Goal: Task Accomplishment & Management: Manage account settings

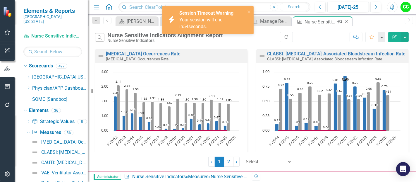
click at [348, 22] on icon "Close" at bounding box center [347, 21] width 6 height 5
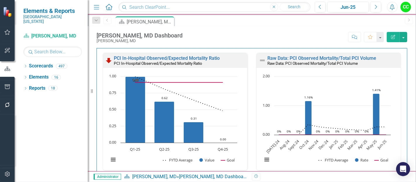
scroll to position [11, 0]
click at [316, 56] on link "Raw Data: PCI Observed Mortality/Total PCI Volume" at bounding box center [322, 58] width 109 height 6
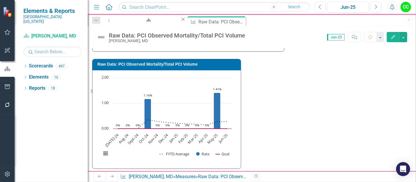
type textarea "0"
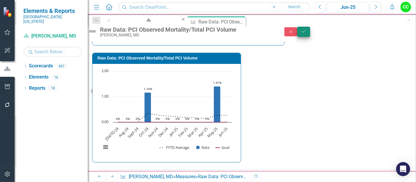
type textarea "80"
click at [307, 32] on icon "Save" at bounding box center [303, 31] width 5 height 4
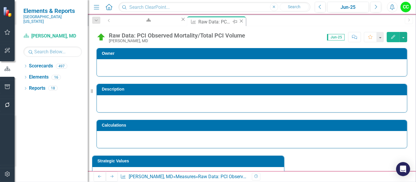
click at [240, 22] on icon at bounding box center [241, 20] width 3 height 3
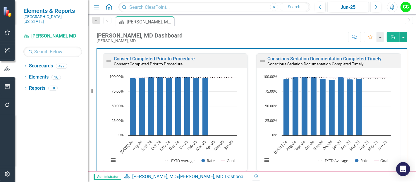
scroll to position [183, 0]
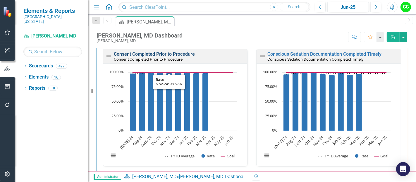
click at [156, 54] on link "Consent Completed Prior to Procedure" at bounding box center [154, 54] width 81 height 6
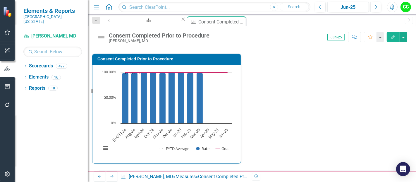
scroll to position [200, 0]
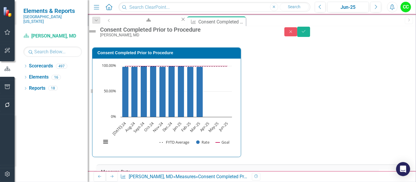
type textarea "73"
type textarea "85"
type textarea "86"
click at [310, 32] on button "Save" at bounding box center [303, 32] width 13 height 10
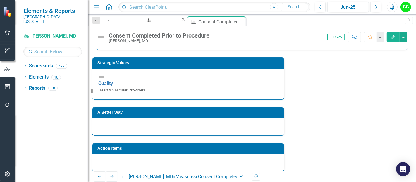
scroll to position [100, 0]
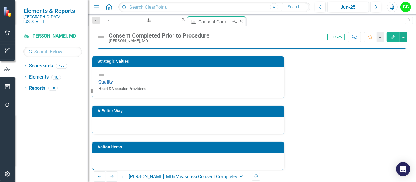
click at [239, 22] on icon "Close" at bounding box center [242, 21] width 6 height 5
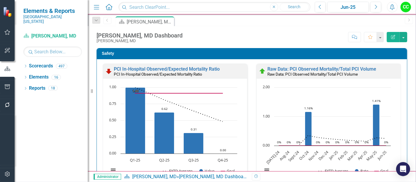
scroll to position [155, 0]
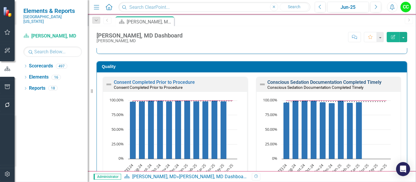
click at [318, 81] on link "Conscious Sedation Documentation Completed Timely" at bounding box center [325, 82] width 114 height 6
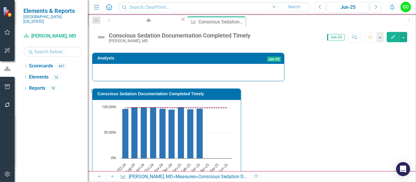
scroll to position [133, 0]
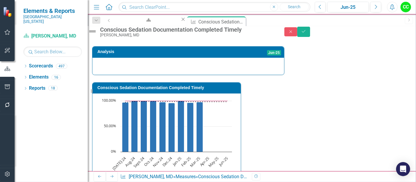
type textarea "73"
type textarea "85"
type textarea "86"
click at [310, 35] on button "Save" at bounding box center [303, 32] width 13 height 10
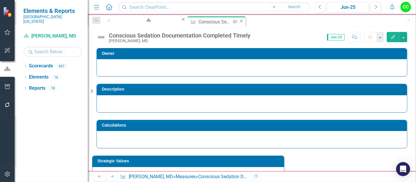
click at [239, 21] on icon "Close" at bounding box center [242, 21] width 6 height 5
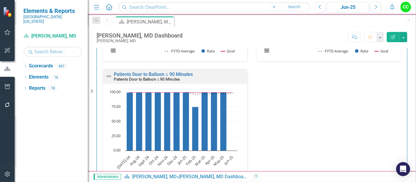
scroll to position [413, 0]
click at [138, 72] on link "Patients Door to Balloon ≤ 90 Minutes" at bounding box center [153, 74] width 79 height 6
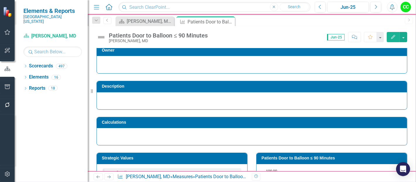
scroll to position [4, 0]
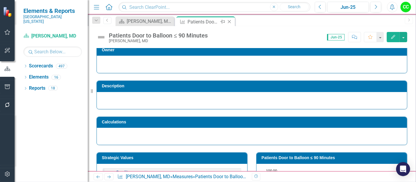
click at [230, 22] on icon "Close" at bounding box center [230, 21] width 6 height 5
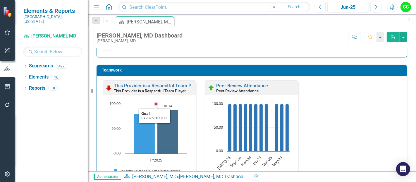
scroll to position [863, 0]
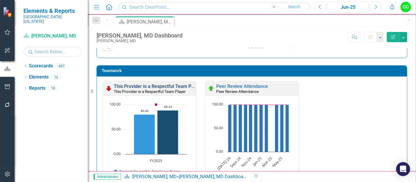
click at [163, 83] on link "This Provider is a Respectful Team Player" at bounding box center [158, 86] width 88 height 6
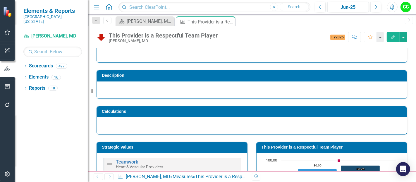
scroll to position [61, 0]
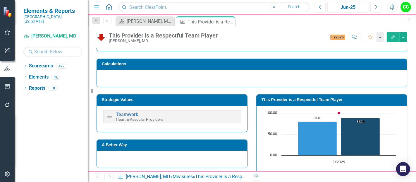
click at [306, 91] on div "This Provider is a Respectful Team Player Chart Combination chart with 4 data s…" at bounding box center [332, 145] width 160 height 117
drag, startPoint x: 305, startPoint y: 97, endPoint x: 306, endPoint y: 91, distance: 5.9
click at [306, 91] on div "This Provider is a Respectful Team Player Chart Combination chart with 4 data s…" at bounding box center [332, 145] width 160 height 117
click at [300, 103] on td "This Provider is a Respectful Team Player" at bounding box center [333, 100] width 143 height 9
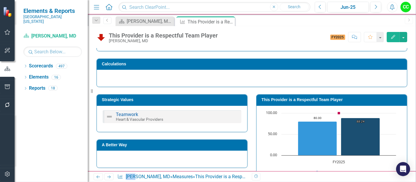
click at [300, 103] on td "This Provider is a Respectful Team Player" at bounding box center [333, 100] width 143 height 9
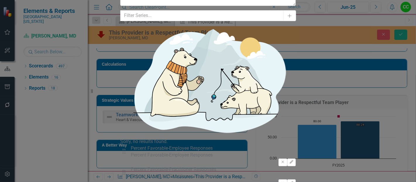
type input "2"
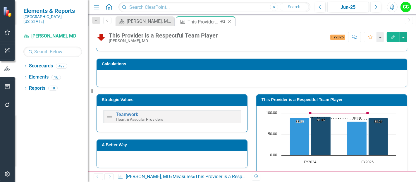
click at [229, 20] on icon at bounding box center [229, 21] width 3 height 3
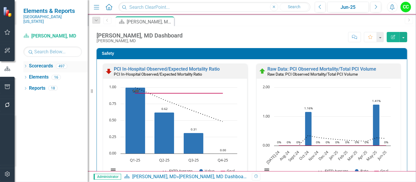
click at [25, 65] on icon "Dropdown" at bounding box center [25, 66] width 4 height 3
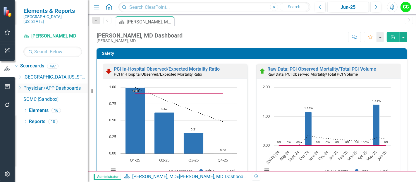
click at [22, 86] on icon "Dropdown" at bounding box center [20, 88] width 4 height 4
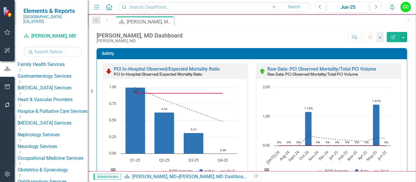
scroll to position [122, 0]
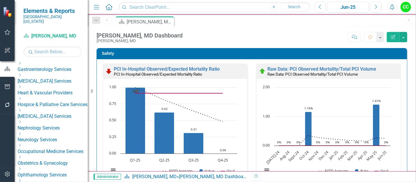
click at [34, 85] on div "Dropdown" at bounding box center [52, 87] width 69 height 5
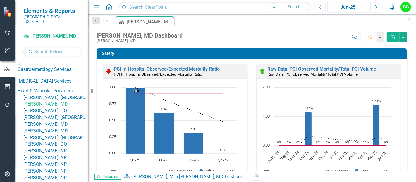
click at [64, 94] on link "[PERSON_NAME], [GEOGRAPHIC_DATA]" at bounding box center [55, 97] width 64 height 7
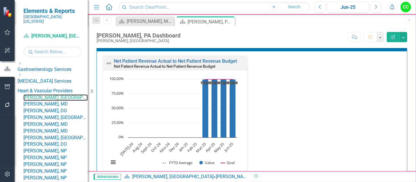
scroll to position [1257, 0]
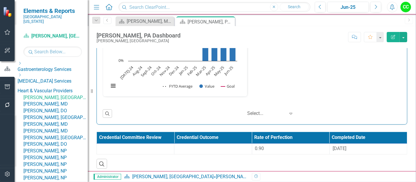
click at [59, 114] on link "[PERSON_NAME], DO" at bounding box center [55, 110] width 64 height 7
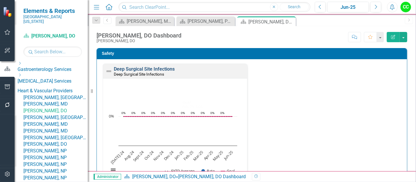
click at [159, 68] on link "Deep Surgical Site Infections" at bounding box center [144, 69] width 61 height 6
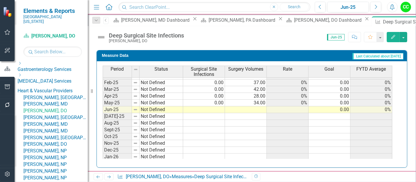
click at [221, 107] on tbody "Sep-23 Not Defined Oct-23 Not Defined Nov-23 Not Defined Dec-23 Not Defined Jan…" at bounding box center [248, 73] width 290 height 216
type textarea "0"
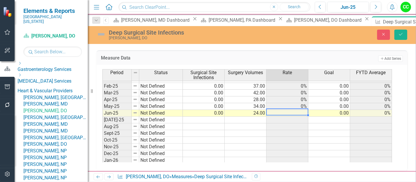
type textarea "24"
click at [404, 40] on div "Deep Surgical Site Infections Joe Herrmann, DO Close Save" at bounding box center [252, 34] width 328 height 11
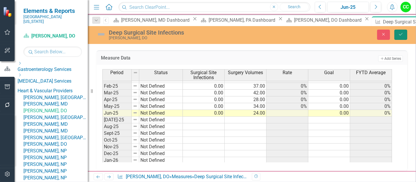
click at [402, 37] on button "Save" at bounding box center [401, 35] width 13 height 10
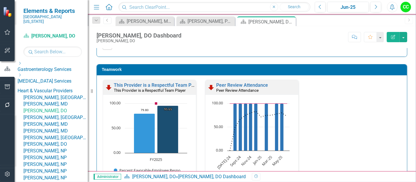
scroll to position [610, 0]
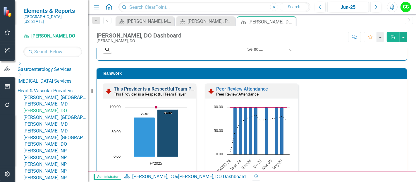
click at [166, 88] on link "This Provider is a Respectful Team Player" at bounding box center [158, 89] width 88 height 6
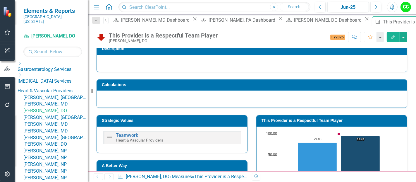
scroll to position [61, 0]
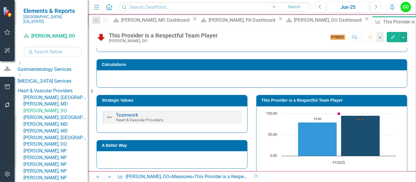
click at [316, 97] on td "This Provider is a Respectful Team Player" at bounding box center [333, 101] width 143 height 9
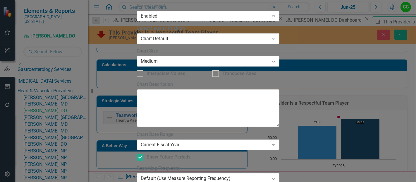
click at [209, 141] on div "Current Fiscal Year" at bounding box center [205, 144] width 128 height 7
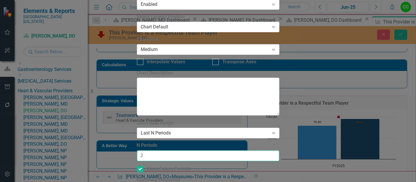
type input "2"
click at [271, 150] on input "2" at bounding box center [208, 155] width 143 height 11
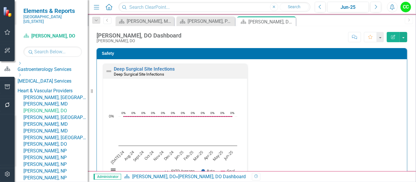
click at [57, 121] on link "[PERSON_NAME], [GEOGRAPHIC_DATA]" at bounding box center [55, 117] width 64 height 7
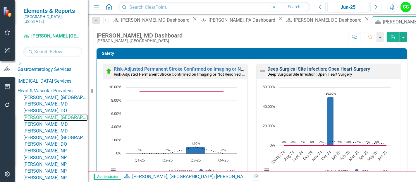
scroll to position [8, 0]
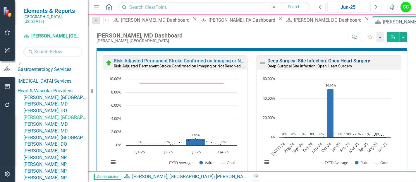
click at [337, 59] on link "Deep Surgical Site Infection: Open Heart Surgery" at bounding box center [319, 61] width 103 height 6
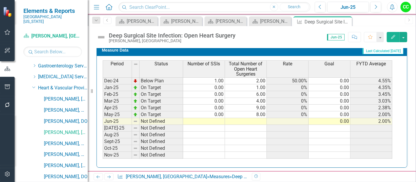
scroll to position [196, 0]
click at [214, 116] on tbody "Aug-23 On Target 0.00 3.00 0% 0.00 0% Sep-23 On Target 0.00 2.00 0% 0.00 0% Oct…" at bounding box center [248, 78] width 290 height 216
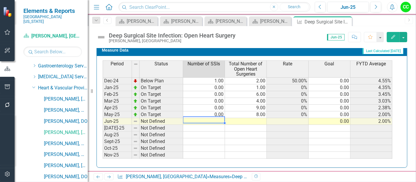
type textarea "0"
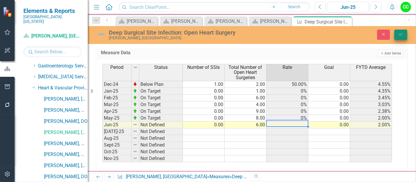
type textarea "6"
click at [400, 32] on icon "Save" at bounding box center [400, 34] width 5 height 4
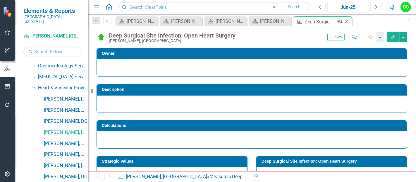
click at [347, 21] on icon at bounding box center [346, 21] width 3 height 3
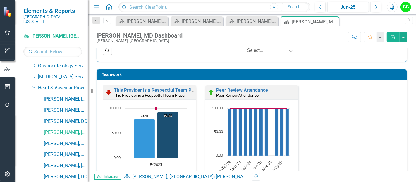
scroll to position [613, 0]
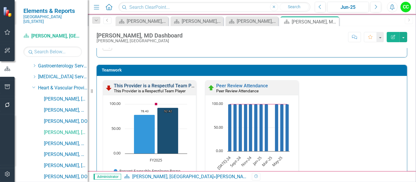
click at [145, 84] on link "This Provider is a Respectful Team Player" at bounding box center [158, 86] width 88 height 6
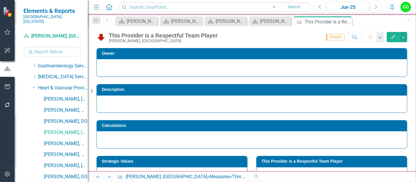
scroll to position [42, 0]
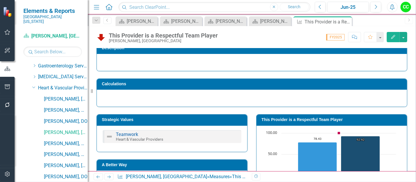
click at [340, 122] on td "This Provider is a Respectful Team Player" at bounding box center [333, 120] width 143 height 9
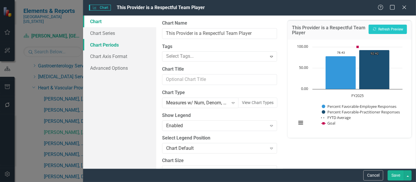
click at [117, 50] on link "Chart Periods" at bounding box center [119, 45] width 73 height 12
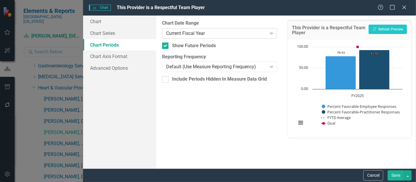
click at [199, 32] on div "Current Fiscal Year" at bounding box center [216, 33] width 100 height 7
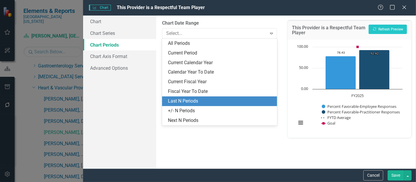
click at [178, 100] on div "Last N Periods" at bounding box center [221, 101] width 106 height 7
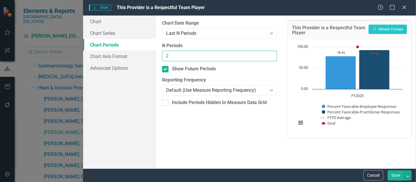
type input "2"
click at [271, 54] on input "2" at bounding box center [219, 56] width 115 height 11
click at [397, 173] on button "Save" at bounding box center [396, 175] width 16 height 10
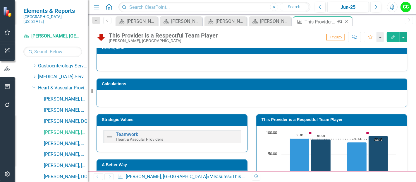
click at [346, 22] on icon at bounding box center [346, 21] width 3 height 3
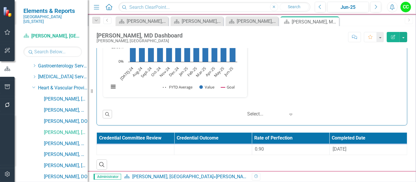
scroll to position [883, 0]
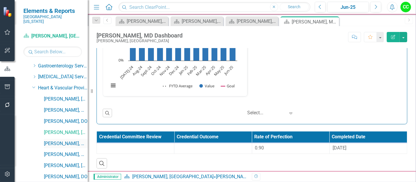
click at [62, 140] on link "[PERSON_NAME], MD" at bounding box center [66, 143] width 44 height 7
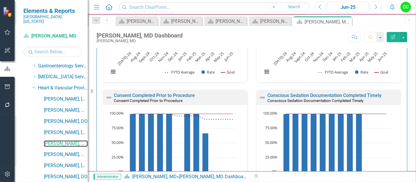
scroll to position [296, 0]
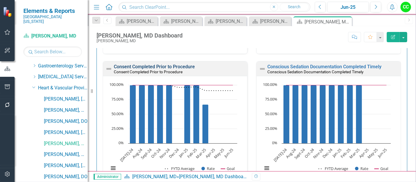
click at [152, 66] on link "Consent Completed Prior to Procedure" at bounding box center [154, 67] width 81 height 6
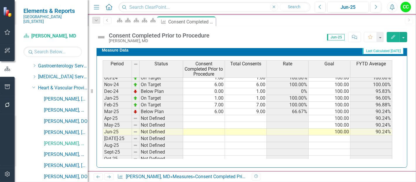
scroll to position [185, 0]
click at [211, 115] on tbody "Apr-24 Below Plan 16.00 17.00 94.12% 100.00 82.79% May-24 On Target 5.00 5.00 1…" at bounding box center [248, 125] width 290 height 182
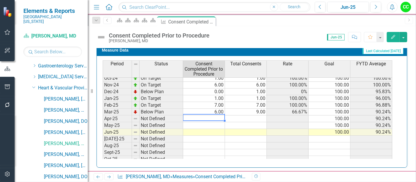
type textarea "4"
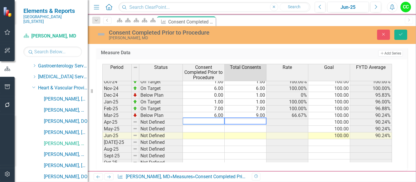
type textarea "4"
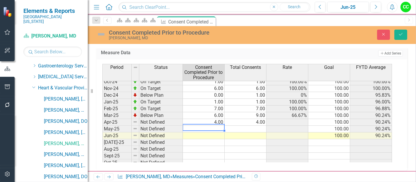
type textarea "9"
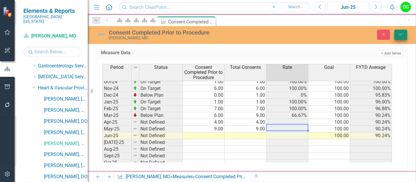
type textarea "9"
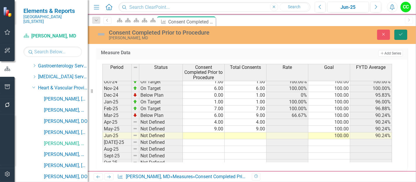
click at [399, 37] on button "Save" at bounding box center [401, 35] width 13 height 10
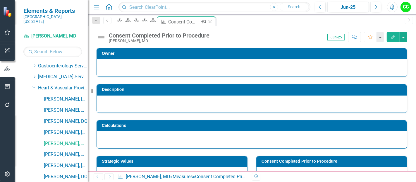
click at [212, 22] on icon at bounding box center [210, 21] width 3 height 3
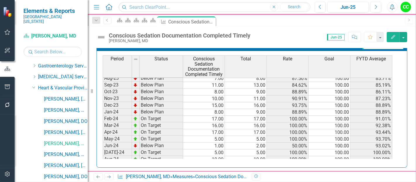
scroll to position [137, 0]
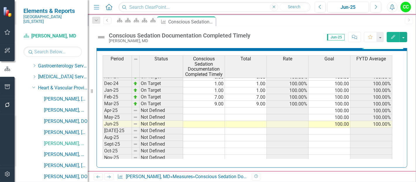
click at [209, 109] on tbody "Aug-23 Below Plan 7.00 8.00 87.50% 100.00 85.71% Sep-23 Below Plan 11.00 13.00 …" at bounding box center [248, 76] width 290 height 209
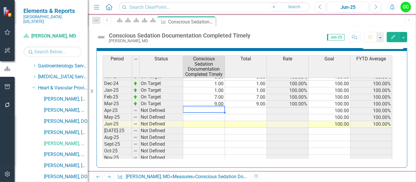
type textarea "4"
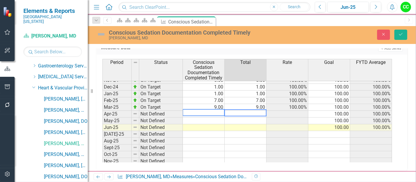
type textarea "4"
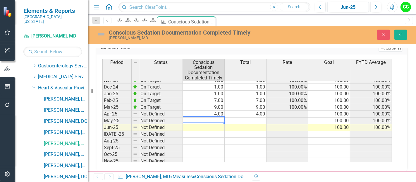
type textarea "9"
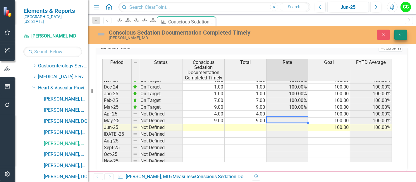
type textarea "9"
click at [401, 36] on button "Save" at bounding box center [401, 35] width 13 height 10
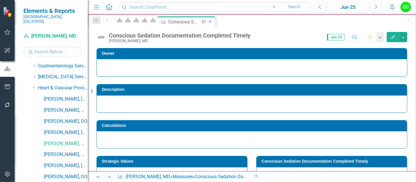
click at [212, 23] on icon at bounding box center [210, 21] width 3 height 3
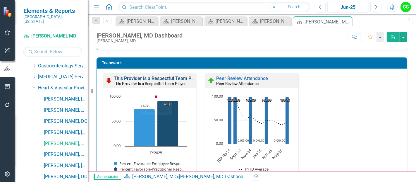
click at [142, 76] on link "This Provider is a Respectful Team Player" at bounding box center [158, 79] width 88 height 6
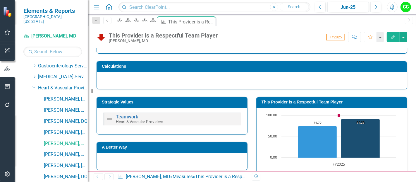
click at [312, 104] on td "This Provider is a Respectful Team Player" at bounding box center [333, 102] width 143 height 9
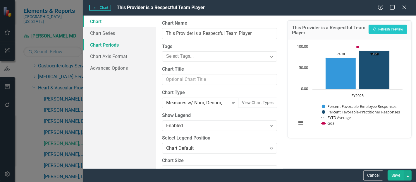
click at [108, 45] on link "Chart Periods" at bounding box center [119, 45] width 73 height 12
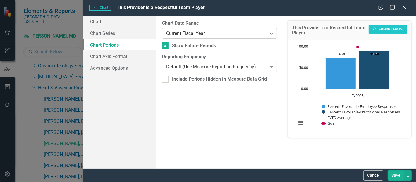
click at [211, 34] on div "Current Fiscal Year" at bounding box center [216, 33] width 100 height 7
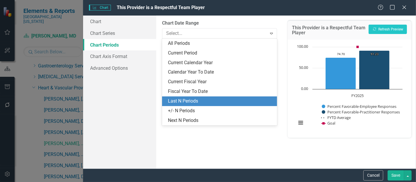
click at [186, 100] on div "Last N Periods" at bounding box center [221, 101] width 106 height 7
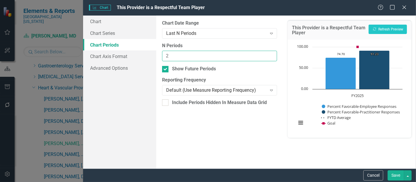
type input "2"
click at [273, 54] on input "2" at bounding box center [219, 56] width 115 height 11
click at [389, 174] on button "Save" at bounding box center [396, 175] width 16 height 10
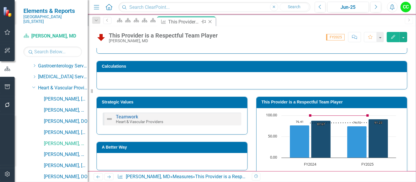
click at [213, 21] on icon "Close" at bounding box center [210, 21] width 6 height 5
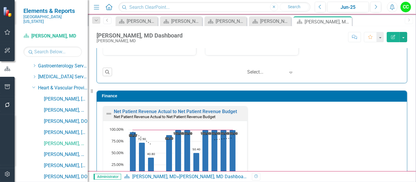
scroll to position [1070, 0]
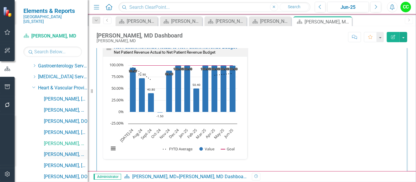
click at [56, 151] on link "[PERSON_NAME], MD" at bounding box center [66, 154] width 44 height 7
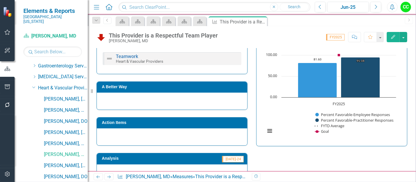
scroll to position [90, 0]
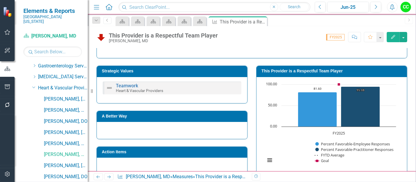
click at [300, 71] on h3 "This Provider is a Respectful Team Player" at bounding box center [333, 71] width 143 height 4
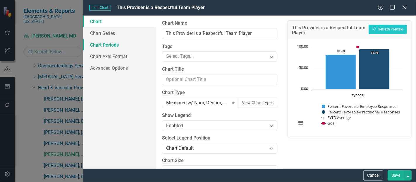
click at [111, 40] on link "Chart Periods" at bounding box center [119, 45] width 73 height 12
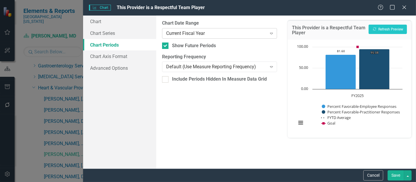
click at [186, 32] on div "Current Fiscal Year" at bounding box center [216, 33] width 100 height 7
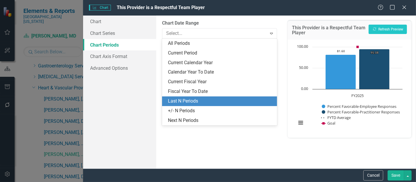
click at [184, 102] on div "Last N Periods" at bounding box center [221, 101] width 106 height 7
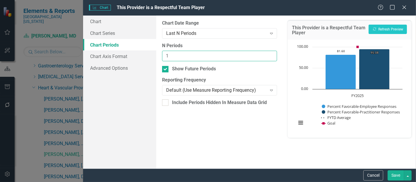
click at [270, 52] on input "1" at bounding box center [219, 56] width 115 height 11
type input "2"
click at [271, 54] on input "2" at bounding box center [219, 56] width 115 height 11
click at [395, 174] on button "Save" at bounding box center [396, 175] width 16 height 10
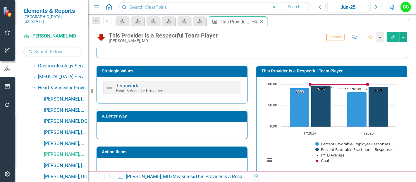
click at [262, 21] on icon "Close" at bounding box center [262, 21] width 6 height 5
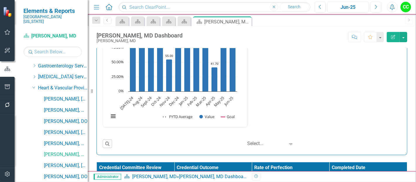
scroll to position [818, 0]
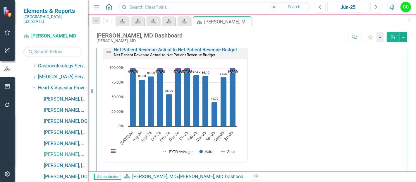
click at [58, 162] on link "[PERSON_NAME], [GEOGRAPHIC_DATA]" at bounding box center [66, 165] width 44 height 7
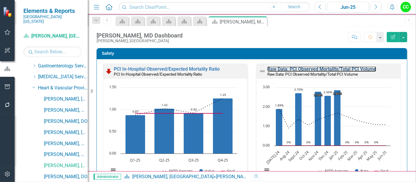
drag, startPoint x: 308, startPoint y: 69, endPoint x: 219, endPoint y: 2, distance: 111.0
click at [308, 69] on link "Raw Data: PCI Observed Mortality/Total PCI Volume" at bounding box center [322, 69] width 109 height 6
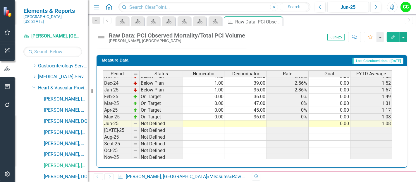
click at [202, 121] on tbody "Oct-23 Not Defined Nov-23 Not Defined Dec-23 Not Defined Jan-24 Not Defined Feb…" at bounding box center [248, 76] width 290 height 182
type textarea "0"
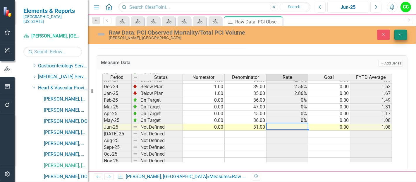
type textarea "31"
click at [400, 33] on icon "Save" at bounding box center [400, 34] width 5 height 4
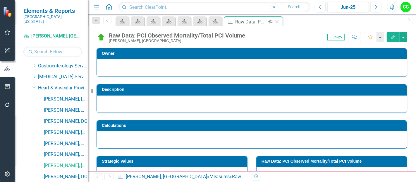
click at [276, 20] on icon "Close" at bounding box center [277, 21] width 6 height 5
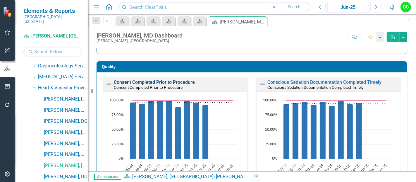
scroll to position [155, 0]
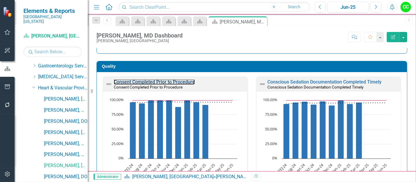
click at [168, 80] on link "Consent Completed Prior to Procedure" at bounding box center [154, 82] width 81 height 6
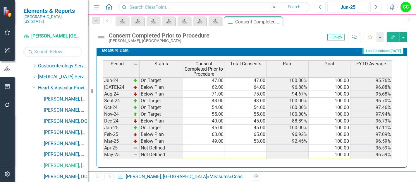
scroll to position [156, 0]
click at [213, 145] on tbody "May-23 Not Defined Jun-23 Not Defined 100.00 [DATE]-23 Below Plan 50.00 53.00 9…" at bounding box center [248, 87] width 290 height 196
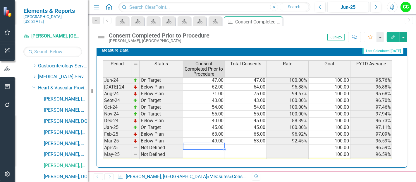
type textarea "68"
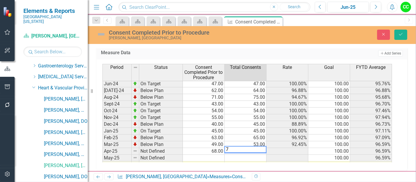
type textarea "74"
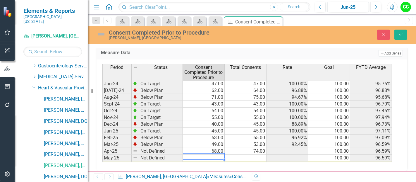
type textarea "44"
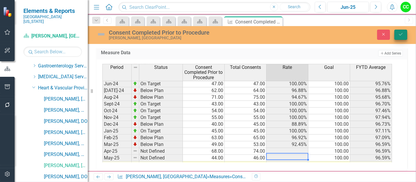
type textarea "46"
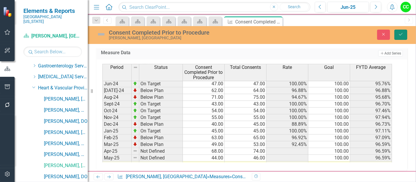
click at [401, 32] on icon "Save" at bounding box center [400, 34] width 5 height 4
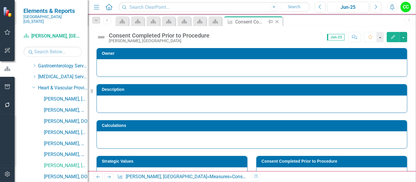
click at [276, 20] on icon "Close" at bounding box center [277, 21] width 6 height 5
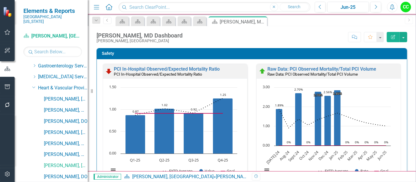
scroll to position [170, 0]
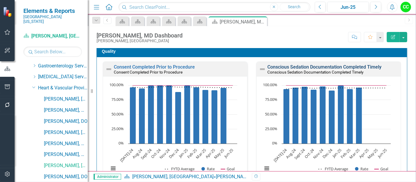
click at [296, 65] on link "Conscious Sedation Documentation Completed Timely" at bounding box center [325, 67] width 114 height 6
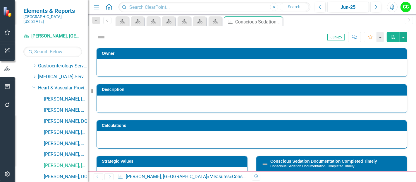
click at [117, 9] on div "Menu Home Search Close Search" at bounding box center [200, 6] width 217 height 11
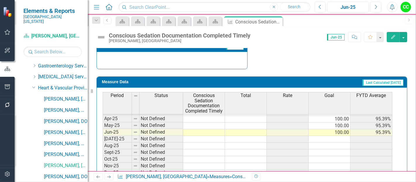
scroll to position [197, 0]
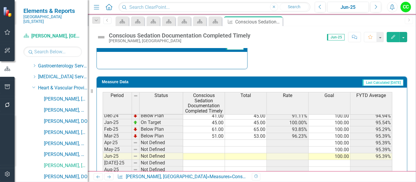
click at [222, 138] on tbody "Mar-24 Below Plan 58.00 59.00 98.31% 100.00 97.41% Apr-24 Below Plan 59.00 61.0…" at bounding box center [248, 146] width 290 height 189
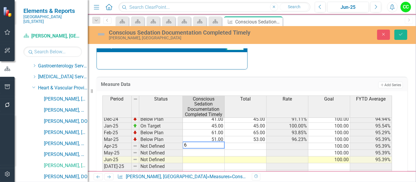
type textarea "64"
type textarea "44"
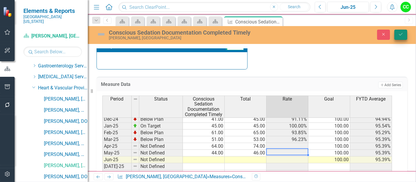
type textarea "46"
click at [405, 35] on button "Save" at bounding box center [401, 35] width 13 height 10
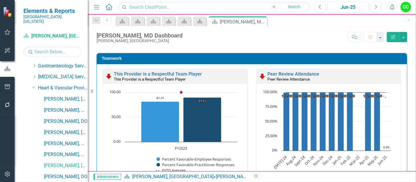
scroll to position [874, 0]
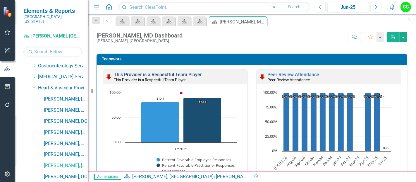
click at [152, 73] on link "This Provider is a Respectful Team Player" at bounding box center [158, 75] width 88 height 6
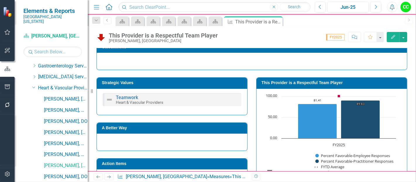
scroll to position [79, 0]
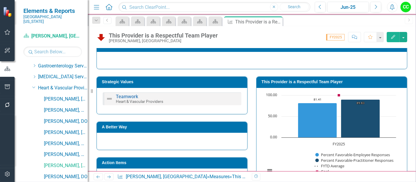
click at [312, 80] on h3 "This Provider is a Respectful Team Player" at bounding box center [333, 82] width 143 height 4
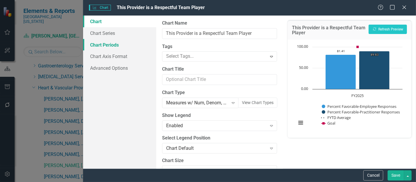
click at [123, 47] on link "Chart Periods" at bounding box center [119, 45] width 73 height 12
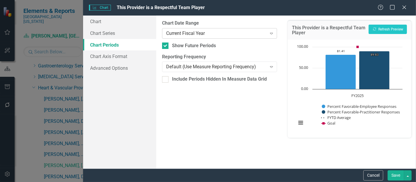
click at [203, 38] on div "Current Fiscal Year Expand" at bounding box center [219, 33] width 115 height 11
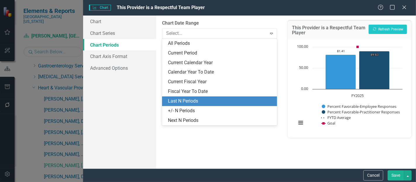
click at [186, 100] on div "Last N Periods" at bounding box center [221, 101] width 106 height 7
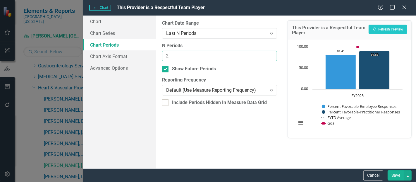
type input "2"
click at [273, 54] on input "2" at bounding box center [219, 56] width 115 height 11
click at [398, 174] on button "Save" at bounding box center [396, 175] width 16 height 10
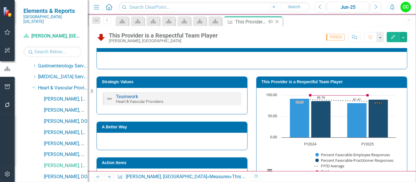
click at [277, 21] on icon "Close" at bounding box center [277, 21] width 6 height 5
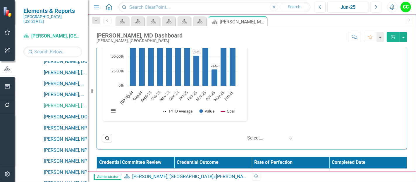
scroll to position [182, 0]
click at [60, 113] on link "[PERSON_NAME], DO" at bounding box center [66, 116] width 44 height 7
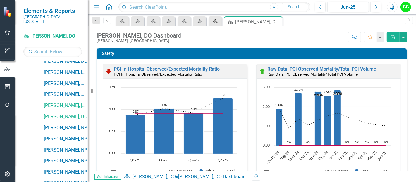
click at [213, 21] on icon "Scorecard" at bounding box center [216, 21] width 6 height 5
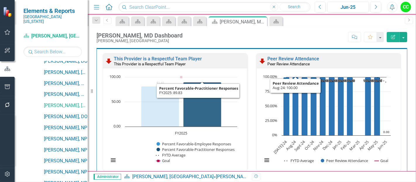
scroll to position [890, 0]
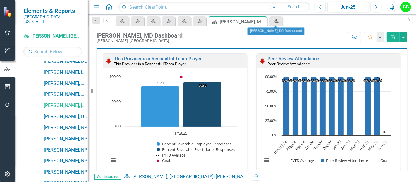
click at [277, 18] on div "Scorecard" at bounding box center [275, 21] width 8 height 7
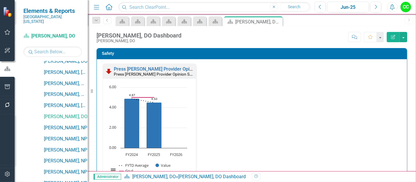
scroll to position [244, 0]
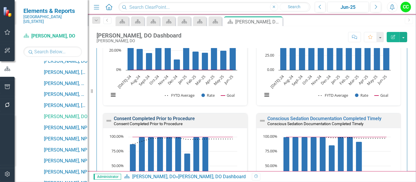
click at [151, 117] on link "Consent Completed Prior to Procedure" at bounding box center [154, 119] width 81 height 6
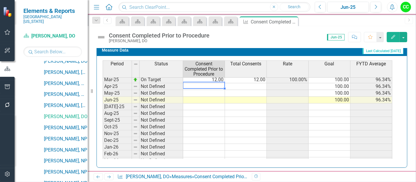
click at [213, 84] on tbody "Feb-24 Below Plan 5.00 6.00 83.33% 100.00 96.43% Mar-24 On Target 9.00 9.00 100…" at bounding box center [248, 87] width 290 height 196
type textarea "5"
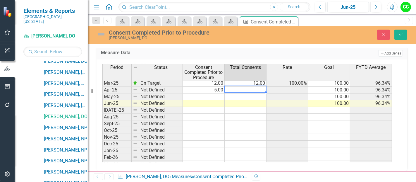
type textarea "6"
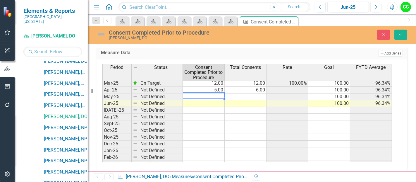
type textarea "3"
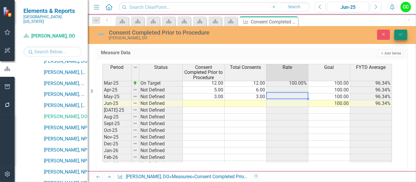
type textarea "3"
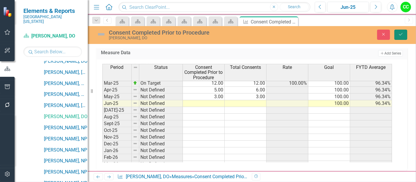
click at [403, 32] on icon "Save" at bounding box center [400, 34] width 5 height 4
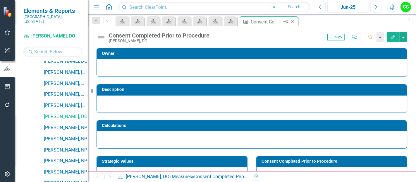
click at [292, 21] on icon at bounding box center [292, 21] width 3 height 3
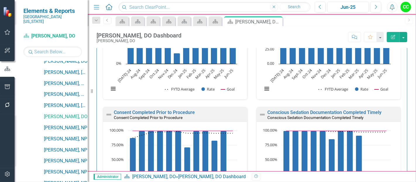
scroll to position [266, 0]
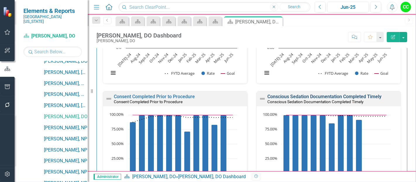
click at [321, 96] on link "Conscious Sedation Documentation Completed Timely" at bounding box center [325, 97] width 114 height 6
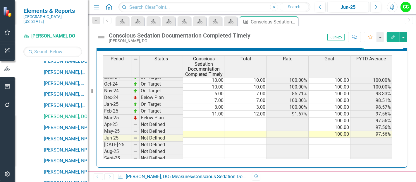
scroll to position [183, 0]
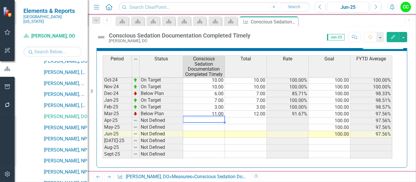
click at [219, 119] on tbody "Dec-23 Below Plan 6.00 7.00 85.71% 100.00 95.35% Jan-24 On Target 7.00 7.00 100…" at bounding box center [248, 113] width 290 height 209
type textarea "6"
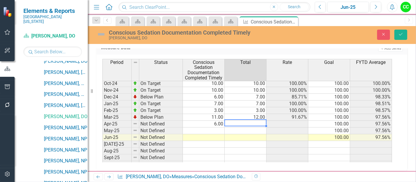
type textarea "6"
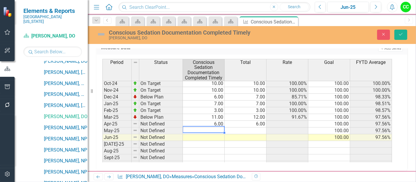
type textarea "3"
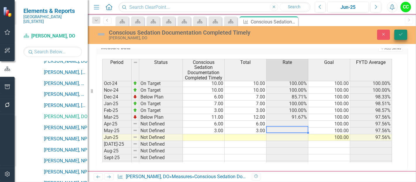
type textarea "3"
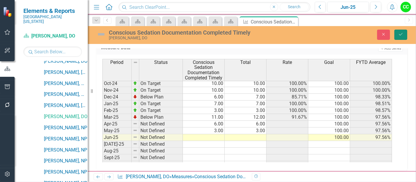
click at [402, 34] on icon "submit" at bounding box center [401, 34] width 4 height 2
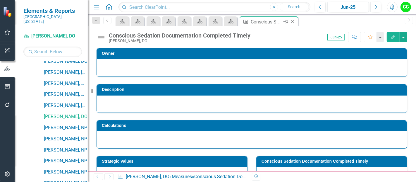
click at [293, 22] on icon "Close" at bounding box center [293, 21] width 6 height 5
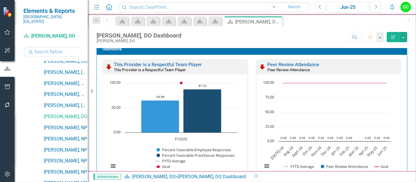
scroll to position [884, 0]
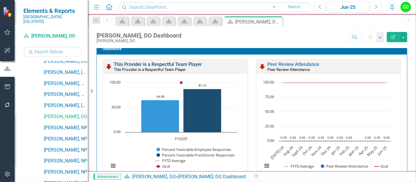
click at [160, 62] on link "This Provider is a Respectful Team Player" at bounding box center [158, 64] width 88 height 6
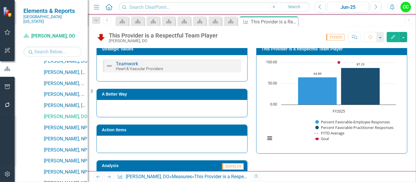
scroll to position [58, 0]
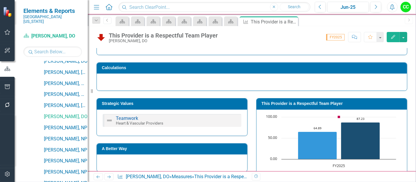
click at [272, 101] on h3 "This Provider is a Respectful Team Player" at bounding box center [333, 103] width 143 height 4
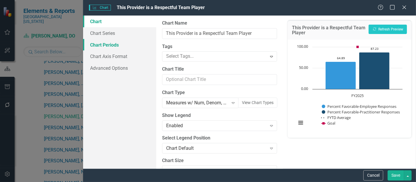
click at [109, 43] on link "Chart Periods" at bounding box center [119, 45] width 73 height 12
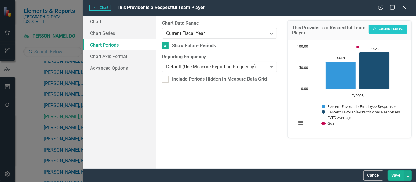
click at [235, 26] on label "Chart Date Range" at bounding box center [219, 23] width 115 height 7
click at [235, 38] on div "Current Fiscal Year Expand" at bounding box center [219, 33] width 115 height 11
click at [225, 34] on div "Current Fiscal Year" at bounding box center [216, 33] width 100 height 7
click at [218, 38] on div "Current Fiscal Year Expand" at bounding box center [219, 33] width 115 height 11
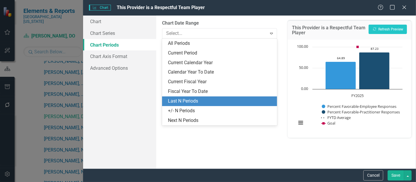
click at [189, 98] on div "Last N Periods" at bounding box center [221, 101] width 106 height 7
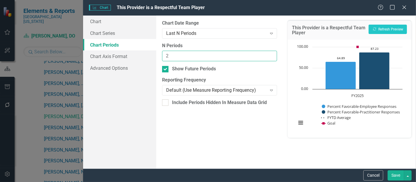
type input "2"
click at [271, 53] on input "2" at bounding box center [219, 56] width 115 height 11
click at [398, 179] on button "Save" at bounding box center [396, 175] width 16 height 10
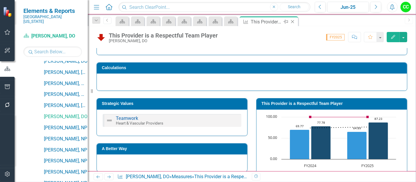
click at [294, 24] on div "Close" at bounding box center [293, 21] width 7 height 7
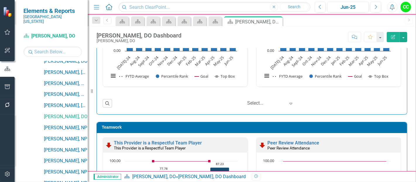
scroll to position [874, 0]
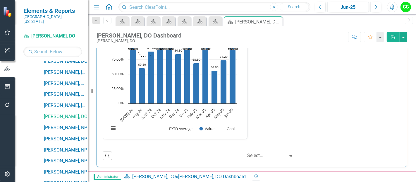
scroll to position [1091, 0]
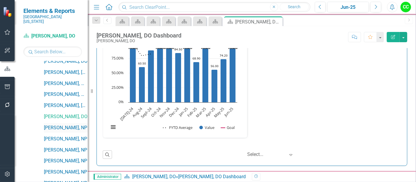
click at [51, 124] on link "[PERSON_NAME], NP" at bounding box center [66, 127] width 44 height 7
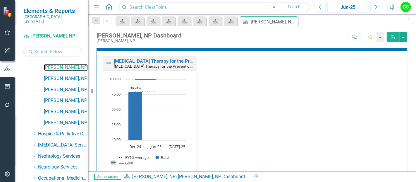
scroll to position [177, 0]
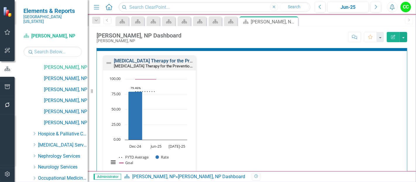
click at [178, 59] on link "[MEDICAL_DATA] Therapy for the Prevention and Treatment of Cardiovascular Disea…" at bounding box center [222, 61] width 216 height 6
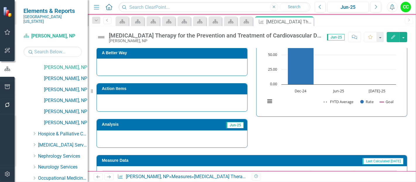
scroll to position [227, 0]
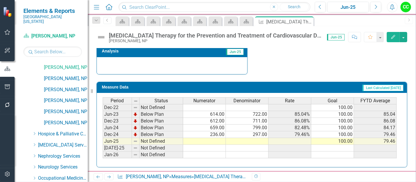
click at [201, 139] on td at bounding box center [204, 141] width 43 height 7
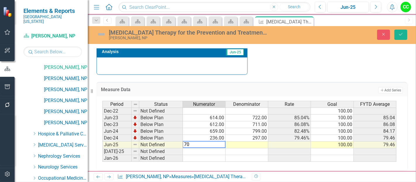
type textarea "702"
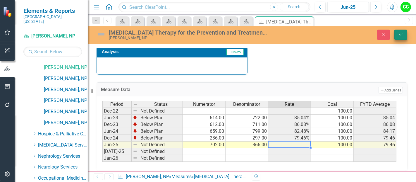
type textarea "866"
click at [401, 33] on icon "Save" at bounding box center [400, 34] width 5 height 4
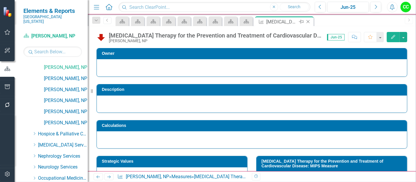
click at [308, 22] on icon "Close" at bounding box center [308, 21] width 6 height 5
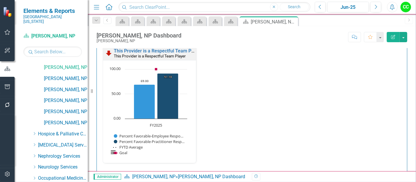
scroll to position [648, 0]
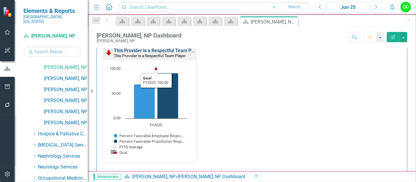
click at [162, 49] on link "This Provider is a Respectful Team Player" at bounding box center [158, 51] width 88 height 6
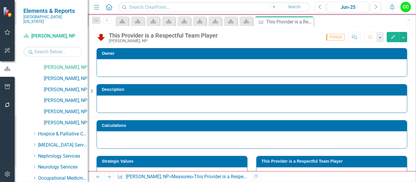
scroll to position [38, 0]
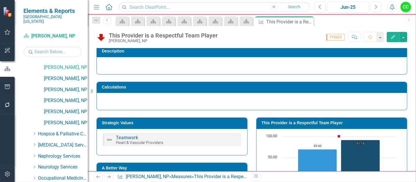
click at [310, 122] on h3 "This Provider is a Respectful Team Player" at bounding box center [333, 123] width 143 height 4
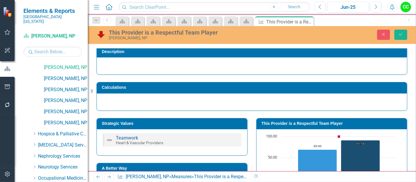
click at [296, 126] on td "This Provider is a Respectful Team Player" at bounding box center [333, 124] width 143 height 9
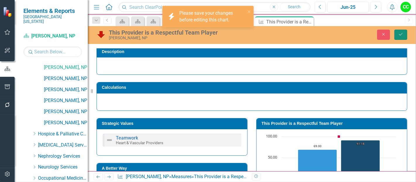
click at [402, 31] on button "Save" at bounding box center [401, 35] width 13 height 10
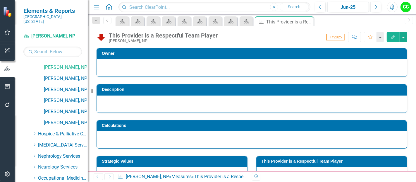
click at [312, 159] on h3 "This Provider is a Respectful Team Player" at bounding box center [333, 161] width 143 height 4
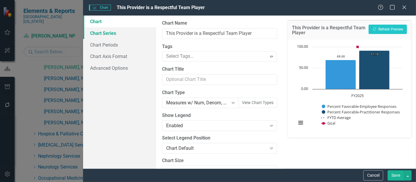
click at [116, 36] on link "Chart Series" at bounding box center [119, 33] width 73 height 12
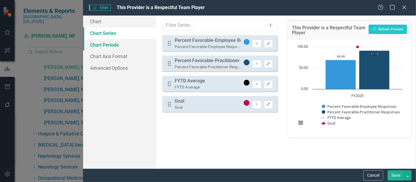
click at [117, 46] on link "Chart Periods" at bounding box center [119, 45] width 73 height 12
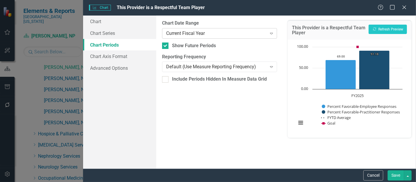
click at [210, 33] on div "Current Fiscal Year" at bounding box center [216, 33] width 100 height 7
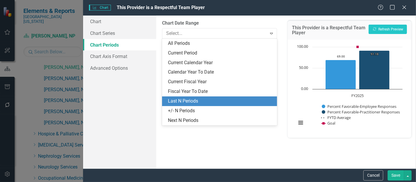
click at [186, 99] on div "Last N Periods" at bounding box center [221, 101] width 106 height 7
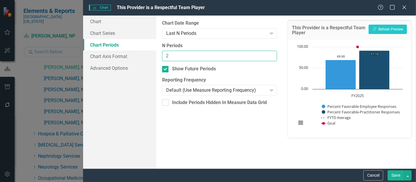
type input "2"
click at [270, 53] on input "2" at bounding box center [219, 56] width 115 height 11
click at [396, 174] on button "Save" at bounding box center [396, 175] width 16 height 10
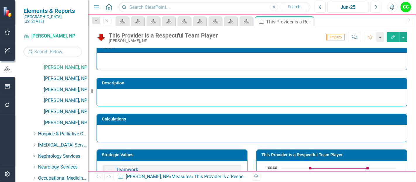
scroll to position [0, 0]
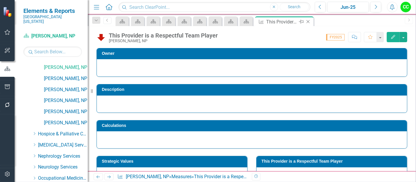
click at [309, 21] on icon "Close" at bounding box center [308, 21] width 6 height 5
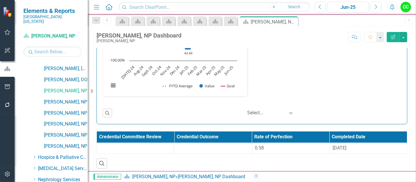
scroll to position [219, 0]
click at [62, 99] on link "[PERSON_NAME], NP" at bounding box center [66, 102] width 44 height 7
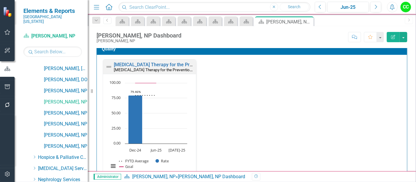
scroll to position [173, 0]
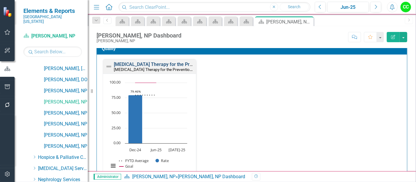
click at [182, 63] on link "[MEDICAL_DATA] Therapy for the Prevention and Treatment of Cardiovascular Disea…" at bounding box center [222, 64] width 216 height 6
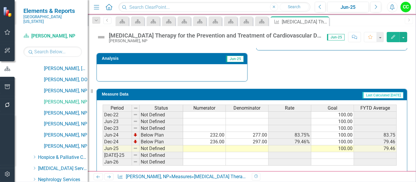
scroll to position [245, 0]
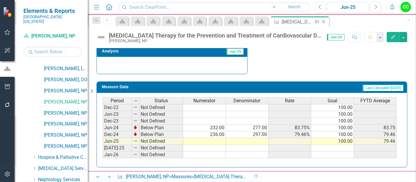
click at [326, 21] on icon "Close" at bounding box center [324, 21] width 6 height 5
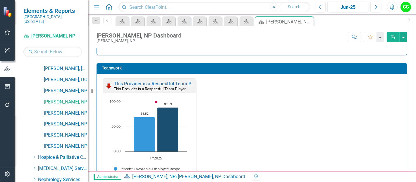
scroll to position [488, 0]
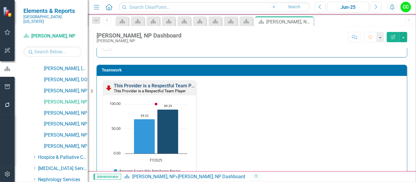
click at [167, 83] on link "This Provider is a Respectful Team Player" at bounding box center [158, 86] width 88 height 6
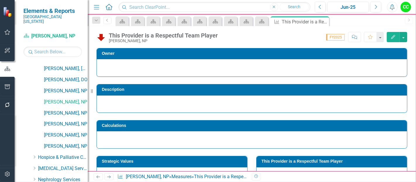
scroll to position [72, 0]
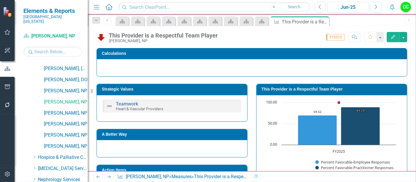
click at [302, 85] on td "This Provider is a Respectful Team Player" at bounding box center [333, 89] width 143 height 9
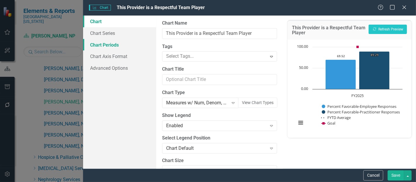
click at [120, 49] on link "Chart Periods" at bounding box center [119, 45] width 73 height 12
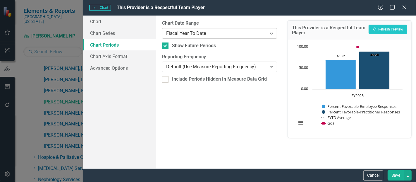
click at [201, 35] on div "Fiscal Year To Date" at bounding box center [216, 33] width 100 height 7
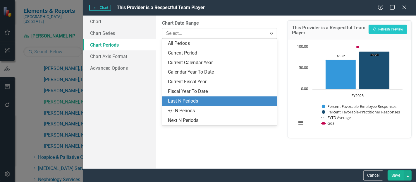
click at [188, 98] on div "Last N Periods" at bounding box center [221, 101] width 106 height 7
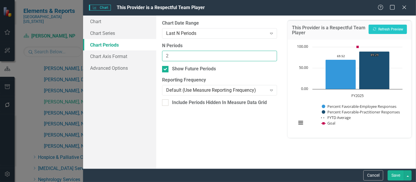
type input "2"
click at [272, 53] on input "2" at bounding box center [219, 56] width 115 height 11
click at [394, 175] on button "Save" at bounding box center [396, 175] width 16 height 10
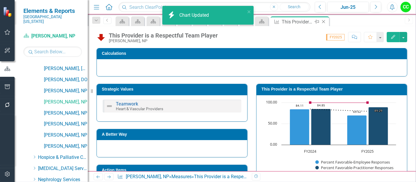
click at [324, 21] on icon at bounding box center [323, 21] width 3 height 3
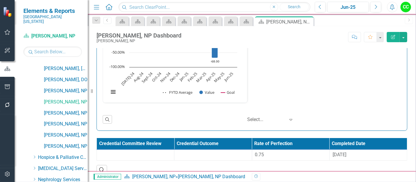
scroll to position [759, 0]
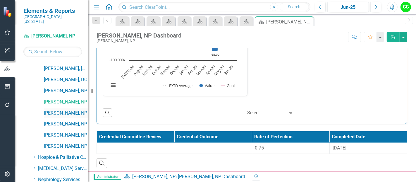
click at [54, 110] on link "[PERSON_NAME], NP" at bounding box center [66, 113] width 44 height 7
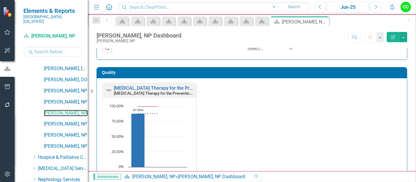
scroll to position [150, 0]
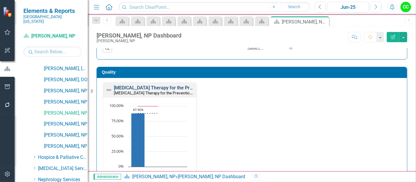
click at [169, 87] on link "[MEDICAL_DATA] Therapy for the Prevention and Treatment of Cardiovascular Disea…" at bounding box center [222, 88] width 216 height 6
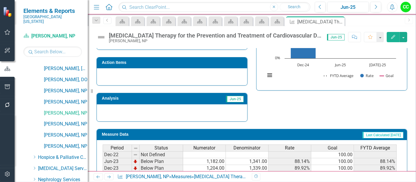
scroll to position [227, 0]
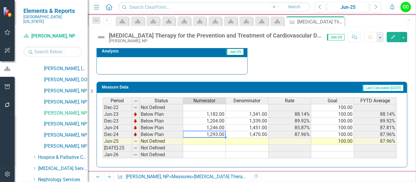
click at [103, 136] on div "Period Status Numerator Denominator Rate Goal FYTD Average Dec-22 Not Defined 1…" at bounding box center [103, 127] width 0 height 61
click at [217, 138] on td at bounding box center [204, 141] width 43 height 7
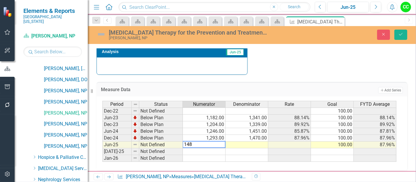
type textarea "1481"
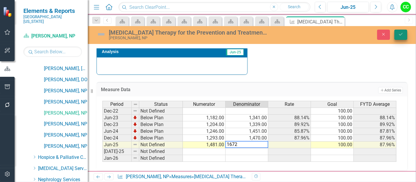
type textarea "1672"
click at [399, 34] on icon "Save" at bounding box center [400, 34] width 5 height 4
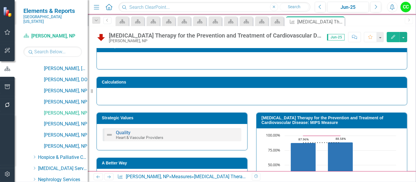
scroll to position [43, 0]
click at [338, 22] on icon at bounding box center [339, 21] width 3 height 3
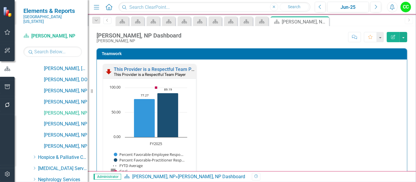
scroll to position [627, 0]
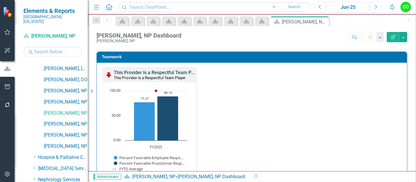
click at [158, 71] on link "This Provider is a Respectful Team Player" at bounding box center [158, 73] width 88 height 6
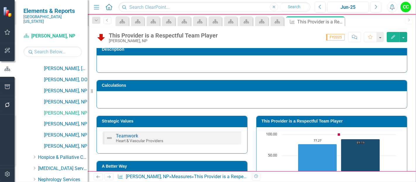
scroll to position [44, 0]
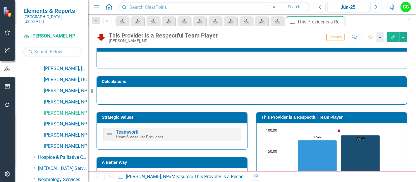
click at [285, 119] on td "This Provider is a Respectful Team Player" at bounding box center [333, 118] width 143 height 9
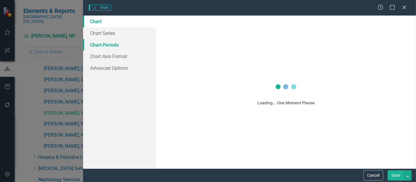
click at [95, 42] on link "Chart Periods" at bounding box center [119, 45] width 73 height 12
click at [108, 34] on link "Chart Series" at bounding box center [119, 33] width 73 height 12
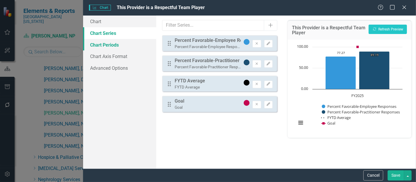
click at [120, 43] on link "Chart Periods" at bounding box center [119, 45] width 73 height 12
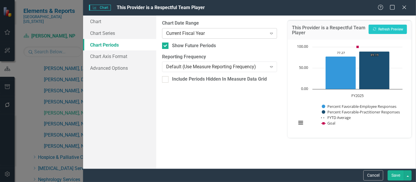
click at [215, 34] on div "Current Fiscal Year" at bounding box center [216, 33] width 100 height 7
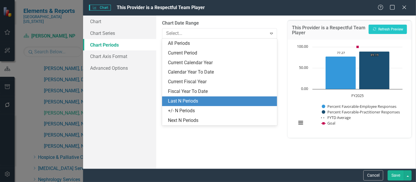
click at [195, 98] on div "Last N Periods" at bounding box center [221, 101] width 106 height 7
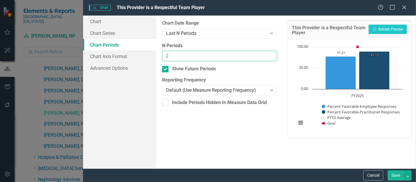
type input "2"
click at [270, 53] on input "2" at bounding box center [219, 56] width 115 height 11
click at [398, 176] on button "Save" at bounding box center [396, 175] width 16 height 10
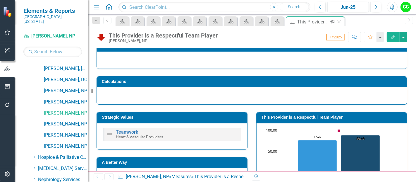
click at [340, 21] on icon "Close" at bounding box center [339, 21] width 6 height 5
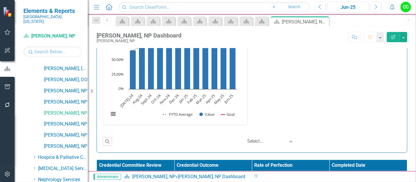
scroll to position [856, 0]
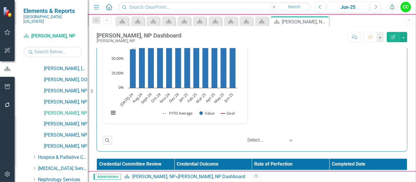
click at [58, 121] on link "[PERSON_NAME], NP" at bounding box center [66, 124] width 44 height 7
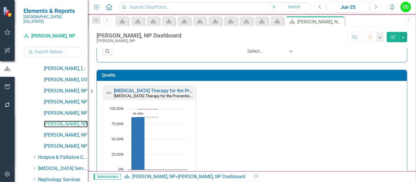
scroll to position [160, 0]
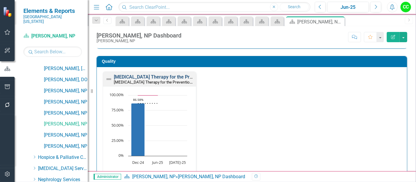
click at [163, 77] on link "[MEDICAL_DATA] Therapy for the Prevention and Treatment of Cardiovascular Disea…" at bounding box center [222, 77] width 216 height 6
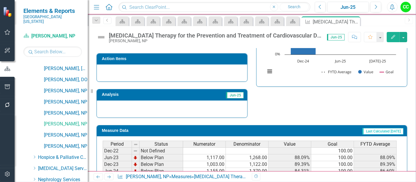
scroll to position [227, 0]
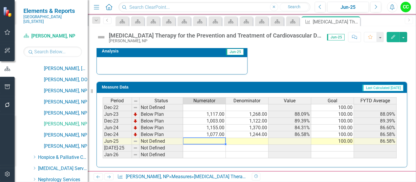
click at [197, 139] on td at bounding box center [204, 141] width 43 height 7
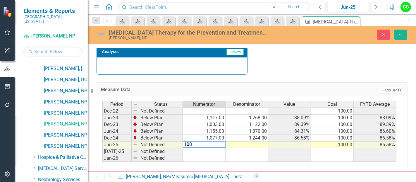
type textarea "1083"
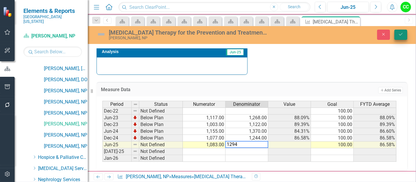
type textarea "1294"
click at [404, 30] on button "Save" at bounding box center [401, 35] width 13 height 10
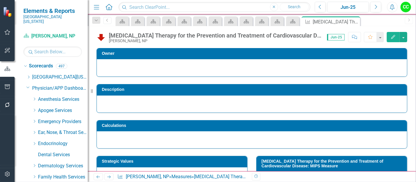
scroll to position [219, 0]
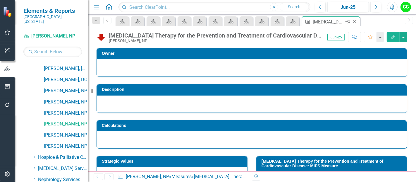
drag, startPoint x: 0, startPoint y: 0, endPoint x: 355, endPoint y: 19, distance: 356.0
click at [355, 19] on icon "Close" at bounding box center [355, 21] width 6 height 5
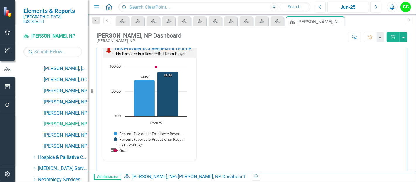
scroll to position [611, 0]
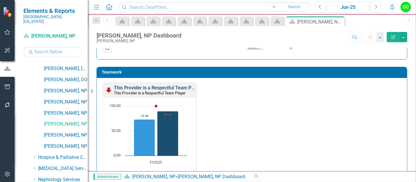
click at [152, 85] on link "This Provider is a Respectful Team Player" at bounding box center [158, 88] width 88 height 6
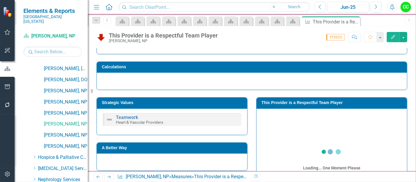
scroll to position [60, 0]
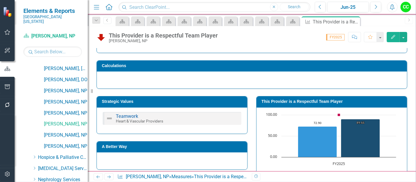
click at [317, 100] on h3 "This Provider is a Respectful Team Player" at bounding box center [333, 101] width 143 height 4
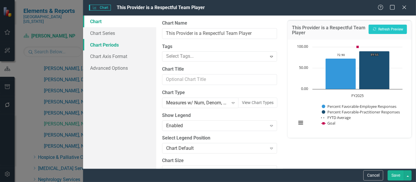
click at [112, 45] on link "Chart Periods" at bounding box center [119, 45] width 73 height 12
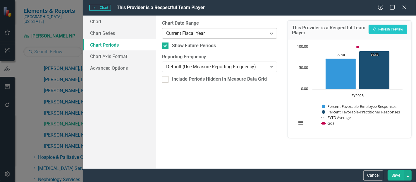
click at [206, 30] on div "Current Fiscal Year" at bounding box center [216, 33] width 100 height 7
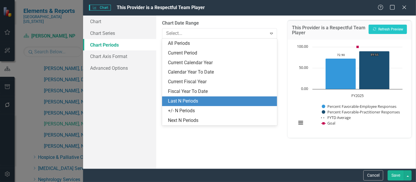
click at [181, 99] on div "Last N Periods" at bounding box center [221, 101] width 106 height 7
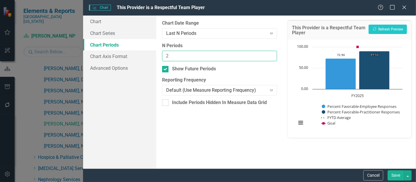
type input "2"
click at [271, 53] on input "2" at bounding box center [219, 56] width 115 height 11
click at [397, 177] on button "Save" at bounding box center [396, 175] width 16 height 10
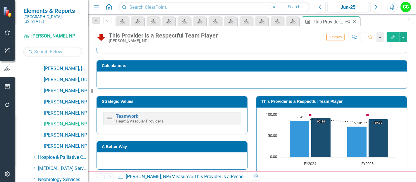
click at [356, 20] on icon "Close" at bounding box center [355, 21] width 6 height 5
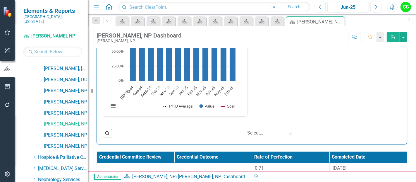
scroll to position [883, 0]
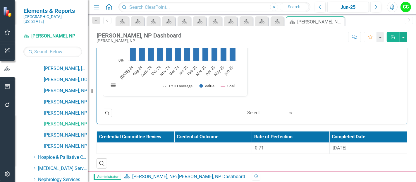
click at [57, 132] on link "[PERSON_NAME], NP" at bounding box center [66, 135] width 44 height 7
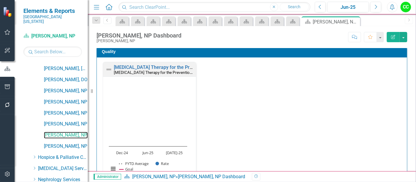
scroll to position [171, 0]
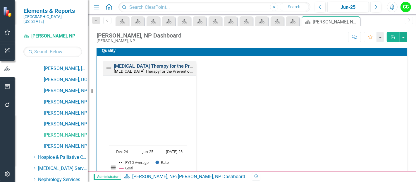
click at [154, 66] on link "[MEDICAL_DATA] Therapy for the Prevention and Treatment of Cardiovascular Disea…" at bounding box center [222, 66] width 216 height 6
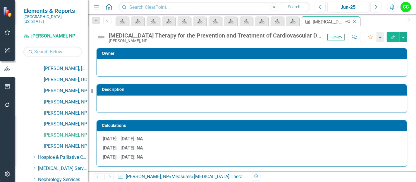
click at [355, 20] on icon "Close" at bounding box center [355, 21] width 6 height 5
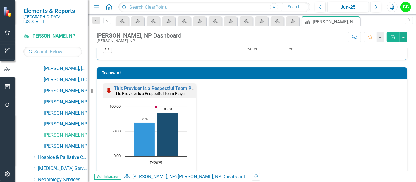
scroll to position [482, 0]
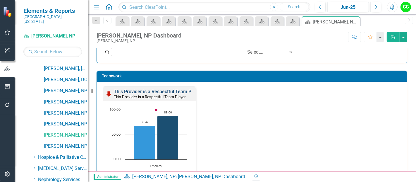
click at [178, 89] on link "This Provider is a Respectful Team Player" at bounding box center [158, 92] width 88 height 6
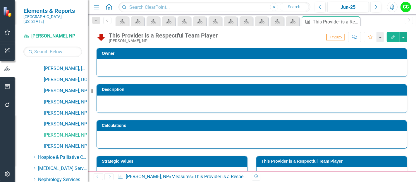
scroll to position [59, 0]
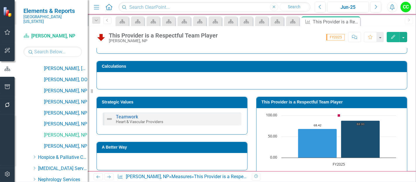
click at [346, 103] on h3 "This Provider is a Respectful Team Player" at bounding box center [333, 102] width 143 height 4
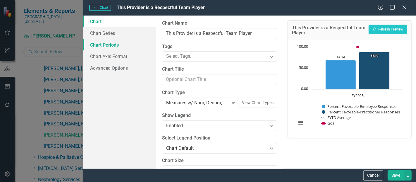
click at [112, 45] on link "Chart Periods" at bounding box center [119, 45] width 73 height 12
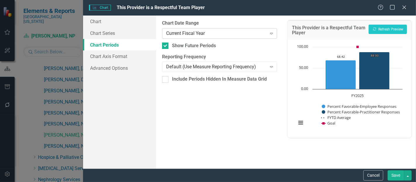
click at [266, 33] on div "Current Fiscal Year" at bounding box center [216, 33] width 100 height 7
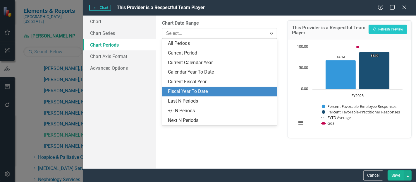
click at [195, 95] on div "Fiscal Year To Date" at bounding box center [219, 92] width 115 height 10
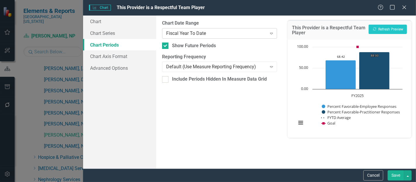
click at [230, 31] on div "Fiscal Year To Date" at bounding box center [216, 33] width 100 height 7
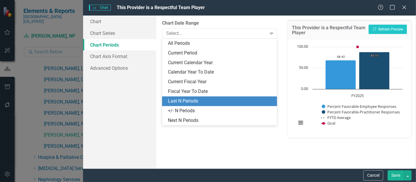
click at [181, 100] on div "Last N Periods" at bounding box center [221, 101] width 106 height 7
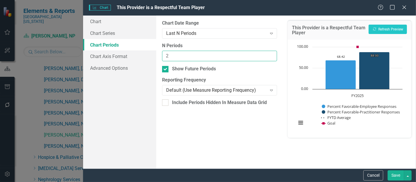
type input "2"
click at [271, 54] on input "2" at bounding box center [219, 56] width 115 height 11
click at [396, 174] on button "Save" at bounding box center [396, 175] width 16 height 10
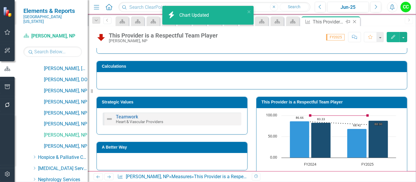
click at [355, 20] on icon "Close" at bounding box center [355, 21] width 6 height 5
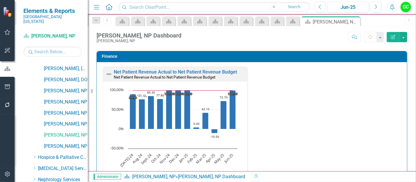
scroll to position [671, 0]
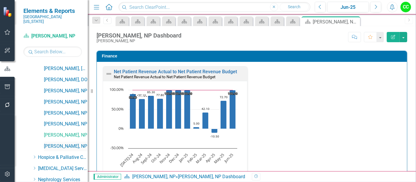
click at [59, 143] on link "[PERSON_NAME], NP" at bounding box center [66, 146] width 44 height 7
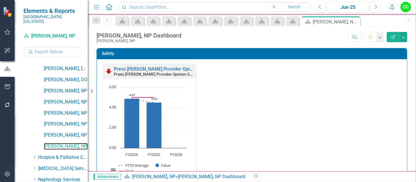
scroll to position [147, 0]
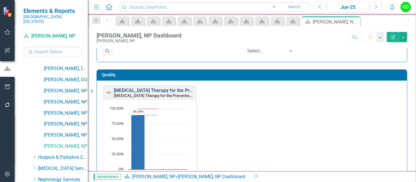
click at [159, 90] on link "Statin Therapy for the Prevention and Treatment of Cardiovascular Disease: MIPS…" at bounding box center [222, 91] width 216 height 6
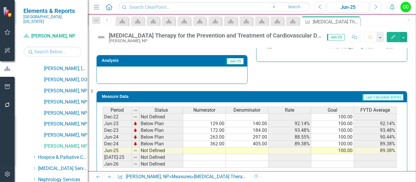
scroll to position [218, 0]
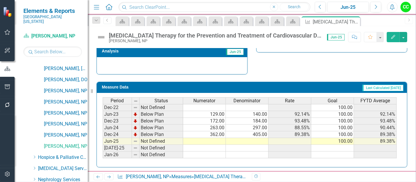
click at [214, 138] on td at bounding box center [204, 141] width 43 height 7
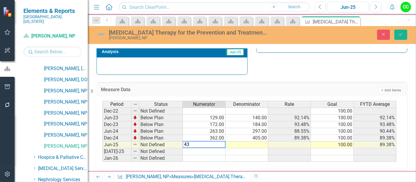
type textarea "437"
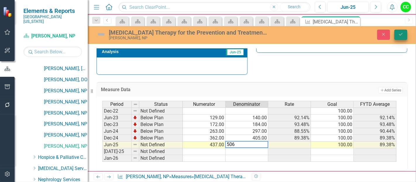
type textarea "506"
click at [403, 33] on icon "Save" at bounding box center [400, 34] width 5 height 4
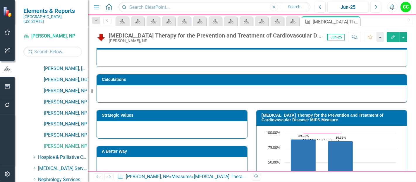
scroll to position [32, 0]
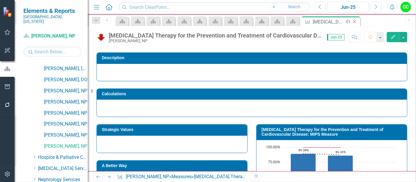
click at [355, 21] on icon at bounding box center [354, 21] width 3 height 3
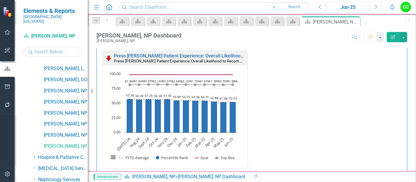
scroll to position [507, 0]
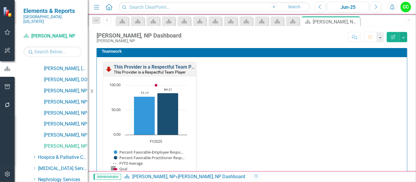
click at [153, 64] on link "This Provider is a Respectful Team Player" at bounding box center [158, 67] width 88 height 6
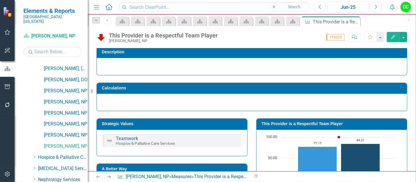
scroll to position [39, 0]
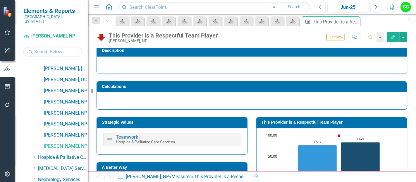
click at [298, 120] on h3 "This Provider is a Respectful Team Player" at bounding box center [333, 122] width 143 height 4
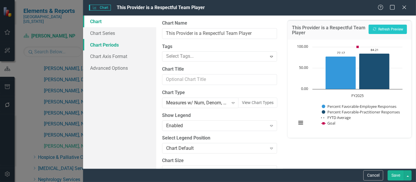
click at [108, 46] on link "Chart Periods" at bounding box center [119, 45] width 73 height 12
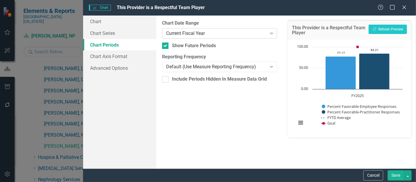
click at [206, 37] on div "Current Fiscal Year Expand" at bounding box center [219, 33] width 115 height 11
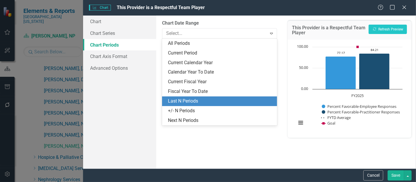
click at [184, 100] on div "Last N Periods" at bounding box center [221, 101] width 106 height 7
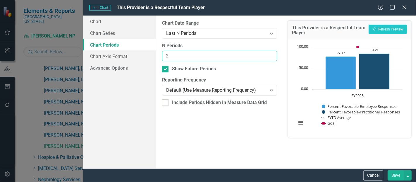
type input "2"
click at [273, 54] on input "2" at bounding box center [219, 56] width 115 height 11
click at [397, 173] on button "Save" at bounding box center [396, 175] width 16 height 10
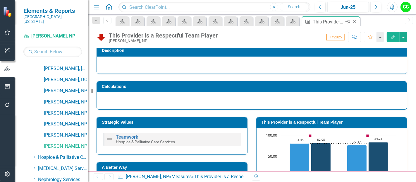
click at [355, 21] on icon at bounding box center [354, 21] width 3 height 3
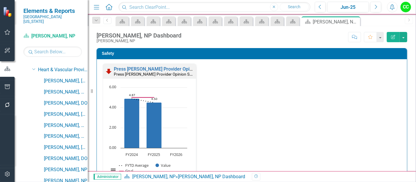
scroll to position [144, 0]
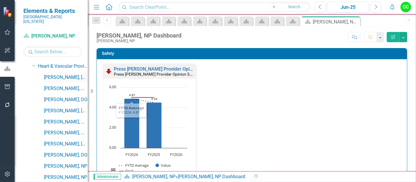
click at [59, 74] on link "[PERSON_NAME], [GEOGRAPHIC_DATA]" at bounding box center [66, 77] width 44 height 7
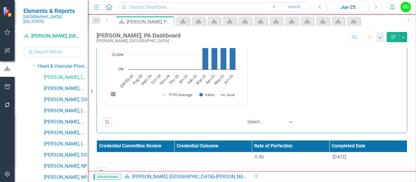
scroll to position [1257, 0]
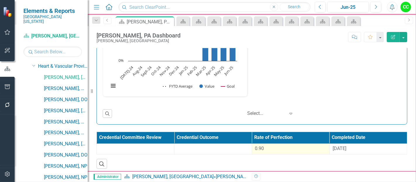
click at [294, 145] on div "0.90" at bounding box center [290, 148] width 71 height 7
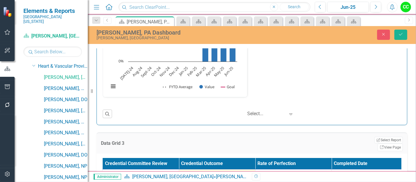
drag, startPoint x: 286, startPoint y: 165, endPoint x: 236, endPoint y: 164, distance: 49.8
click at [236, 169] on tr "0.9049 8/28/24" at bounding box center [256, 178] width 306 height 19
paste input "1128.64"
type input "1"
click at [291, 171] on input "number" at bounding box center [294, 176] width 70 height 11
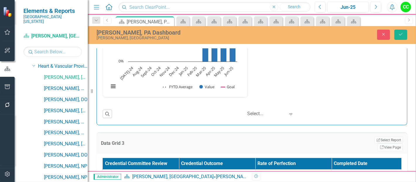
paste input "0.881066667"
type input "0.881066667"
click at [347, 171] on div "[DATE]" at bounding box center [370, 174] width 70 height 7
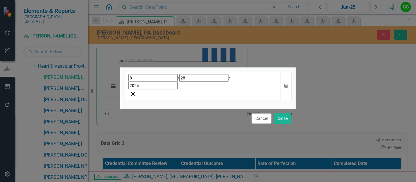
click at [169, 85] on div "[DATE]" at bounding box center [203, 81] width 149 height 15
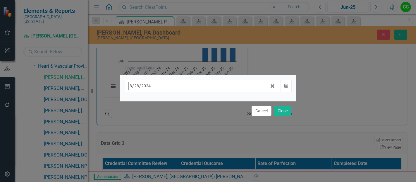
click at [201, 105] on button "[DATE]" at bounding box center [176, 98] width 50 height 13
click at [214, 103] on button "›" at bounding box center [207, 98] width 13 height 13
click at [193, 167] on button "August" at bounding box center [176, 161] width 34 height 21
click at [150, 162] on abbr "25" at bounding box center [147, 164] width 5 height 5
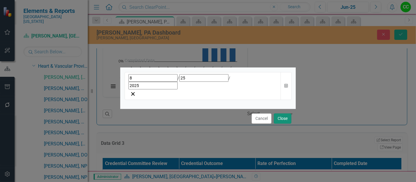
click at [276, 113] on button "Close" at bounding box center [283, 118] width 18 height 10
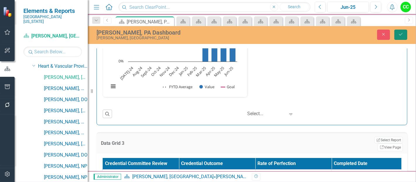
click at [396, 36] on button "Save" at bounding box center [401, 35] width 13 height 10
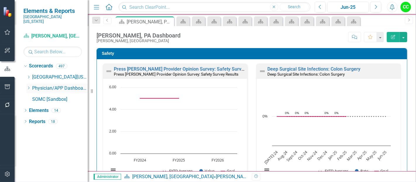
scroll to position [0, 0]
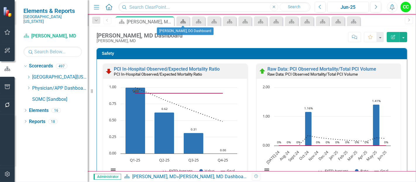
click at [181, 20] on icon "Scorecard" at bounding box center [183, 21] width 6 height 5
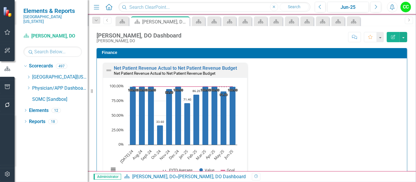
scroll to position [883, 0]
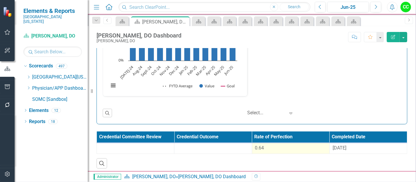
click at [285, 145] on div "0.64" at bounding box center [290, 148] width 71 height 7
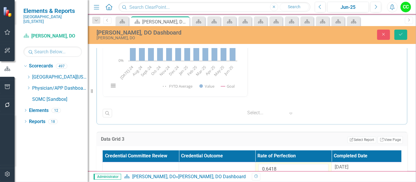
click at [283, 162] on td "0.6418" at bounding box center [294, 171] width 76 height 19
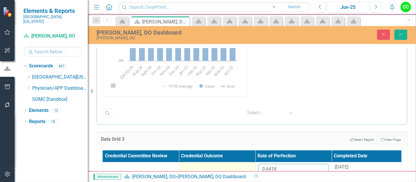
drag, startPoint x: 283, startPoint y: 167, endPoint x: 247, endPoint y: 163, distance: 35.7
click at [247, 163] on tr "0.6418 [DATE]" at bounding box center [256, 171] width 306 height 19
paste input "813936364"
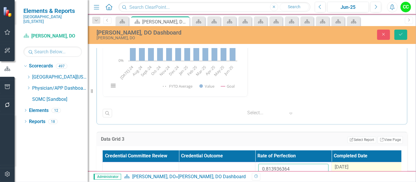
type input "0.813936364"
click at [357, 167] on div "[DATE]" at bounding box center [370, 167] width 70 height 7
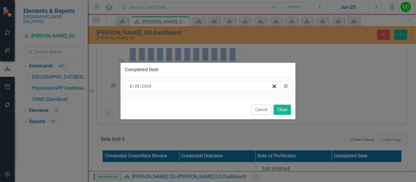
click at [238, 85] on div "[DATE]" at bounding box center [200, 86] width 143 height 6
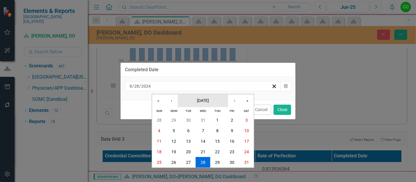
click at [197, 102] on span "[DATE]" at bounding box center [203, 100] width 12 height 5
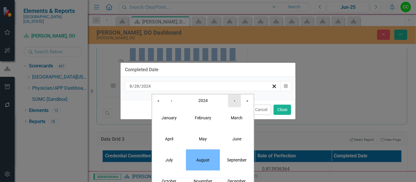
click at [235, 101] on button "›" at bounding box center [234, 100] width 13 height 13
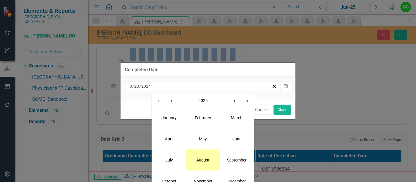
click at [207, 164] on button "August" at bounding box center [203, 159] width 34 height 21
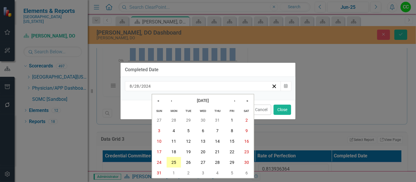
click at [169, 162] on button "25" at bounding box center [174, 162] width 15 height 11
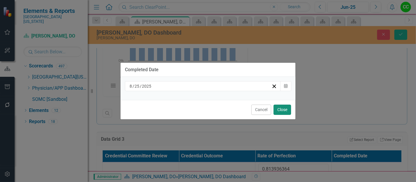
click at [282, 107] on button "Close" at bounding box center [283, 110] width 18 height 10
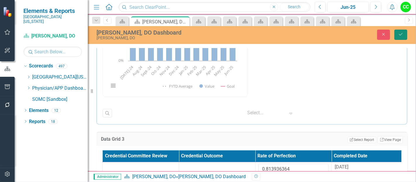
click at [398, 32] on button "Save" at bounding box center [401, 35] width 13 height 10
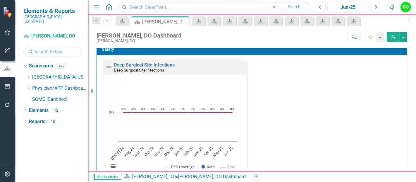
scroll to position [0, 0]
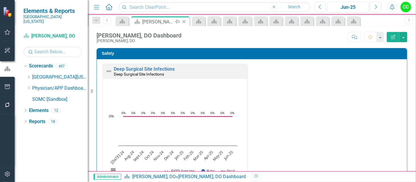
click at [184, 21] on icon at bounding box center [184, 21] width 3 height 3
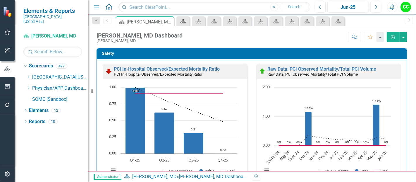
click at [181, 20] on icon "Scorecard" at bounding box center [183, 21] width 6 height 5
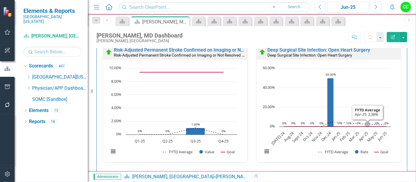
scroll to position [9, 0]
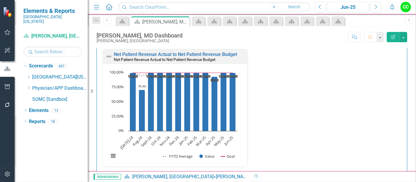
scroll to position [883, 0]
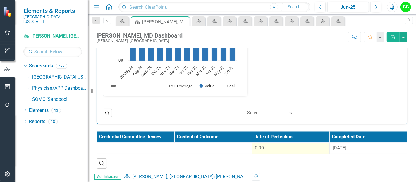
click at [267, 146] on div "0.90" at bounding box center [290, 148] width 71 height 7
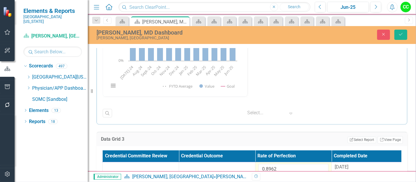
click at [282, 162] on td "0.8962" at bounding box center [294, 171] width 76 height 19
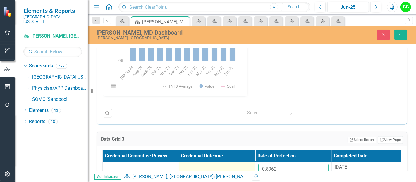
drag, startPoint x: 280, startPoint y: 169, endPoint x: 230, endPoint y: 164, distance: 50.0
click at [230, 164] on tr "0.8962 8/28/24" at bounding box center [256, 171] width 306 height 19
paste input "73316667"
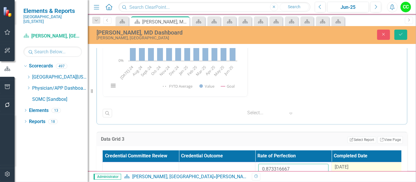
type input "0.873316667"
click at [352, 164] on div "[DATE]" at bounding box center [370, 167] width 70 height 7
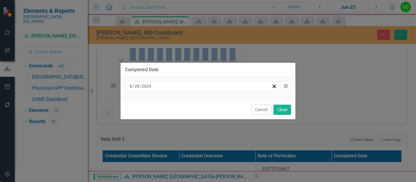
click at [206, 88] on div "[DATE]" at bounding box center [200, 86] width 143 height 6
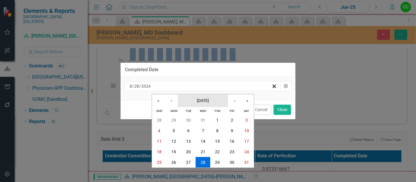
click at [197, 102] on span "[DATE]" at bounding box center [203, 100] width 12 height 5
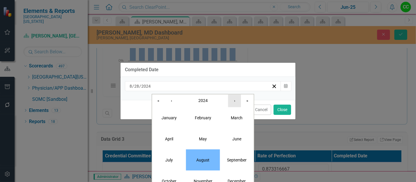
click at [239, 99] on button "›" at bounding box center [234, 100] width 13 height 13
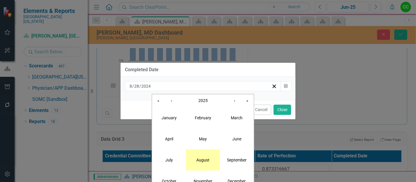
click at [201, 161] on abbr "August" at bounding box center [202, 159] width 13 height 5
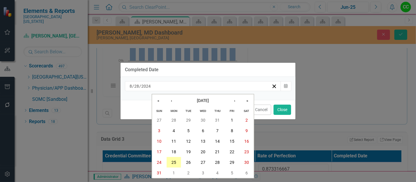
click at [177, 161] on button "25" at bounding box center [174, 162] width 15 height 11
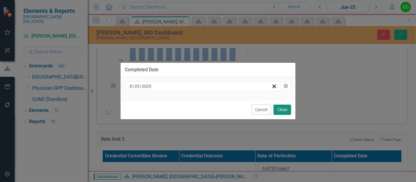
click at [284, 108] on button "Close" at bounding box center [283, 110] width 18 height 10
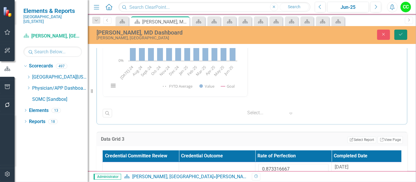
click at [401, 37] on button "Save" at bounding box center [401, 35] width 13 height 10
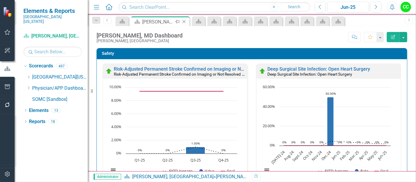
click at [184, 21] on icon "Close" at bounding box center [184, 21] width 6 height 5
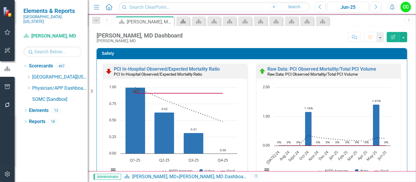
click at [180, 20] on div "Scorecard" at bounding box center [182, 21] width 8 height 7
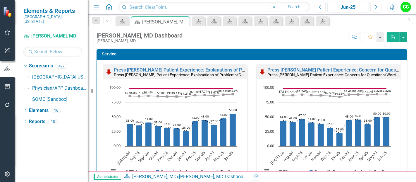
scroll to position [307, 0]
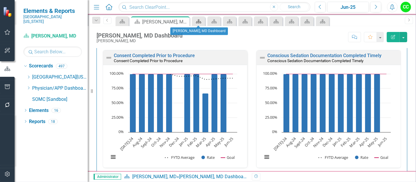
click at [194, 22] on div "Scorecard" at bounding box center [198, 21] width 8 height 7
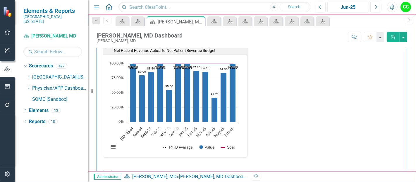
scroll to position [883, 0]
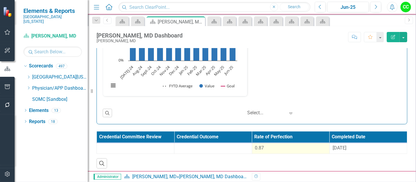
click at [271, 148] on div "0.87" at bounding box center [290, 148] width 71 height 7
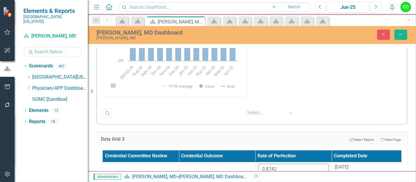
drag, startPoint x: 283, startPoint y: 171, endPoint x: 280, endPoint y: 169, distance: 3.1
click at [280, 169] on div "Menu Home Search Close Search Previous Jun-25 Next Alerts CC User Edit Profile …" at bounding box center [252, 91] width 328 height 182
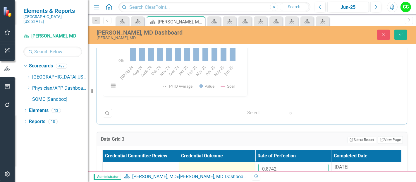
drag, startPoint x: 283, startPoint y: 167, endPoint x: 233, endPoint y: 160, distance: 50.8
click at [233, 162] on tr "0.8742 8/28/24" at bounding box center [256, 171] width 306 height 19
paste input "948553846"
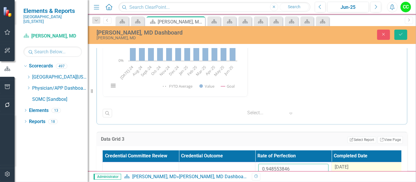
type input "0.948553846"
click at [354, 164] on div "8/28/24" at bounding box center [370, 167] width 70 height 7
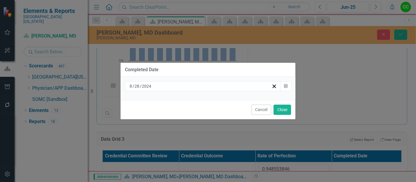
click at [236, 84] on div "8 / 28 / 2024" at bounding box center [200, 86] width 143 height 6
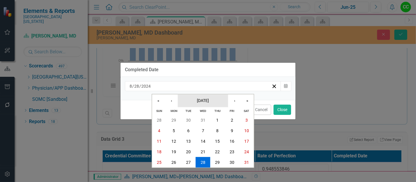
click at [199, 98] on span "[DATE]" at bounding box center [203, 100] width 12 height 5
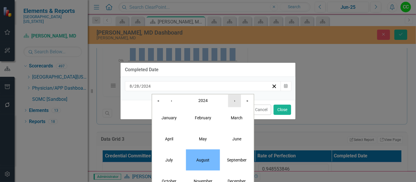
click at [236, 100] on button "›" at bounding box center [234, 100] width 13 height 13
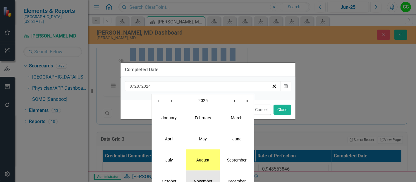
click at [203, 171] on button "November" at bounding box center [203, 180] width 34 height 21
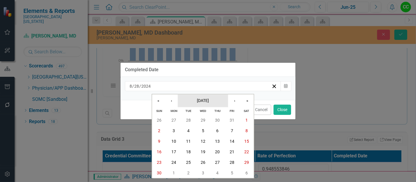
click at [205, 100] on span "November 2025" at bounding box center [203, 100] width 12 height 5
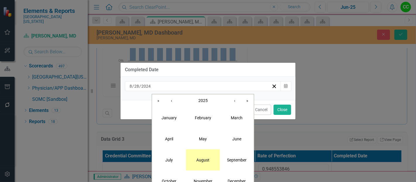
click at [199, 157] on button "August" at bounding box center [203, 159] width 34 height 21
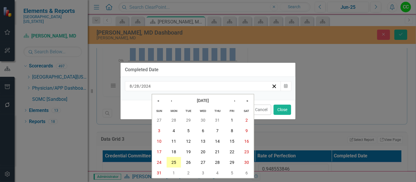
click at [173, 161] on abbr "25" at bounding box center [174, 162] width 5 height 5
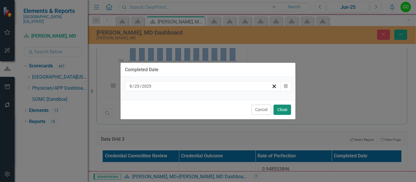
click at [280, 109] on button "Close" at bounding box center [283, 110] width 18 height 10
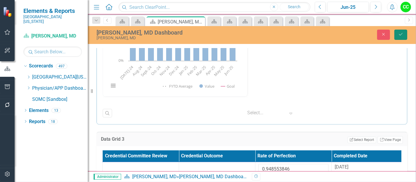
click at [400, 32] on icon "Save" at bounding box center [400, 34] width 5 height 4
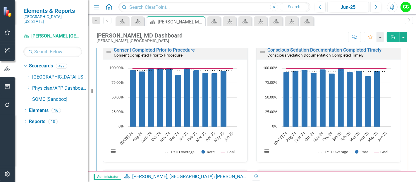
scroll to position [168, 0]
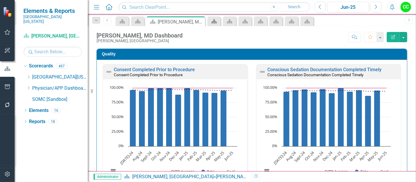
click at [216, 21] on icon at bounding box center [214, 21] width 5 height 4
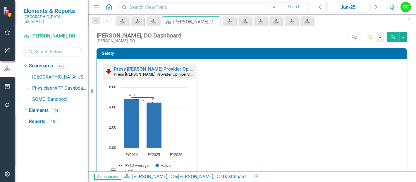
scroll to position [232, 0]
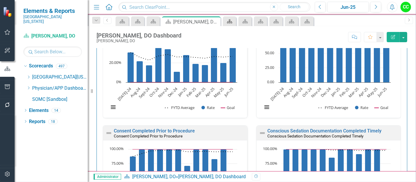
click at [230, 20] on icon "Scorecard" at bounding box center [230, 21] width 6 height 5
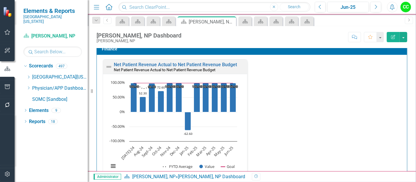
scroll to position [883, 0]
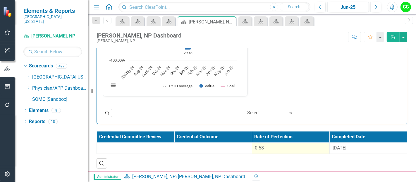
click at [282, 149] on div "0.58" at bounding box center [290, 148] width 71 height 7
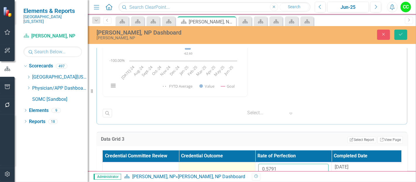
drag, startPoint x: 281, startPoint y: 166, endPoint x: 242, endPoint y: 164, distance: 38.4
click at [242, 164] on tr "0.5791 [DATE]" at bounding box center [256, 171] width 306 height 19
paste input "5366667"
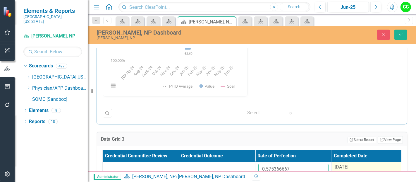
type input "0.575366667"
click at [345, 165] on span "[DATE]" at bounding box center [342, 167] width 14 height 6
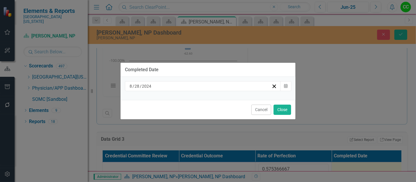
click at [203, 87] on div "[DATE]" at bounding box center [200, 86] width 143 height 6
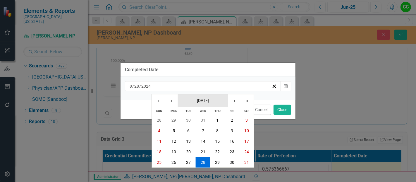
click at [194, 95] on button "[DATE]" at bounding box center [203, 100] width 50 height 13
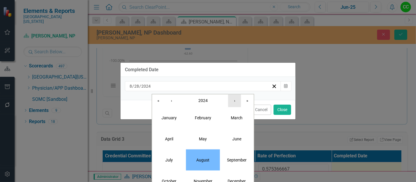
click at [236, 101] on button "›" at bounding box center [234, 100] width 13 height 13
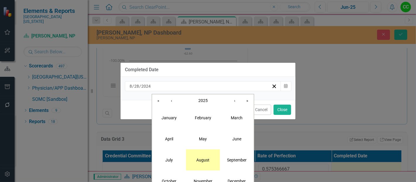
click at [203, 157] on button "August" at bounding box center [203, 159] width 34 height 21
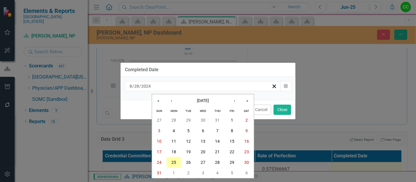
click at [175, 158] on button "25" at bounding box center [174, 162] width 15 height 11
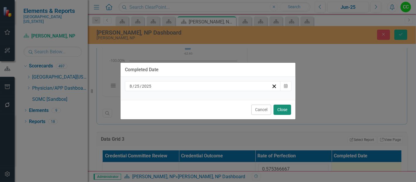
click at [284, 109] on button "Close" at bounding box center [283, 110] width 18 height 10
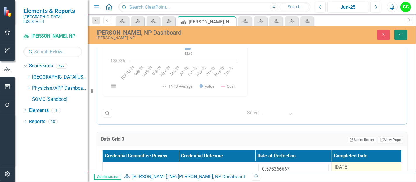
click at [405, 32] on button "Save" at bounding box center [401, 35] width 13 height 10
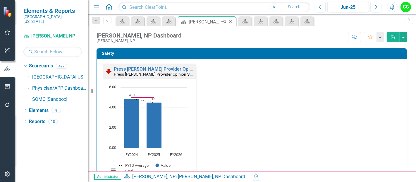
click at [231, 21] on icon at bounding box center [230, 21] width 3 height 3
click at [230, 23] on icon "Scorecard" at bounding box center [230, 21] width 6 height 5
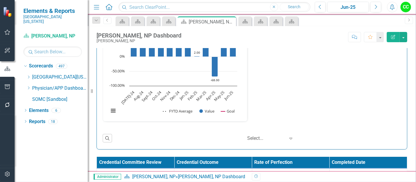
scroll to position [759, 0]
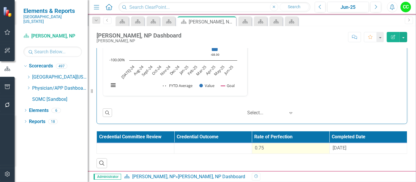
click at [302, 147] on div "0.75" at bounding box center [290, 148] width 71 height 7
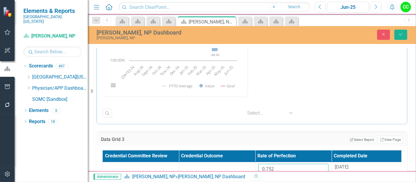
drag, startPoint x: 285, startPoint y: 166, endPoint x: 251, endPoint y: 159, distance: 35.5
click at [251, 159] on table "Credential Committee Review Credential Outcome Rate of Perfection Completed Dat…" at bounding box center [255, 165] width 306 height 31
paste input "8015"
type input "0.8015"
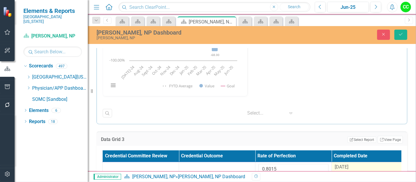
click at [338, 164] on span "[DATE]" at bounding box center [342, 167] width 14 height 6
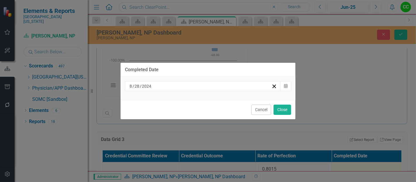
click at [196, 91] on div "[DATE]" at bounding box center [203, 86] width 156 height 10
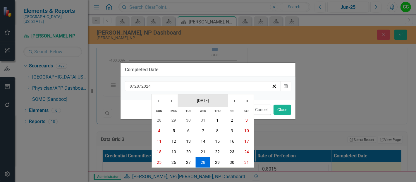
click at [201, 99] on span "[DATE]" at bounding box center [203, 100] width 12 height 5
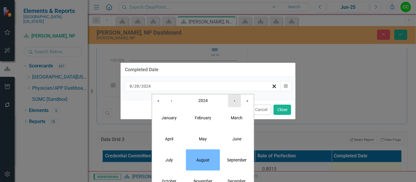
click at [234, 103] on button "›" at bounding box center [234, 100] width 13 height 13
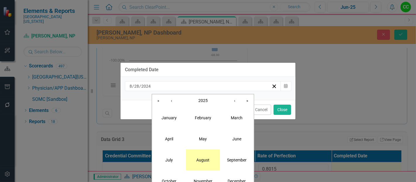
click at [203, 164] on button "August" at bounding box center [203, 159] width 34 height 21
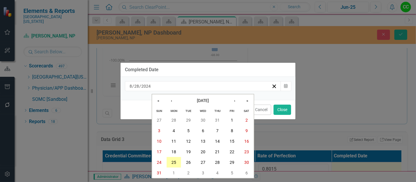
click at [178, 163] on button "25" at bounding box center [174, 162] width 15 height 11
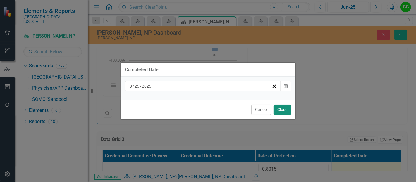
click at [284, 108] on button "Close" at bounding box center [283, 110] width 18 height 10
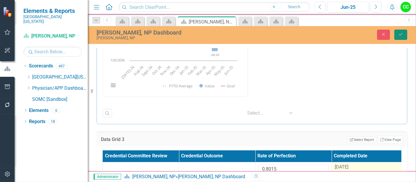
click at [403, 31] on button "Save" at bounding box center [401, 35] width 13 height 10
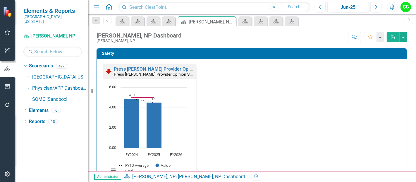
click at [0, 0] on icon at bounding box center [0, 0] width 0 height 0
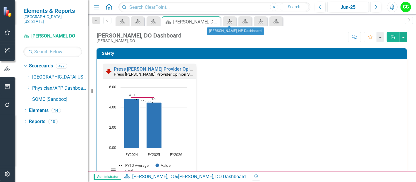
click at [230, 21] on icon at bounding box center [229, 21] width 5 height 4
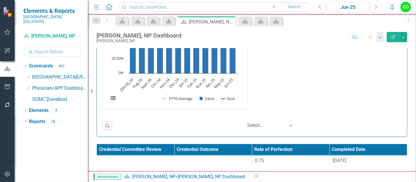
scroll to position [883, 0]
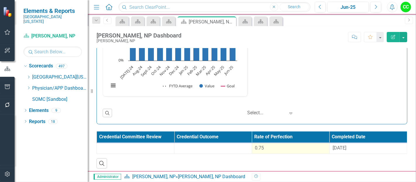
click at [274, 147] on div "0.75" at bounding box center [290, 148] width 71 height 7
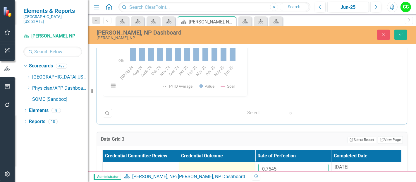
drag, startPoint x: 281, startPoint y: 165, endPoint x: 236, endPoint y: 160, distance: 45.9
click at [236, 162] on tr "0.7545 8/28/24" at bounding box center [256, 171] width 306 height 19
paste input "844166667"
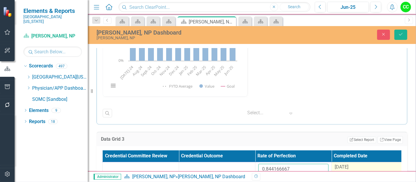
type input "0.844166667"
click at [348, 165] on span "8/28/24" at bounding box center [342, 167] width 14 height 6
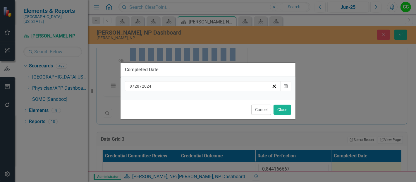
click at [220, 87] on div "8 / 28 / 2024" at bounding box center [200, 86] width 143 height 6
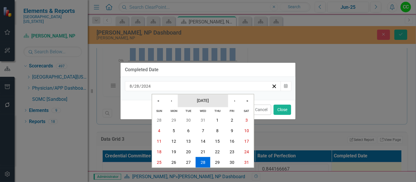
click at [190, 104] on button "[DATE]" at bounding box center [203, 100] width 50 height 13
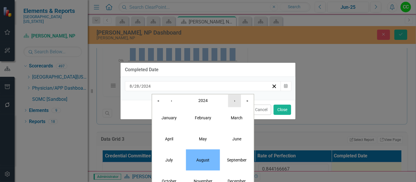
click at [232, 102] on button "›" at bounding box center [234, 100] width 13 height 13
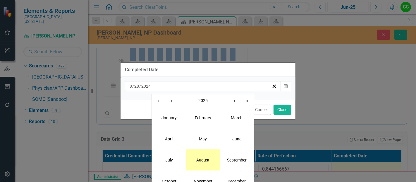
click at [208, 162] on abbr "August" at bounding box center [202, 159] width 13 height 5
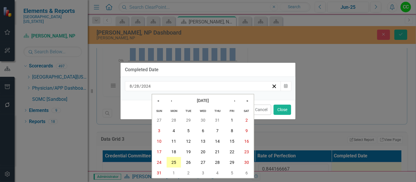
click at [175, 163] on abbr "25" at bounding box center [174, 162] width 5 height 5
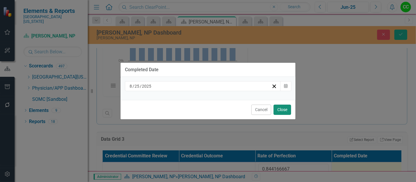
click at [282, 107] on button "Close" at bounding box center [283, 110] width 18 height 10
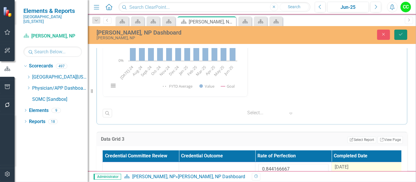
click at [403, 35] on icon "Save" at bounding box center [400, 34] width 5 height 4
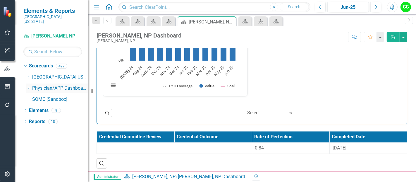
click at [28, 86] on icon "Dropdown" at bounding box center [28, 88] width 4 height 4
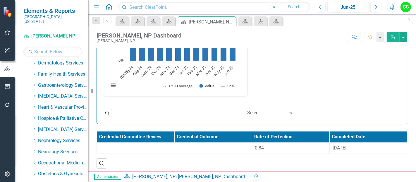
scroll to position [116, 0]
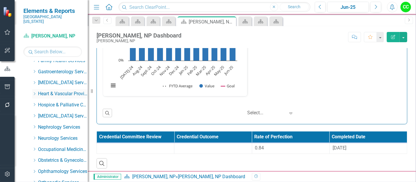
click at [36, 92] on icon "Dropdown" at bounding box center [34, 94] width 4 height 4
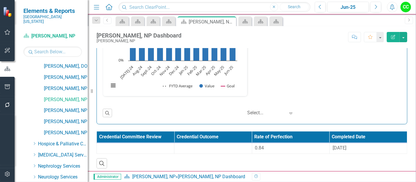
scroll to position [237, 0]
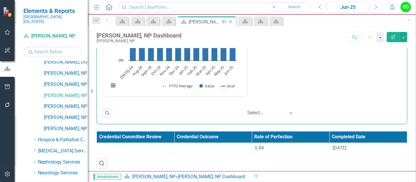
click at [230, 21] on icon at bounding box center [230, 21] width 3 height 3
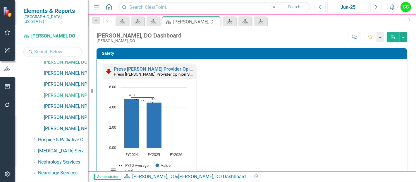
click at [227, 21] on icon "Scorecard" at bounding box center [230, 21] width 6 height 5
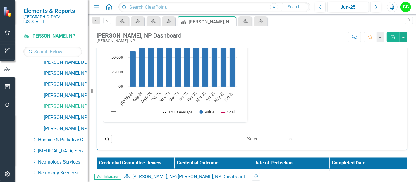
scroll to position [883, 0]
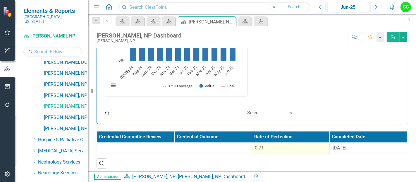
click at [276, 145] on div "0.71" at bounding box center [290, 148] width 71 height 7
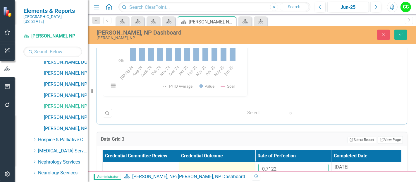
drag, startPoint x: 284, startPoint y: 165, endPoint x: 241, endPoint y: 165, distance: 43.0
click at [241, 165] on tr "0.7122 9/16/24" at bounding box center [256, 171] width 306 height 19
paste input "74077778"
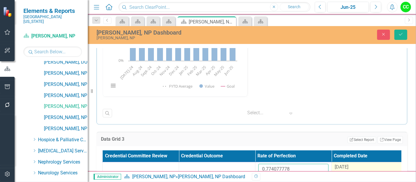
type input "0.774077778"
click at [347, 164] on span "9/16/24" at bounding box center [342, 167] width 14 height 6
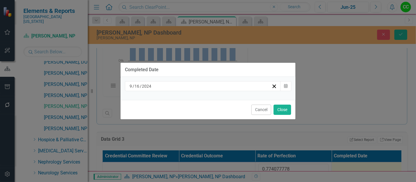
click at [214, 82] on div "9 / 16 / 2024" at bounding box center [203, 86] width 156 height 10
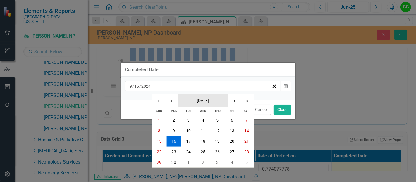
click at [188, 104] on button "September 2024" at bounding box center [203, 100] width 50 height 13
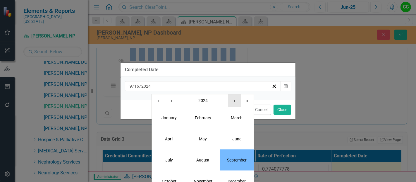
click at [234, 102] on button "›" at bounding box center [234, 100] width 13 height 13
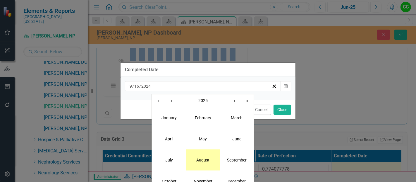
click at [204, 161] on abbr "August" at bounding box center [202, 159] width 13 height 5
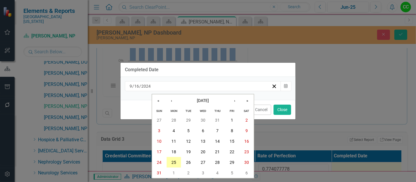
click at [173, 162] on abbr "25" at bounding box center [174, 162] width 5 height 5
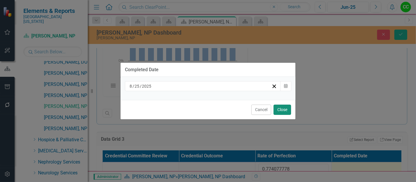
click at [283, 109] on button "Close" at bounding box center [283, 110] width 18 height 10
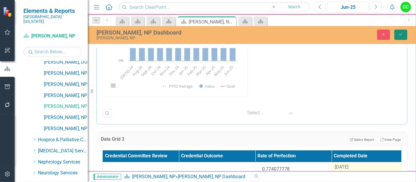
click at [403, 30] on button "Save" at bounding box center [401, 35] width 13 height 10
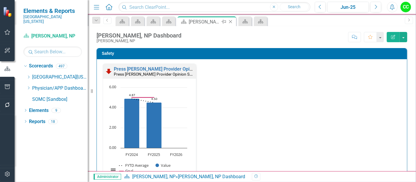
scroll to position [0, 0]
click at [230, 21] on icon "Close" at bounding box center [231, 21] width 6 height 5
click at [227, 22] on icon "Scorecard" at bounding box center [230, 21] width 6 height 5
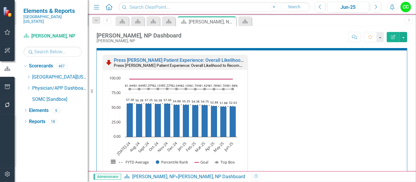
scroll to position [346, 0]
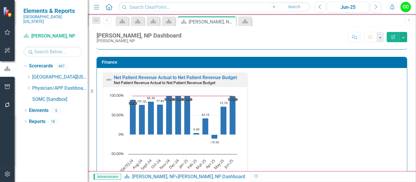
scroll to position [759, 0]
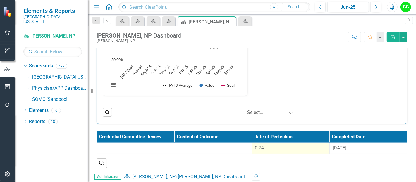
click at [273, 145] on div "0.74" at bounding box center [290, 148] width 71 height 7
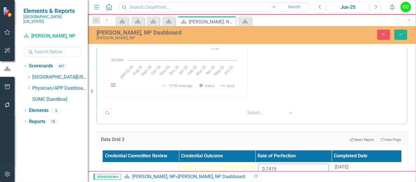
drag, startPoint x: 277, startPoint y: 163, endPoint x: 245, endPoint y: 164, distance: 31.6
click at [248, 164] on tr "0.7419 [DATE]" at bounding box center [256, 171] width 306 height 19
paste input "981"
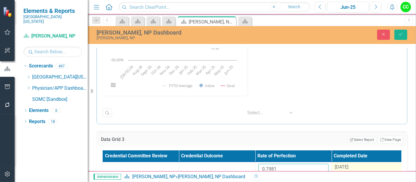
type input "0.7981"
click at [348, 164] on span "[DATE]" at bounding box center [342, 167] width 14 height 6
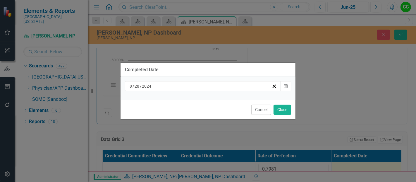
click at [201, 83] on div "[DATE]" at bounding box center [200, 86] width 143 height 6
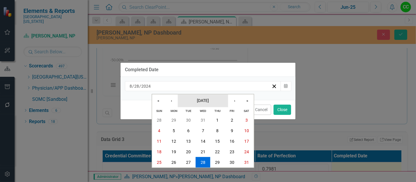
click at [203, 100] on span "[DATE]" at bounding box center [203, 100] width 12 height 5
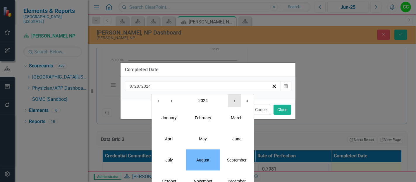
click at [236, 102] on button "›" at bounding box center [234, 100] width 13 height 13
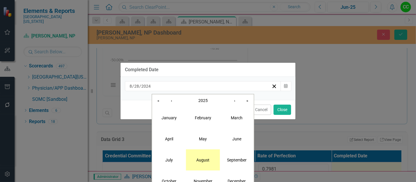
click at [201, 166] on button "August" at bounding box center [203, 159] width 34 height 21
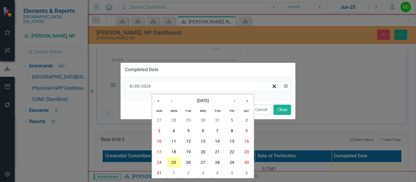
click at [172, 161] on abbr "25" at bounding box center [174, 162] width 5 height 5
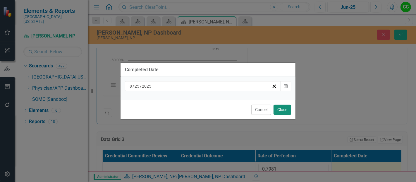
click at [285, 111] on button "Close" at bounding box center [283, 110] width 18 height 10
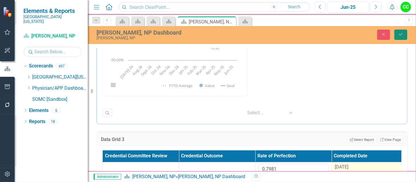
click at [401, 35] on icon "Save" at bounding box center [400, 34] width 5 height 4
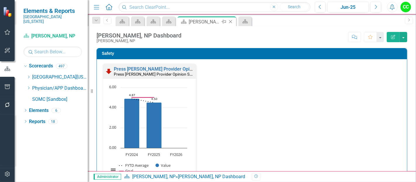
click at [232, 22] on icon "Close" at bounding box center [231, 21] width 6 height 5
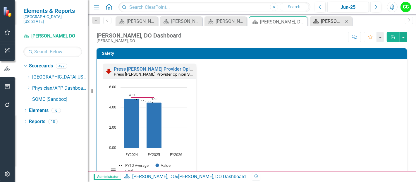
click at [327, 21] on div "Rebecca Kalb, NP Dashboard" at bounding box center [332, 21] width 22 height 7
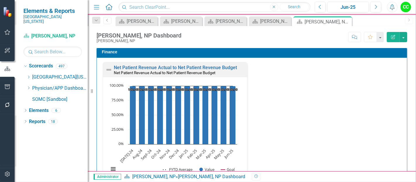
scroll to position [759, 0]
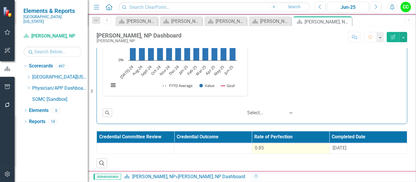
click at [288, 147] on div "0.85" at bounding box center [290, 148] width 71 height 7
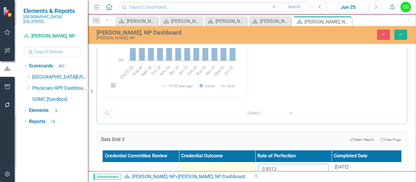
drag, startPoint x: 281, startPoint y: 170, endPoint x: 236, endPoint y: 162, distance: 46.1
click at [236, 162] on tr "0.8512 8/28/24" at bounding box center [256, 171] width 306 height 19
paste input "19533333"
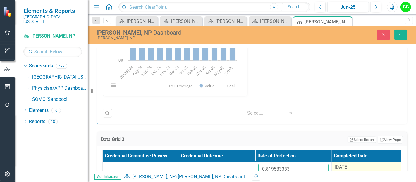
type input "0.819533333"
click at [341, 166] on span "8/28/24" at bounding box center [342, 167] width 14 height 6
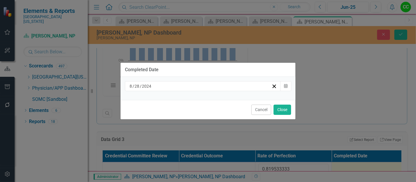
click at [225, 89] on div "8 / 28 / 2024" at bounding box center [203, 86] width 156 height 10
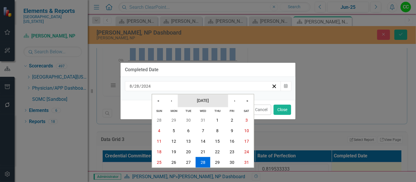
click at [209, 102] on span "[DATE]" at bounding box center [203, 100] width 12 height 5
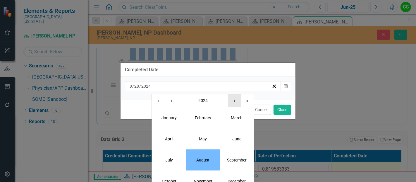
click at [235, 100] on button "›" at bounding box center [234, 100] width 13 height 13
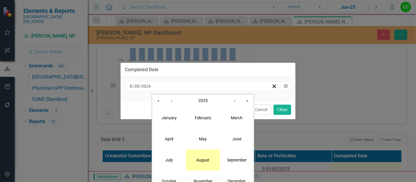
click at [197, 164] on button "August" at bounding box center [203, 159] width 34 height 21
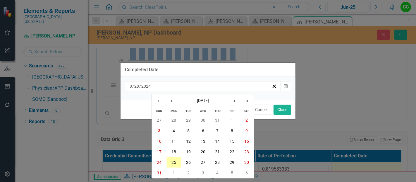
click at [174, 162] on abbr "25" at bounding box center [174, 162] width 5 height 5
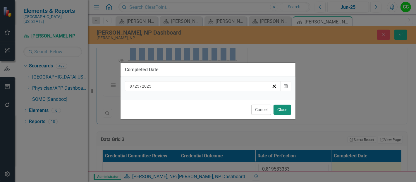
click at [283, 110] on button "Close" at bounding box center [283, 110] width 18 height 10
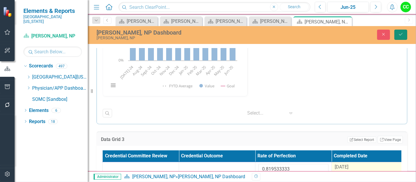
click at [404, 36] on button "Save" at bounding box center [401, 35] width 13 height 10
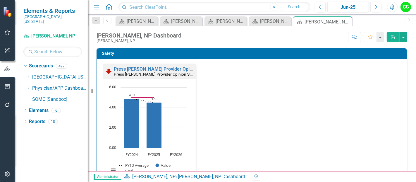
click at [0, 0] on icon "Close" at bounding box center [0, 0] width 0 height 0
click at [28, 86] on div "Dropdown" at bounding box center [28, 88] width 4 height 5
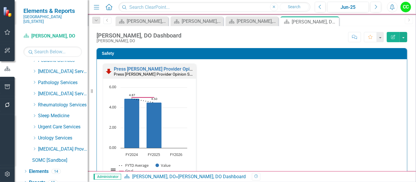
scroll to position [295, 0]
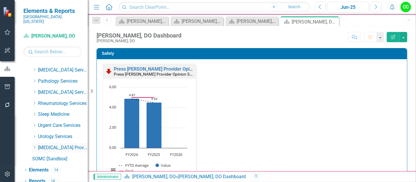
click at [34, 146] on icon "Dropdown" at bounding box center [34, 148] width 4 height 4
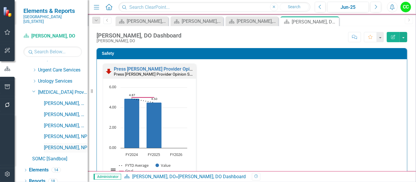
click at [52, 144] on link "[PERSON_NAME], NP" at bounding box center [66, 147] width 44 height 7
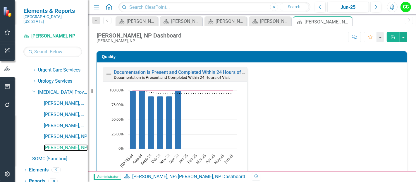
scroll to position [165, 0]
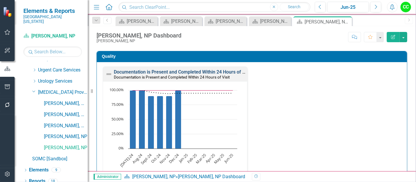
click at [186, 71] on link "Documentation is Present and Completed Within 24 Hours of Visit" at bounding box center [183, 72] width 138 height 6
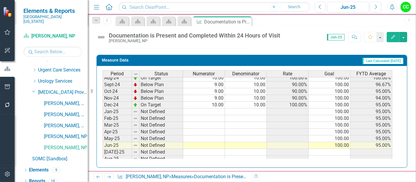
click at [208, 111] on tbody "May-23 Not Defined Jun-23 Not Defined Jul-23 On Target 10.00 10.00 100.00% 100.…" at bounding box center [248, 74] width 290 height 202
type textarea "10"
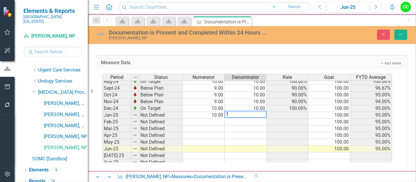
type textarea "10"
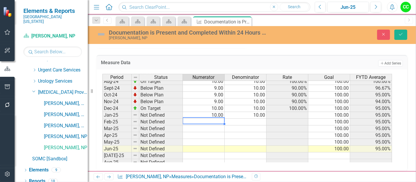
type textarea "8"
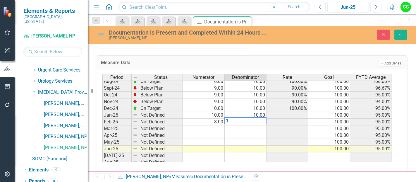
type textarea "10"
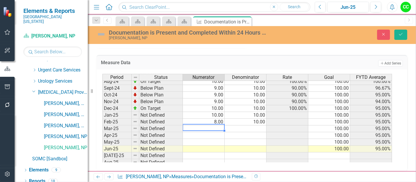
type textarea "9"
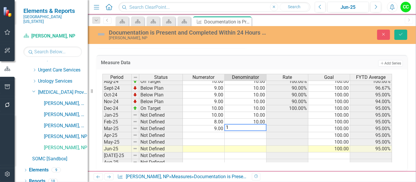
type textarea "10"
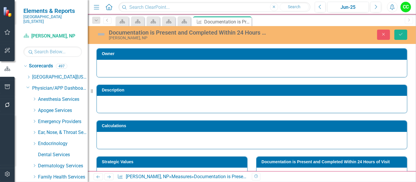
scroll to position [171, 0]
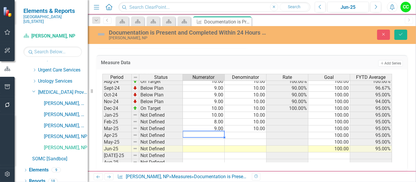
type textarea "9"
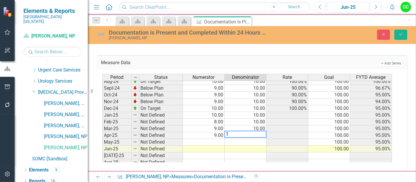
type textarea "10"
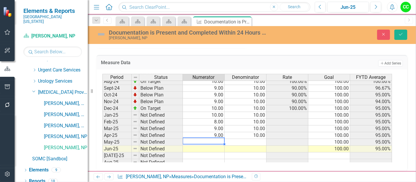
type textarea "9"
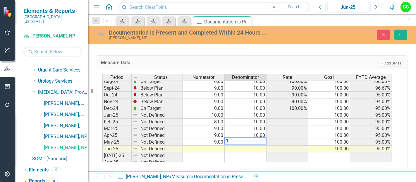
type textarea "10"
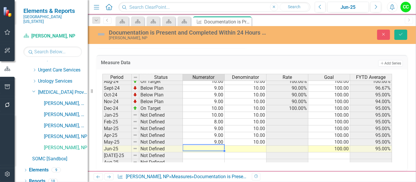
type textarea "9"
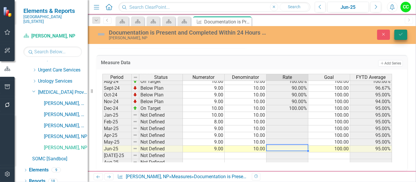
type textarea "10"
click at [402, 37] on button "Save" at bounding box center [401, 35] width 13 height 10
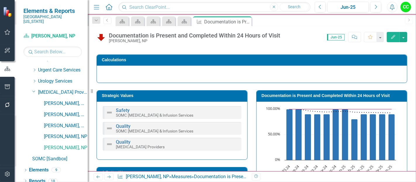
scroll to position [67, 0]
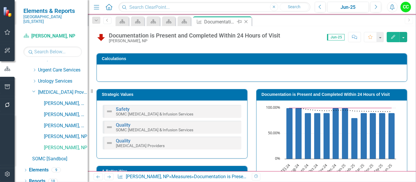
click at [247, 21] on icon "Close" at bounding box center [246, 21] width 6 height 5
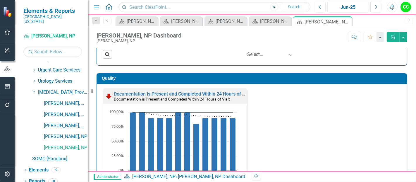
scroll to position [632, 0]
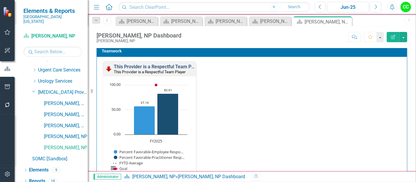
click at [176, 65] on link "This Provider is a Respectful Team Player" at bounding box center [158, 67] width 88 height 6
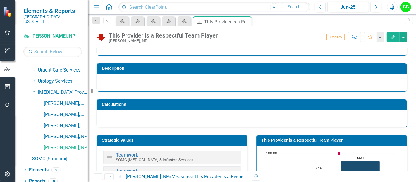
scroll to position [21, 0]
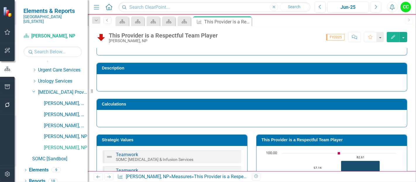
click at [321, 141] on h3 "This Provider is a Respectful Team Player" at bounding box center [333, 140] width 143 height 4
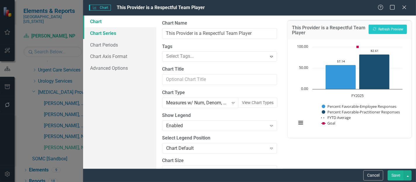
click at [118, 36] on link "Chart Series" at bounding box center [119, 33] width 73 height 12
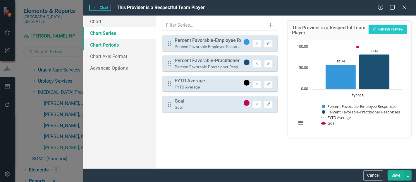
click at [121, 45] on link "Chart Periods" at bounding box center [119, 45] width 73 height 12
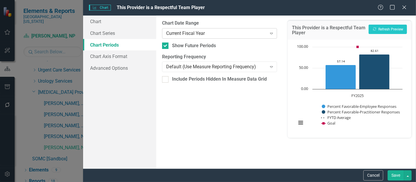
click at [216, 31] on div "Current Fiscal Year" at bounding box center [216, 33] width 100 height 7
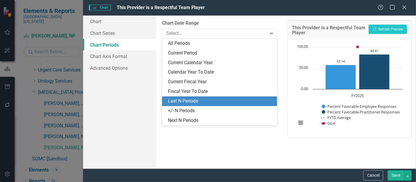
click at [191, 99] on div "Last N Periods" at bounding box center [221, 101] width 106 height 7
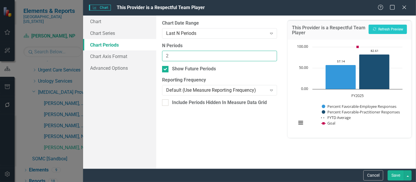
type input "2"
click at [271, 53] on input "2" at bounding box center [219, 56] width 115 height 11
click at [397, 176] on button "Save" at bounding box center [396, 175] width 16 height 10
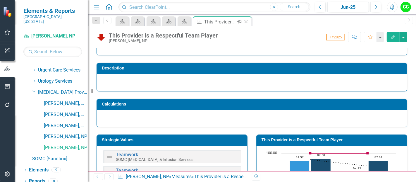
click at [246, 20] on icon "Close" at bounding box center [246, 21] width 6 height 5
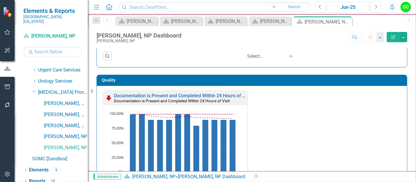
scroll to position [143, 0]
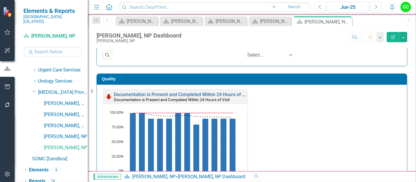
click at [365, 104] on div "Documentation is Present and Completed Within 24 Hours of Visit Documentation i…" at bounding box center [251, 151] width 307 height 125
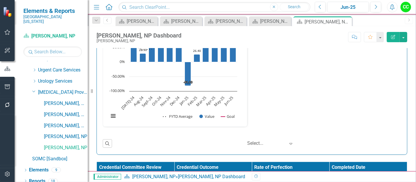
scroll to position [883, 0]
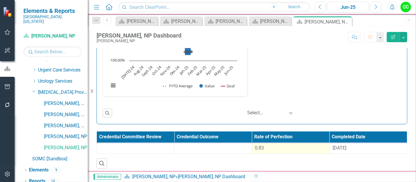
click at [268, 145] on div "0.83" at bounding box center [290, 148] width 71 height 7
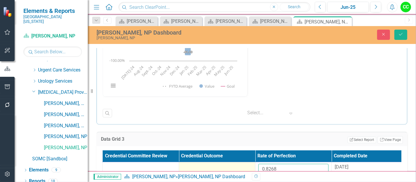
drag, startPoint x: 281, startPoint y: 165, endPoint x: 249, endPoint y: 161, distance: 32.7
click at [254, 162] on tr "0.8268 8/29/24" at bounding box center [256, 171] width 306 height 19
paste input "7625625"
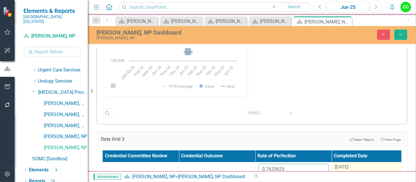
type input "0.7625625"
click at [348, 164] on span "8/29/24" at bounding box center [342, 167] width 14 height 6
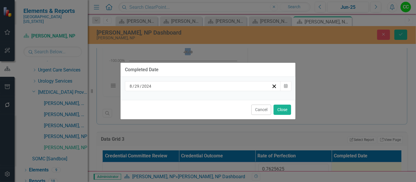
click at [232, 83] on div "8 / 29 / 2024" at bounding box center [203, 86] width 156 height 10
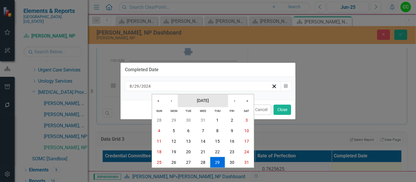
click at [206, 102] on span "August 2024" at bounding box center [203, 100] width 12 height 5
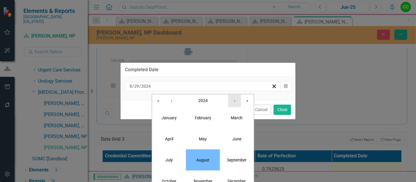
click at [234, 104] on button "›" at bounding box center [234, 100] width 13 height 13
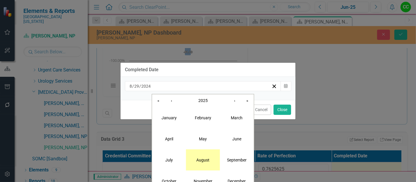
click at [197, 164] on button "August" at bounding box center [203, 159] width 34 height 21
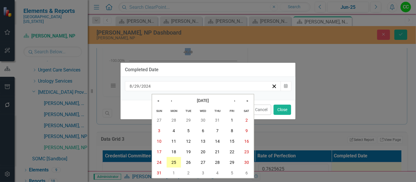
click at [176, 160] on abbr "25" at bounding box center [174, 162] width 5 height 5
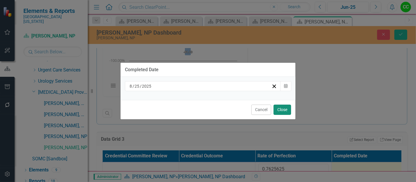
click at [284, 108] on button "Close" at bounding box center [283, 110] width 18 height 10
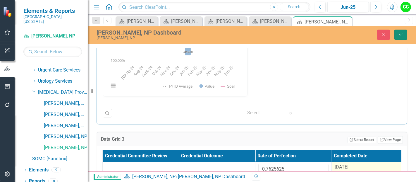
click at [403, 31] on button "Save" at bounding box center [401, 35] width 13 height 10
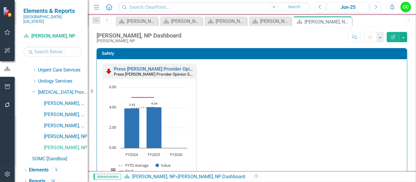
click at [54, 133] on link "[PERSON_NAME], NP" at bounding box center [66, 136] width 44 height 7
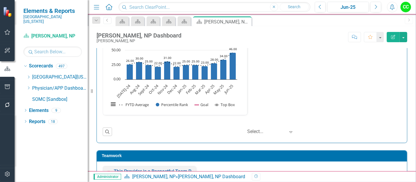
scroll to position [536, 0]
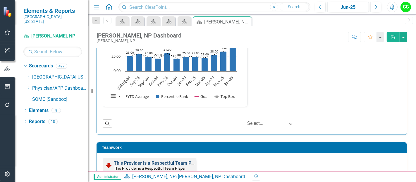
click at [174, 160] on link "This Provider is a Respectful Team Player" at bounding box center [158, 163] width 88 height 6
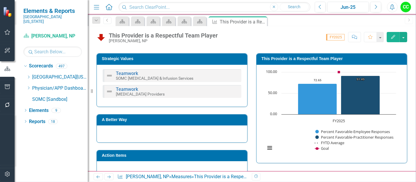
scroll to position [101, 0]
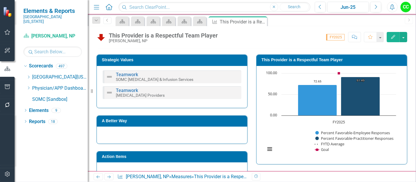
click at [307, 62] on td "This Provider is a Respectful Team Player" at bounding box center [333, 60] width 143 height 9
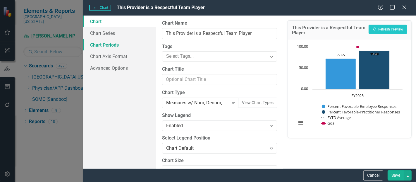
click at [95, 43] on link "Chart Periods" at bounding box center [119, 45] width 73 height 12
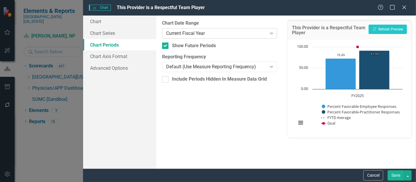
click at [191, 33] on div "Current Fiscal Year" at bounding box center [216, 33] width 100 height 7
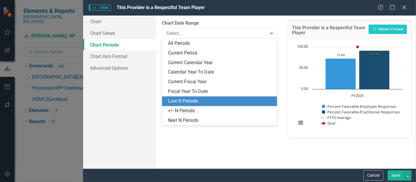
click at [183, 100] on div "Last N Periods" at bounding box center [221, 101] width 106 height 7
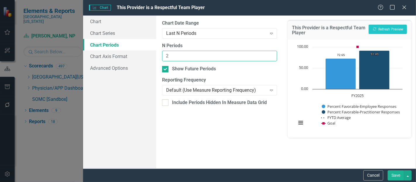
type input "2"
click at [270, 54] on input "2" at bounding box center [219, 56] width 115 height 11
click at [396, 170] on button "Save" at bounding box center [396, 175] width 16 height 10
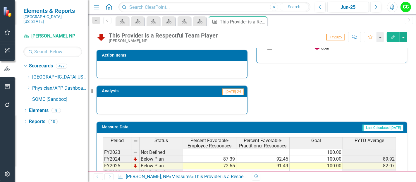
scroll to position [240, 0]
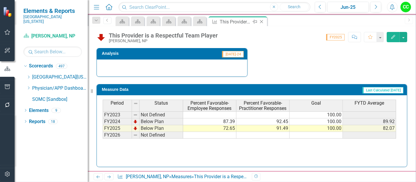
click at [260, 23] on icon "Close" at bounding box center [262, 21] width 6 height 5
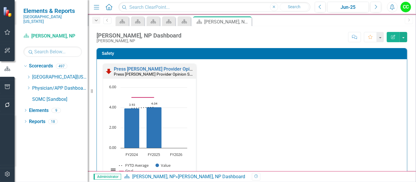
click at [97, 22] on icon "Dropdown" at bounding box center [96, 20] width 5 height 4
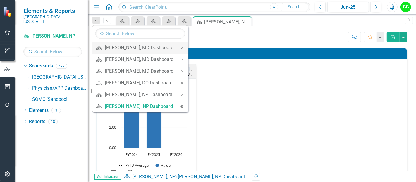
click at [178, 46] on div "Close" at bounding box center [183, 48] width 12 height 12
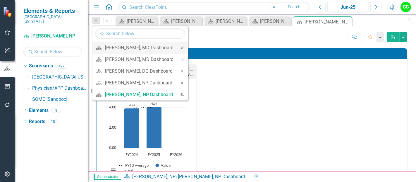
click at [181, 46] on icon at bounding box center [182, 47] width 3 height 3
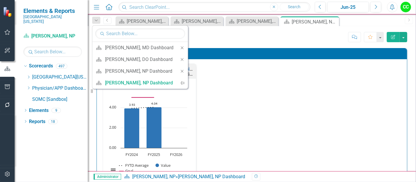
click at [181, 46] on icon at bounding box center [182, 47] width 3 height 3
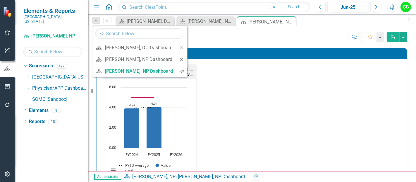
click at [180, 46] on icon at bounding box center [181, 47] width 3 height 3
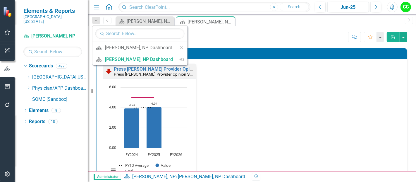
click at [180, 46] on icon at bounding box center [181, 47] width 3 height 3
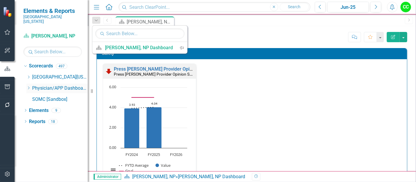
click at [29, 86] on icon "Dropdown" at bounding box center [28, 88] width 4 height 4
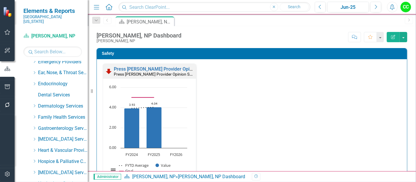
scroll to position [64, 0]
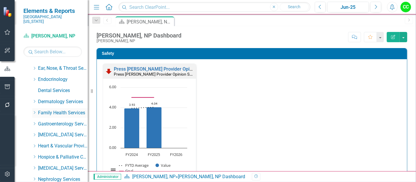
click at [34, 111] on icon "Dropdown" at bounding box center [34, 113] width 4 height 4
click at [58, 121] on link "[PERSON_NAME], NP" at bounding box center [66, 124] width 44 height 7
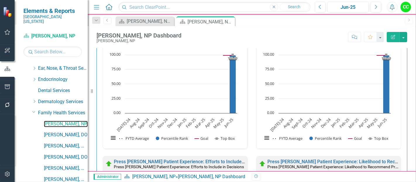
scroll to position [624, 0]
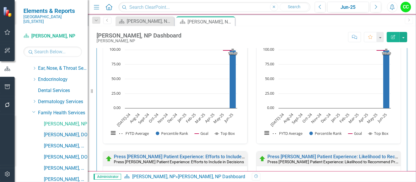
click at [49, 131] on link "[PERSON_NAME], DO" at bounding box center [66, 134] width 44 height 7
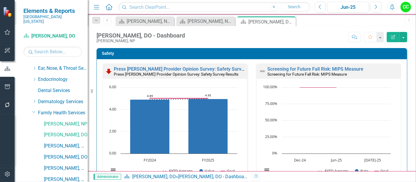
click at [0, 0] on icon at bounding box center [0, 0] width 0 height 0
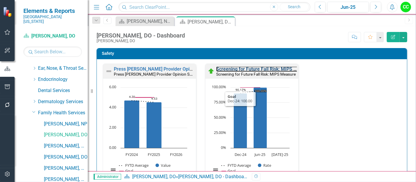
click at [245, 69] on link "Screening for Future Fall Risk: MIPS Measure" at bounding box center [264, 69] width 96 height 6
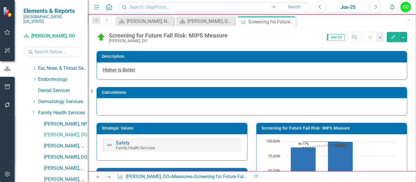
scroll to position [34, 0]
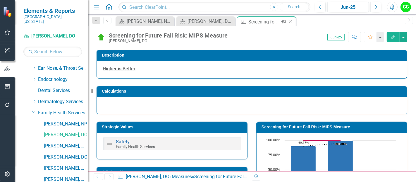
click at [290, 20] on icon "Close" at bounding box center [291, 21] width 6 height 5
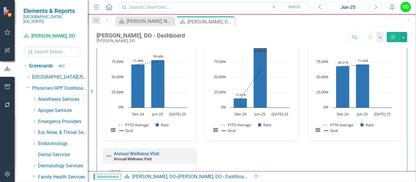
click at [35, 97] on icon at bounding box center [34, 98] width 1 height 3
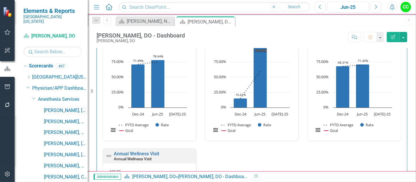
click at [56, 107] on link "[PERSON_NAME], [GEOGRAPHIC_DATA]" at bounding box center [66, 110] width 44 height 7
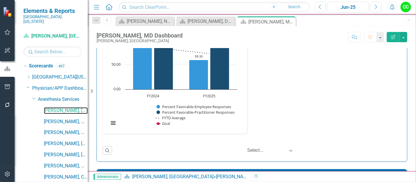
scroll to position [681, 0]
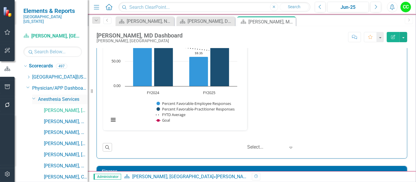
click at [33, 98] on icon at bounding box center [33, 98] width 3 height 1
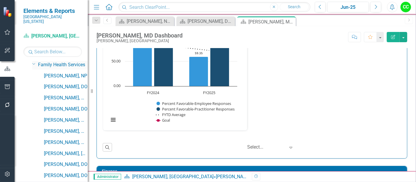
scroll to position [112, 0]
click at [0, 0] on icon "Close" at bounding box center [0, 0] width 0 height 0
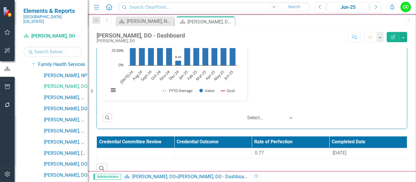
scroll to position [1008, 0]
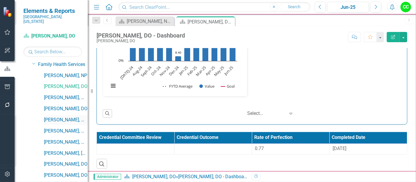
click at [59, 117] on link "[PERSON_NAME], MD" at bounding box center [66, 120] width 44 height 7
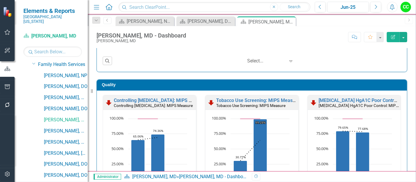
scroll to position [136, 0]
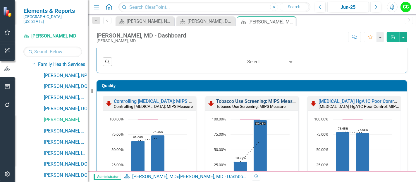
click at [266, 100] on link "Tobacco Use Screening: MIPS Measure" at bounding box center [257, 101] width 83 height 6
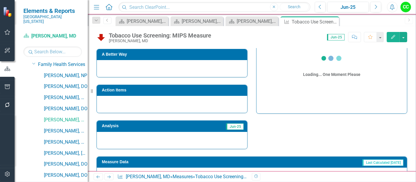
scroll to position [237, 0]
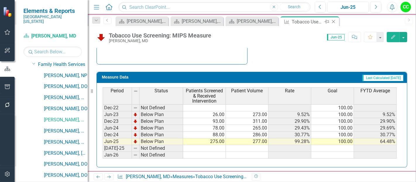
click at [332, 23] on icon at bounding box center [333, 21] width 3 height 3
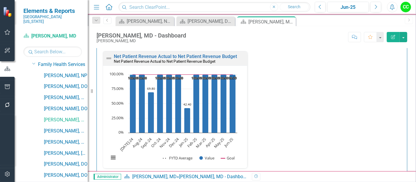
scroll to position [1008, 0]
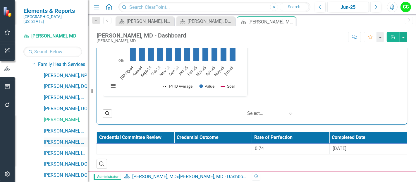
click at [58, 139] on link "[PERSON_NAME], MD" at bounding box center [66, 142] width 44 height 7
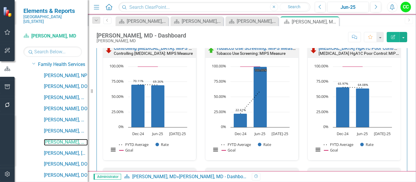
scroll to position [176, 0]
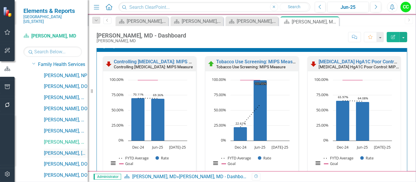
click at [67, 150] on link "[PERSON_NAME], [GEOGRAPHIC_DATA]" at bounding box center [66, 153] width 44 height 7
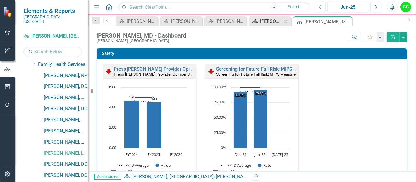
click at [273, 19] on div "Michael Martin, MD - Dashboard" at bounding box center [271, 21] width 22 height 7
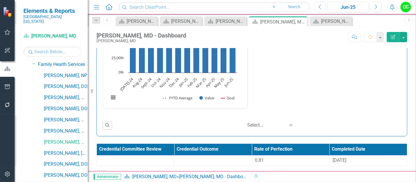
scroll to position [1008, 0]
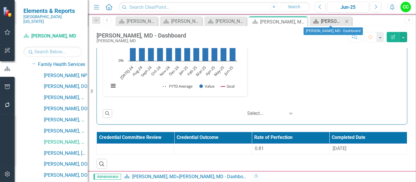
click at [332, 21] on div "Jim Meadows, MD - Dashboard" at bounding box center [332, 21] width 22 height 7
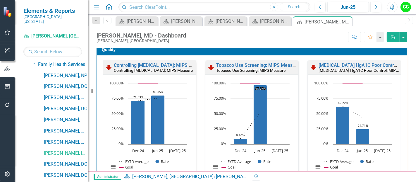
scroll to position [176, 0]
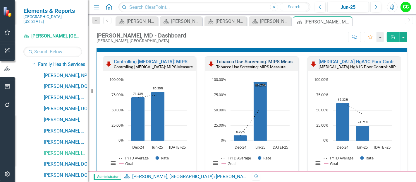
click at [259, 61] on link "Tobacco Use Screening: MIPS Measure" at bounding box center [257, 62] width 83 height 6
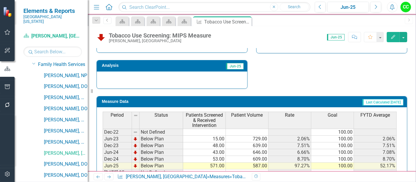
scroll to position [237, 0]
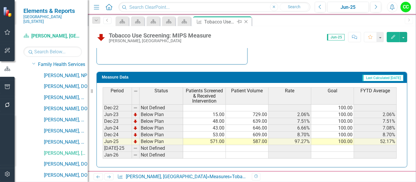
click at [246, 21] on icon at bounding box center [246, 21] width 3 height 3
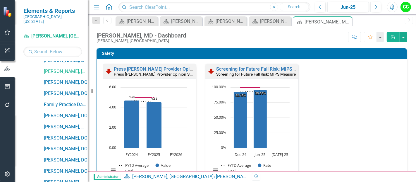
scroll to position [194, 0]
click at [69, 79] on link "[PERSON_NAME], DO" at bounding box center [66, 82] width 44 height 7
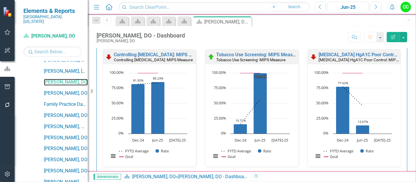
scroll to position [184, 0]
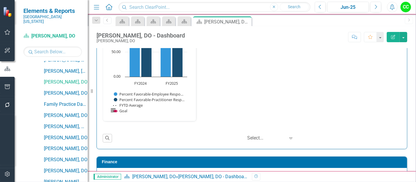
scroll to position [1008, 0]
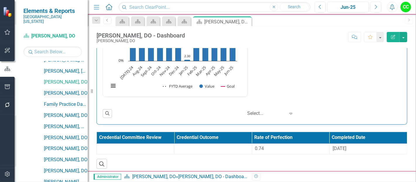
click at [69, 90] on link "[PERSON_NAME], DO" at bounding box center [66, 93] width 44 height 7
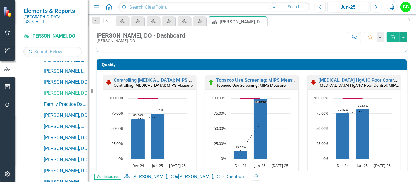
scroll to position [157, 0]
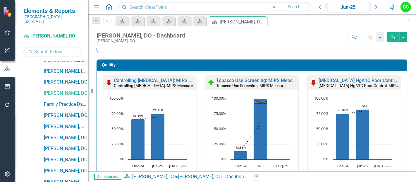
click at [56, 112] on link "[PERSON_NAME], DO" at bounding box center [66, 115] width 44 height 7
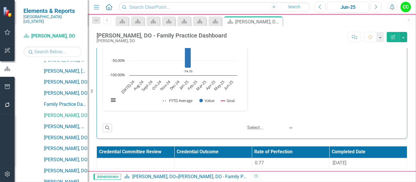
scroll to position [1008, 0]
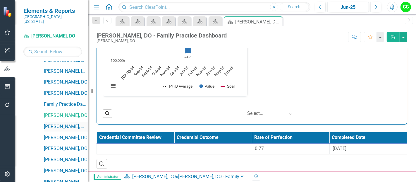
click at [57, 123] on link "[PERSON_NAME], MD" at bounding box center [66, 126] width 44 height 7
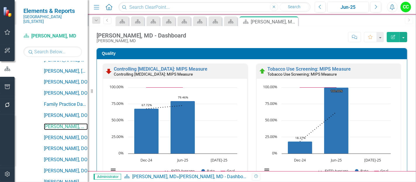
scroll to position [0, 0]
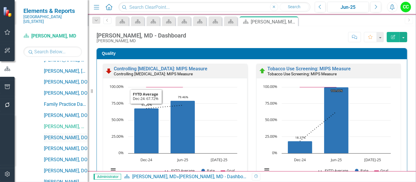
click at [74, 134] on link "[PERSON_NAME], DO" at bounding box center [66, 137] width 44 height 7
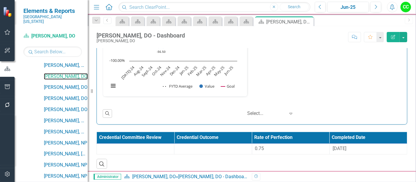
scroll to position [256, 0]
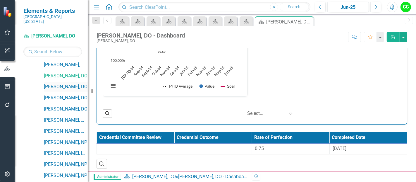
click at [63, 83] on link "[PERSON_NAME], DO" at bounding box center [66, 86] width 44 height 7
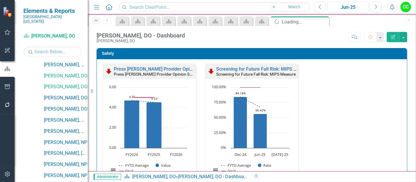
click at [97, 20] on icon "Dropdown" at bounding box center [96, 20] width 5 height 4
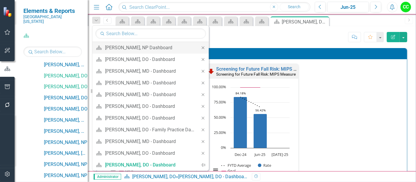
click at [202, 47] on icon at bounding box center [203, 47] width 3 height 3
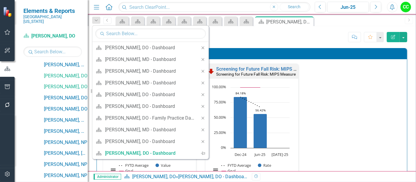
click at [202, 47] on icon at bounding box center [203, 47] width 3 height 3
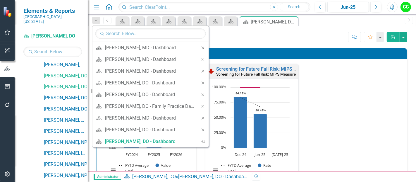
click at [202, 47] on icon at bounding box center [203, 47] width 3 height 3
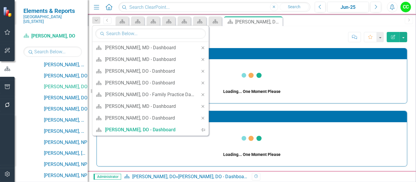
click at [202, 47] on icon at bounding box center [203, 47] width 3 height 3
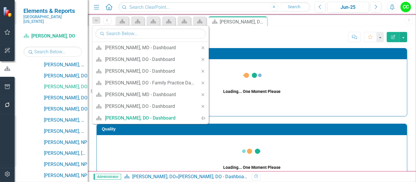
click at [202, 47] on icon at bounding box center [203, 47] width 3 height 3
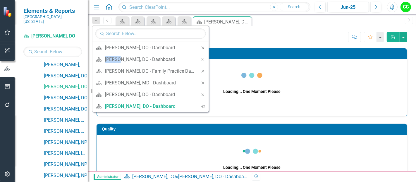
click at [202, 47] on icon at bounding box center [203, 47] width 3 height 3
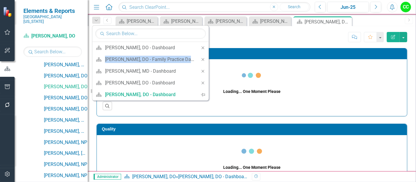
click at [202, 47] on icon at bounding box center [203, 47] width 3 height 3
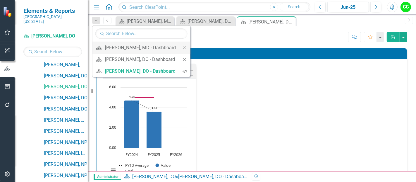
click at [182, 47] on icon "Close" at bounding box center [184, 48] width 5 height 4
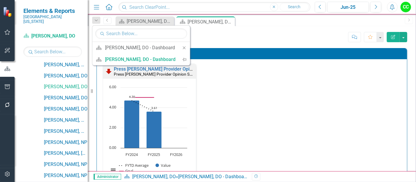
click at [182, 47] on icon "Close" at bounding box center [184, 48] width 5 height 4
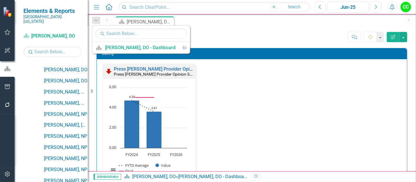
scroll to position [285, 0]
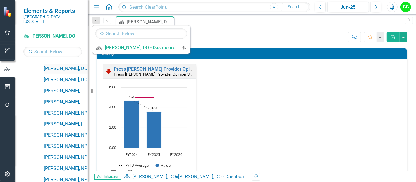
click at [59, 65] on link "[PERSON_NAME], DO" at bounding box center [66, 68] width 44 height 7
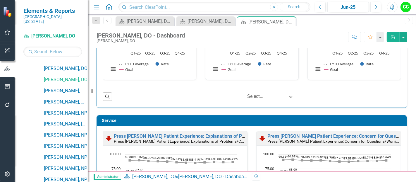
scroll to position [435, 0]
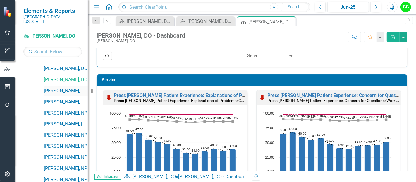
click at [58, 88] on link "[PERSON_NAME], MD" at bounding box center [66, 91] width 44 height 7
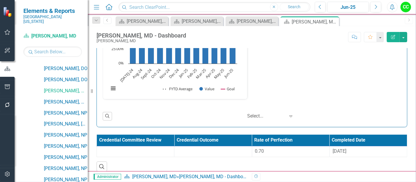
scroll to position [1008, 0]
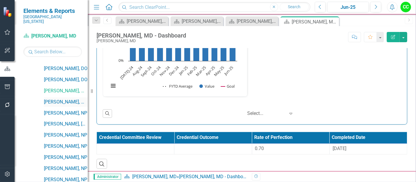
click at [57, 99] on link "[PERSON_NAME], MD" at bounding box center [66, 102] width 44 height 7
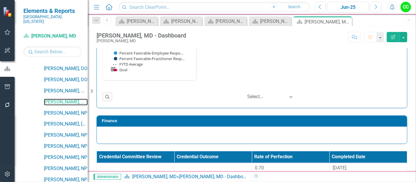
scroll to position [751, 0]
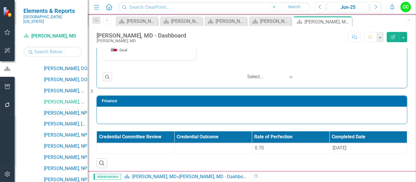
click at [60, 110] on link "[PERSON_NAME], NP" at bounding box center [66, 113] width 44 height 7
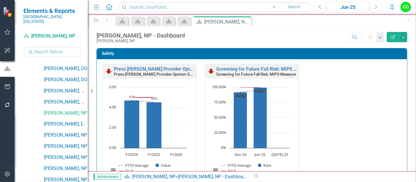
click at [96, 22] on icon "Dropdown" at bounding box center [96, 20] width 5 height 4
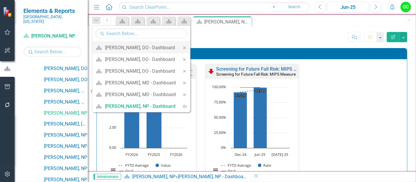
click at [184, 48] on icon "Close" at bounding box center [184, 48] width 5 height 4
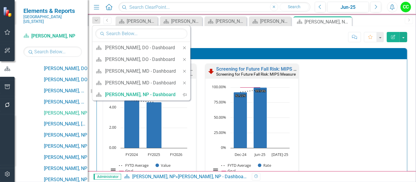
click at [184, 48] on icon "Close" at bounding box center [184, 48] width 5 height 4
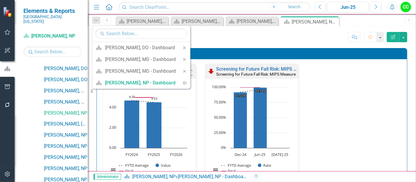
click at [184, 48] on icon "Close" at bounding box center [184, 48] width 5 height 4
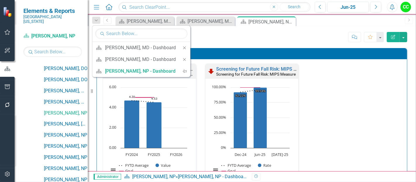
click at [184, 48] on div "Close" at bounding box center [185, 48] width 12 height 12
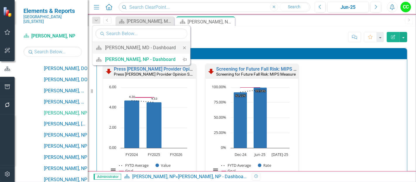
click at [182, 46] on icon "Close" at bounding box center [184, 48] width 5 height 4
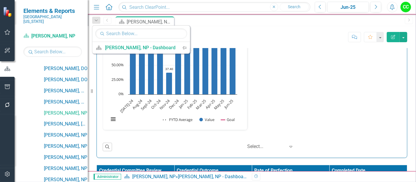
scroll to position [1008, 0]
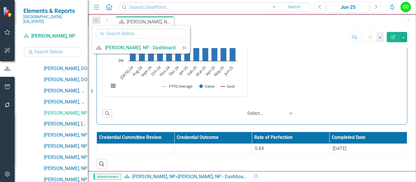
click at [63, 121] on link "[PERSON_NAME], [GEOGRAPHIC_DATA]" at bounding box center [66, 124] width 44 height 7
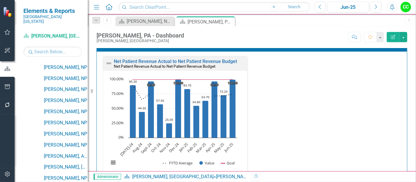
scroll to position [1008, 0]
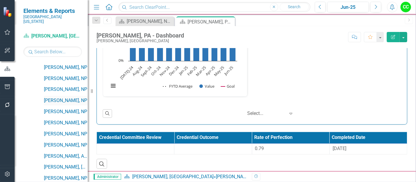
click at [66, 97] on link "[PERSON_NAME], NP" at bounding box center [66, 100] width 44 height 7
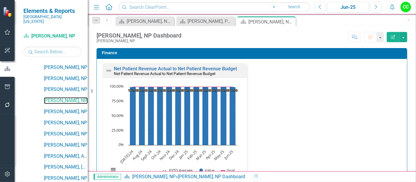
scroll to position [923, 0]
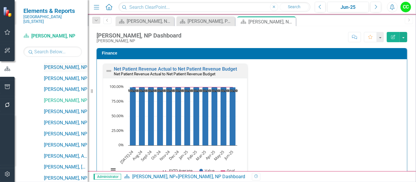
click at [64, 64] on link "[PERSON_NAME], NP" at bounding box center [66, 67] width 44 height 7
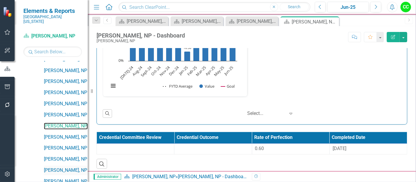
scroll to position [404, 0]
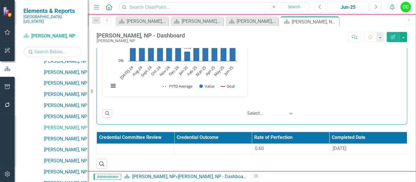
click at [60, 91] on link "[PERSON_NAME], NP" at bounding box center [66, 94] width 44 height 7
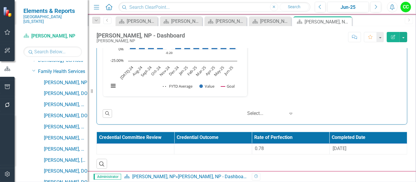
scroll to position [97, 0]
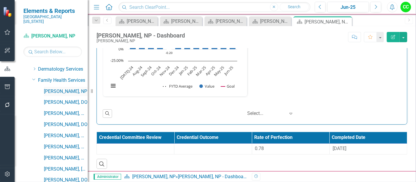
click at [63, 88] on link "[PERSON_NAME], NP" at bounding box center [66, 91] width 44 height 7
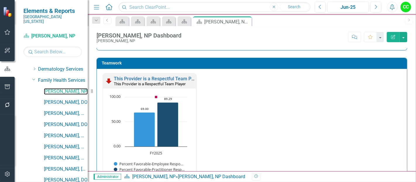
scroll to position [870, 0]
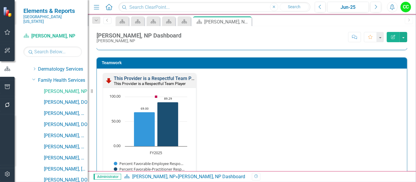
click at [175, 76] on link "This Provider is a Respectful Team Player" at bounding box center [158, 79] width 88 height 6
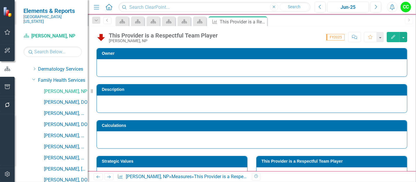
scroll to position [56, 0]
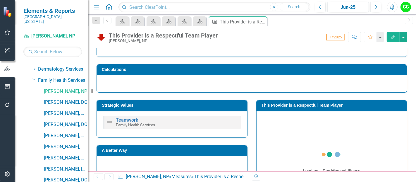
click at [352, 105] on h3 "This Provider is a Respectful Team Player" at bounding box center [333, 105] width 143 height 4
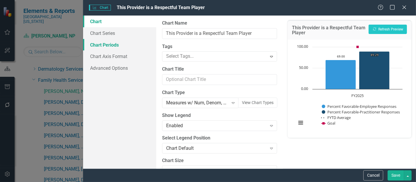
click at [110, 47] on link "Chart Periods" at bounding box center [119, 45] width 73 height 12
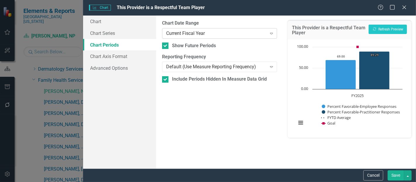
click at [190, 32] on div "Current Fiscal Year" at bounding box center [216, 33] width 100 height 7
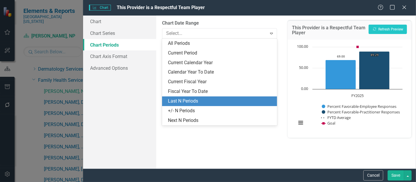
click at [187, 101] on div "Last N Periods" at bounding box center [221, 101] width 106 height 7
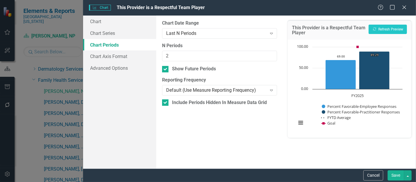
click at [395, 175] on button "Save" at bounding box center [396, 175] width 16 height 10
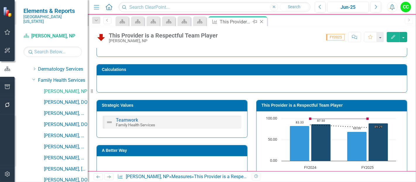
click at [263, 20] on icon "Close" at bounding box center [262, 21] width 6 height 5
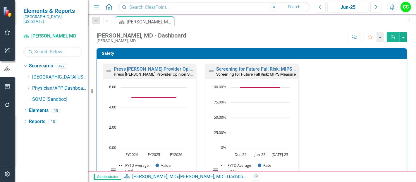
scroll to position [762, 0]
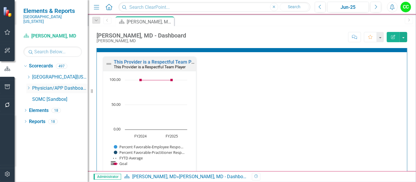
click at [28, 86] on icon "Dropdown" at bounding box center [28, 88] width 4 height 4
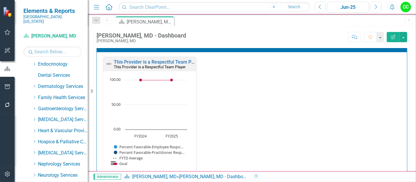
scroll to position [81, 0]
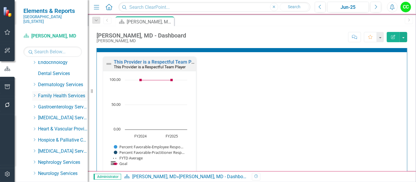
click at [33, 94] on icon "Dropdown" at bounding box center [34, 96] width 4 height 4
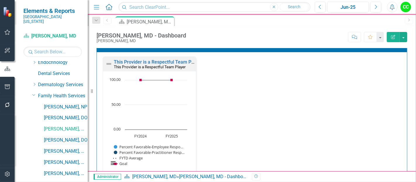
click at [67, 137] on link "[PERSON_NAME], DO" at bounding box center [66, 140] width 44 height 7
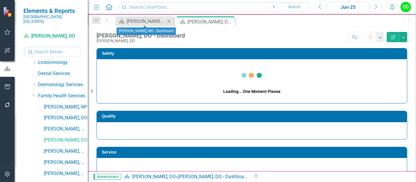
click at [169, 20] on icon "Close" at bounding box center [169, 21] width 6 height 5
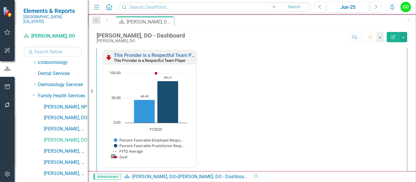
scroll to position [384, 0]
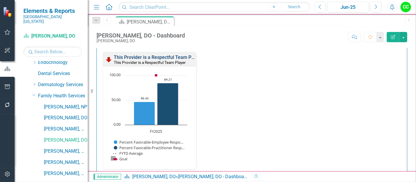
click at [147, 56] on link "This Provider is a Respectful Team Player" at bounding box center [158, 57] width 88 height 6
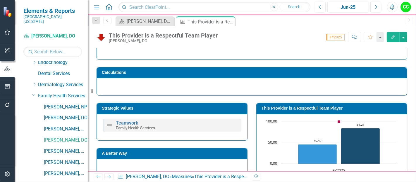
scroll to position [56, 0]
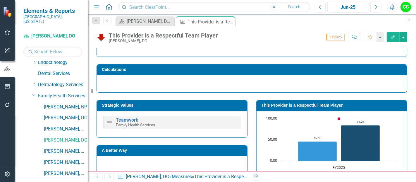
click at [320, 106] on h3 "This Provider is a Respectful Team Player" at bounding box center [333, 105] width 143 height 4
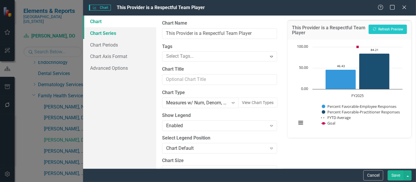
click at [95, 35] on link "Chart Series" at bounding box center [119, 33] width 73 height 12
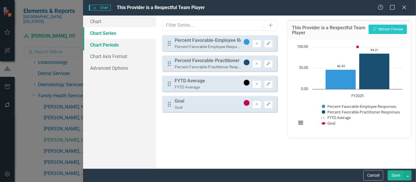
click at [114, 44] on link "Chart Periods" at bounding box center [119, 45] width 73 height 12
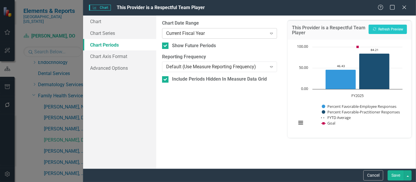
click at [220, 34] on div "Current Fiscal Year" at bounding box center [216, 33] width 100 height 7
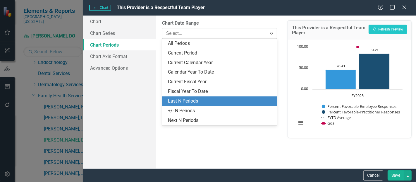
click at [185, 97] on div "Last N Periods" at bounding box center [219, 101] width 115 height 10
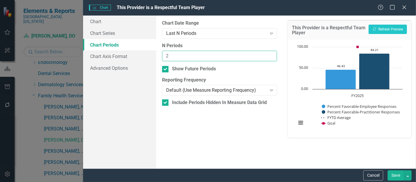
type input "2"
click at [271, 54] on input "2" at bounding box center [219, 56] width 115 height 11
click at [396, 173] on button "Save" at bounding box center [396, 175] width 16 height 10
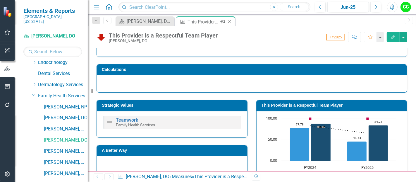
click at [230, 21] on icon "Close" at bounding box center [230, 21] width 6 height 5
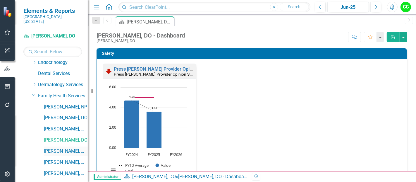
click at [58, 148] on link "[PERSON_NAME], MD" at bounding box center [66, 151] width 44 height 7
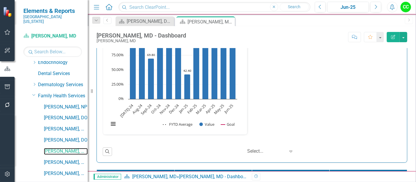
scroll to position [1008, 0]
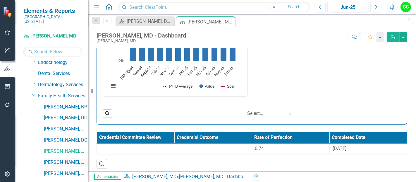
click at [52, 159] on link "[PERSON_NAME], MD" at bounding box center [66, 162] width 44 height 7
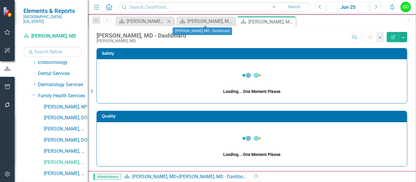
click at [169, 21] on icon at bounding box center [168, 21] width 3 height 3
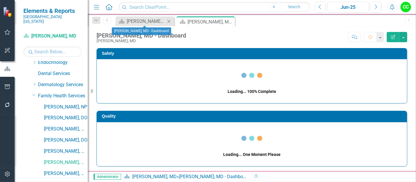
click at [169, 20] on icon "Close" at bounding box center [169, 21] width 6 height 5
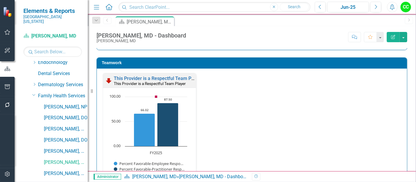
scroll to position [620, 0]
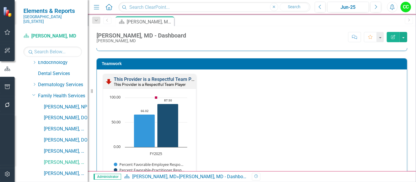
click at [165, 78] on link "This Provider is a Respectful Team Player" at bounding box center [158, 79] width 88 height 6
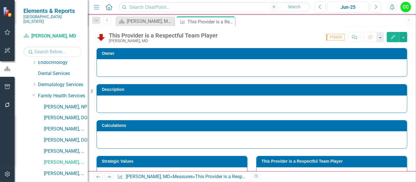
scroll to position [74, 0]
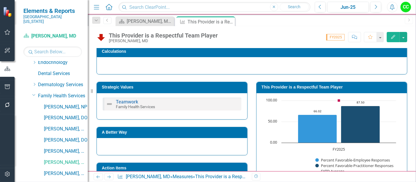
click at [355, 83] on td "This Provider is a Respectful Team Player" at bounding box center [333, 87] width 143 height 9
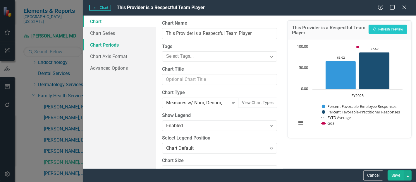
click at [115, 44] on link "Chart Periods" at bounding box center [119, 45] width 73 height 12
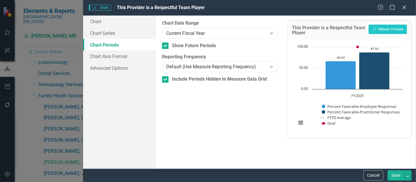
click at [191, 39] on div "From this tab, you define the periods you want included in the chart. For examp…" at bounding box center [219, 92] width 127 height 153
click at [197, 36] on div "Current Fiscal Year" at bounding box center [216, 33] width 100 height 7
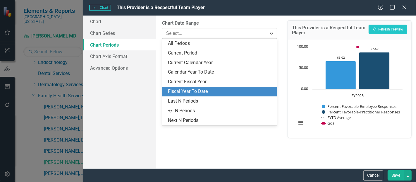
click at [178, 96] on div "Fiscal Year To Date" at bounding box center [219, 92] width 115 height 10
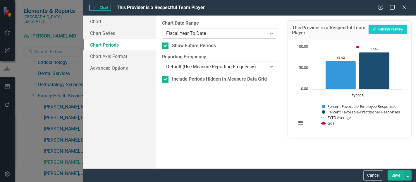
click at [209, 35] on div "Fiscal Year To Date" at bounding box center [216, 33] width 100 height 7
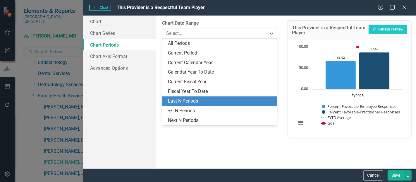
click at [178, 101] on div "Last N Periods" at bounding box center [221, 101] width 106 height 7
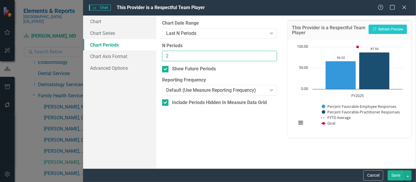
type input "2"
click at [272, 54] on input "2" at bounding box center [219, 56] width 115 height 11
click at [398, 174] on button "Save" at bounding box center [396, 175] width 16 height 10
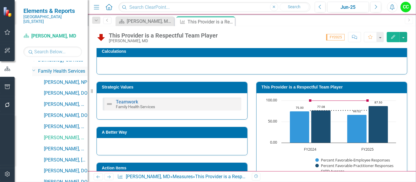
scroll to position [108, 0]
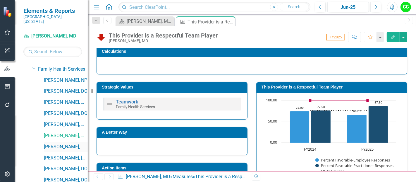
click at [61, 143] on link "[PERSON_NAME], MD" at bounding box center [66, 146] width 44 height 7
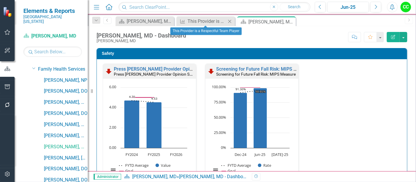
click at [229, 19] on icon "Close" at bounding box center [230, 21] width 6 height 5
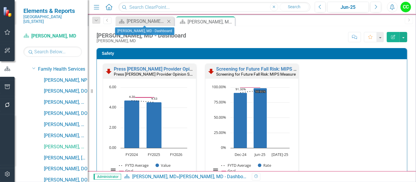
click at [169, 22] on icon "Close" at bounding box center [169, 21] width 6 height 5
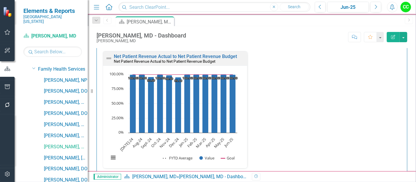
scroll to position [1008, 0]
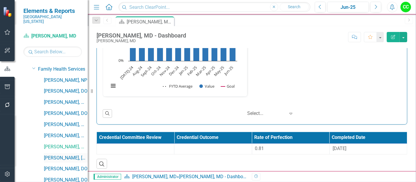
click at [62, 155] on link "[PERSON_NAME], [GEOGRAPHIC_DATA]" at bounding box center [66, 158] width 44 height 7
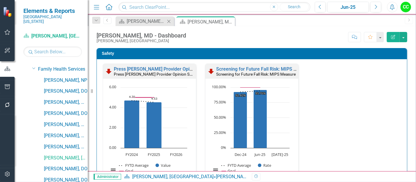
click at [169, 20] on icon "Close" at bounding box center [169, 21] width 6 height 5
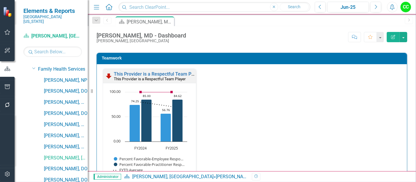
scroll to position [750, 0]
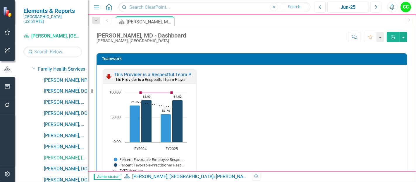
click at [71, 165] on link "[PERSON_NAME], DO" at bounding box center [66, 168] width 44 height 7
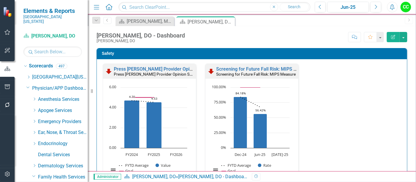
scroll to position [1008, 0]
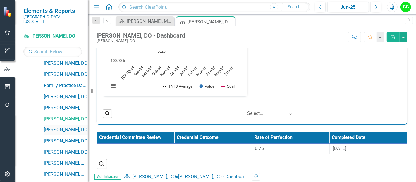
click at [62, 126] on link "[PERSON_NAME], DO" at bounding box center [66, 129] width 44 height 7
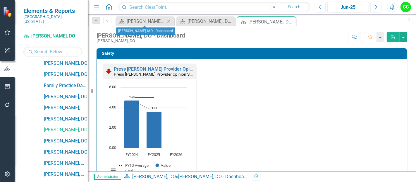
click at [168, 21] on icon "Close" at bounding box center [169, 21] width 6 height 5
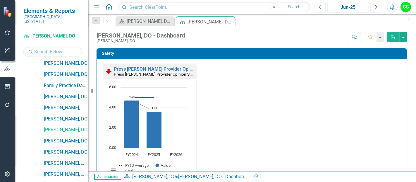
click at [0, 0] on icon "Close" at bounding box center [0, 0] width 0 height 0
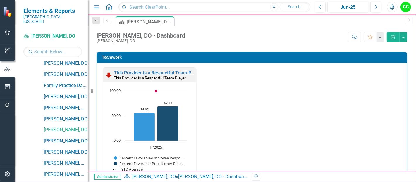
scroll to position [621, 0]
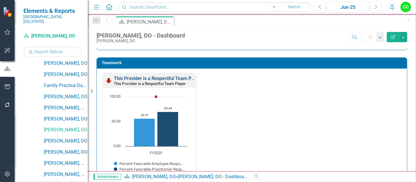
click at [172, 76] on link "This Provider is a Respectful Team Player" at bounding box center [158, 79] width 88 height 6
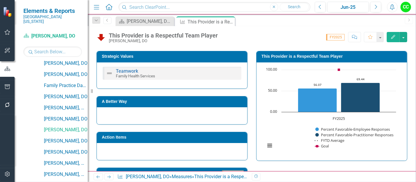
scroll to position [70, 0]
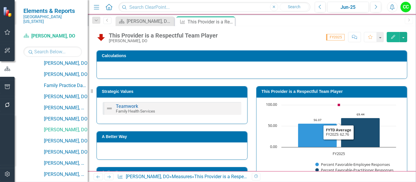
click at [308, 90] on h3 "This Provider is a Respectful Team Player" at bounding box center [333, 91] width 143 height 4
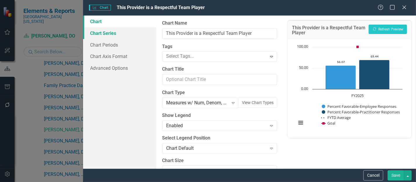
click at [117, 35] on link "Chart Series" at bounding box center [119, 33] width 73 height 12
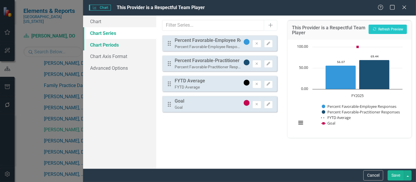
click at [127, 47] on link "Chart Periods" at bounding box center [119, 45] width 73 height 12
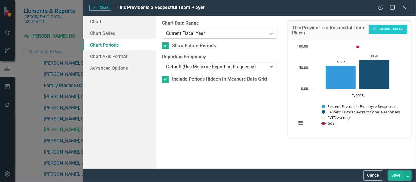
click at [191, 30] on div "Current Fiscal Year" at bounding box center [216, 33] width 100 height 7
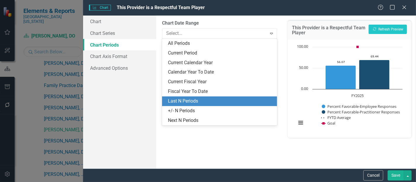
click at [178, 100] on div "Last N Periods" at bounding box center [221, 101] width 106 height 7
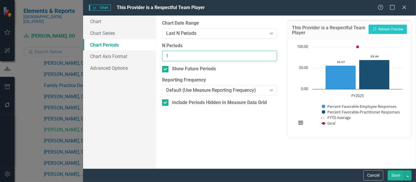
click at [270, 52] on input "1" at bounding box center [219, 56] width 115 height 11
type input "2"
click at [270, 53] on input "2" at bounding box center [219, 56] width 115 height 11
click at [393, 177] on button "Save" at bounding box center [396, 175] width 16 height 10
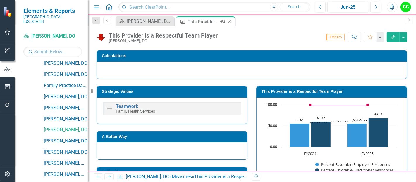
click at [229, 20] on icon "Close" at bounding box center [230, 21] width 6 height 5
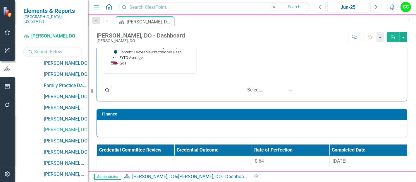
scroll to position [738, 0]
click at [57, 138] on link "[PERSON_NAME], DO" at bounding box center [66, 141] width 44 height 7
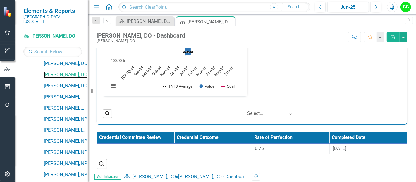
scroll to position [283, 0]
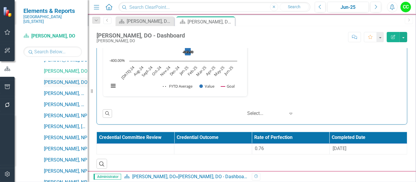
click at [73, 79] on link "[PERSON_NAME], DO" at bounding box center [66, 82] width 44 height 7
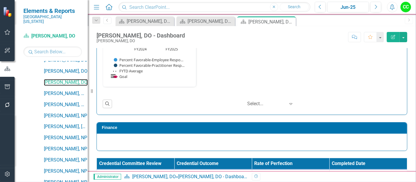
scroll to position [876, 0]
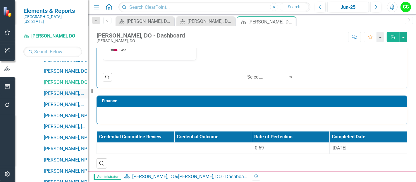
click at [60, 90] on link "[PERSON_NAME], MD" at bounding box center [66, 93] width 44 height 7
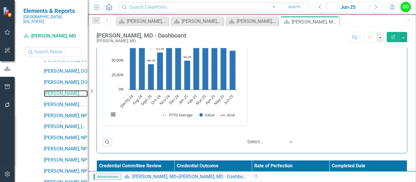
scroll to position [1008, 0]
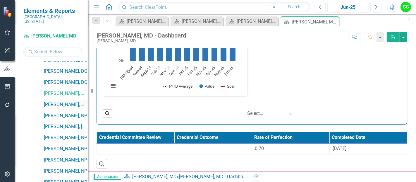
click at [73, 101] on link "[PERSON_NAME], MD" at bounding box center [66, 104] width 44 height 7
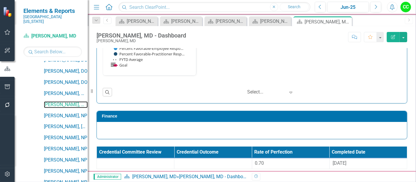
scroll to position [751, 0]
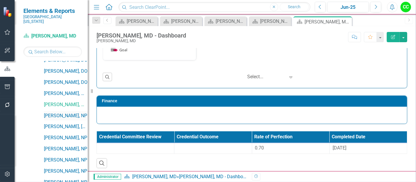
click at [57, 112] on link "[PERSON_NAME], NP" at bounding box center [66, 115] width 44 height 7
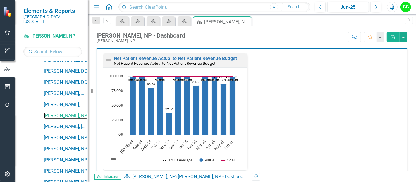
scroll to position [1008, 0]
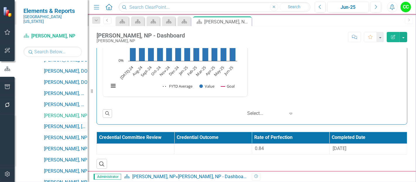
click at [66, 123] on link "[PERSON_NAME], [GEOGRAPHIC_DATA]" at bounding box center [66, 126] width 44 height 7
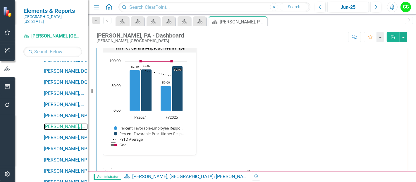
scroll to position [778, 0]
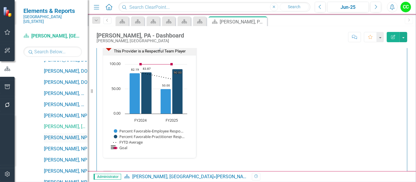
click at [65, 134] on link "[PERSON_NAME], NP" at bounding box center [66, 137] width 44 height 7
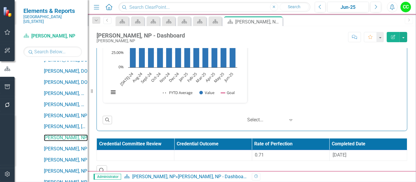
scroll to position [1008, 0]
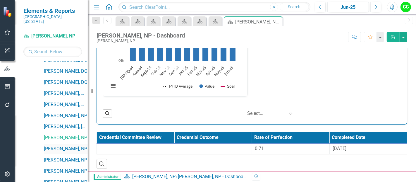
click at [61, 146] on link "[PERSON_NAME], NP" at bounding box center [66, 149] width 44 height 7
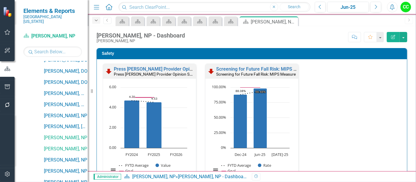
click at [97, 20] on icon "Dropdown" at bounding box center [96, 20] width 5 height 4
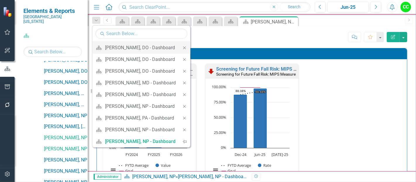
click at [183, 47] on icon at bounding box center [184, 47] width 3 height 3
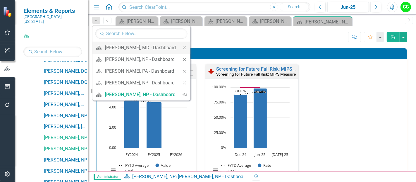
click at [183, 47] on icon "Close" at bounding box center [184, 48] width 5 height 4
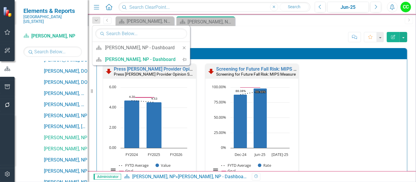
click at [183, 47] on icon "Close" at bounding box center [184, 48] width 5 height 4
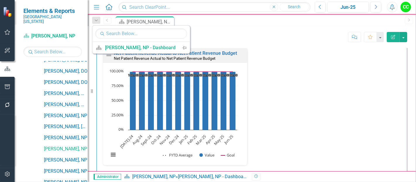
scroll to position [1133, 0]
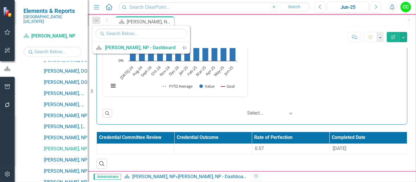
click at [62, 157] on link "[PERSON_NAME], NP" at bounding box center [66, 160] width 44 height 7
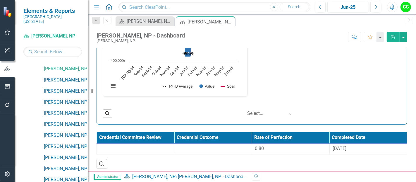
scroll to position [379, 0]
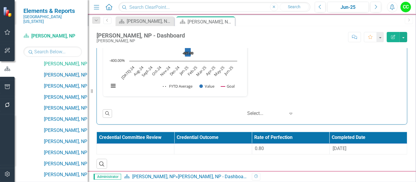
click at [61, 72] on link "[PERSON_NAME], NP" at bounding box center [66, 75] width 44 height 7
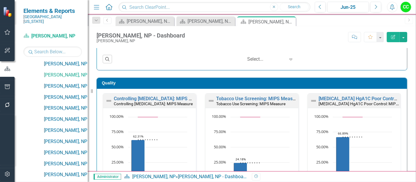
scroll to position [140, 0]
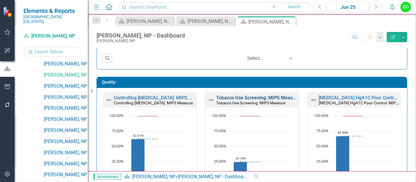
click at [255, 95] on link "Tobacco Use Screening: MIPS Measure" at bounding box center [257, 98] width 83 height 6
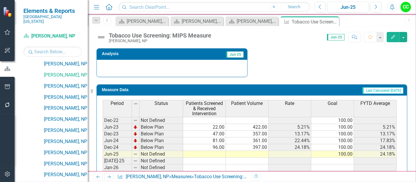
scroll to position [237, 0]
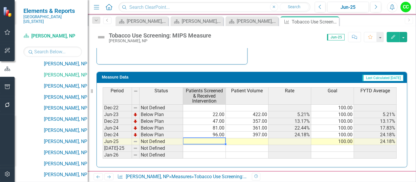
click at [213, 138] on td at bounding box center [204, 141] width 43 height 7
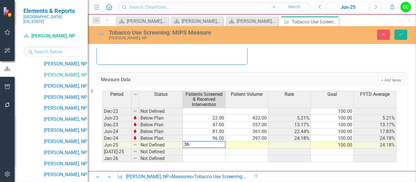
type textarea "362"
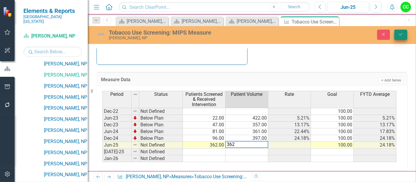
type textarea "362"
click at [400, 35] on icon "submit" at bounding box center [401, 34] width 4 height 2
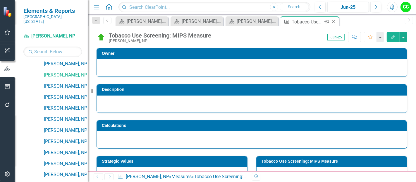
click at [334, 21] on icon at bounding box center [333, 21] width 3 height 3
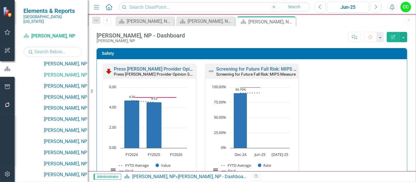
scroll to position [1, 0]
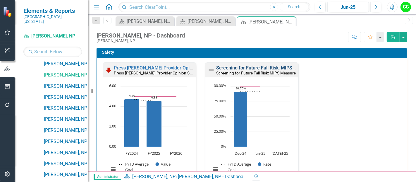
click at [254, 67] on link "Screening for Future Fall Risk: MIPS Measure" at bounding box center [264, 68] width 96 height 6
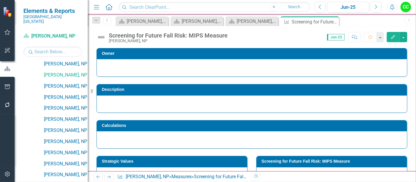
scroll to position [224, 0]
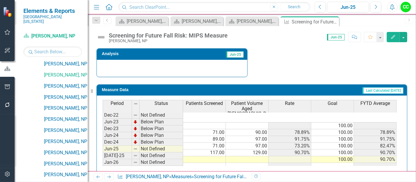
click at [209, 156] on td at bounding box center [204, 159] width 43 height 7
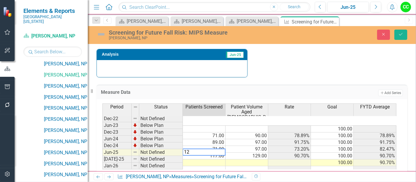
type textarea "120"
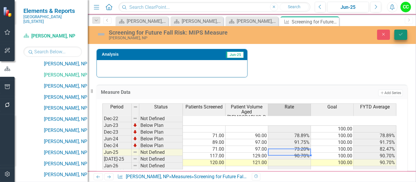
type textarea "121"
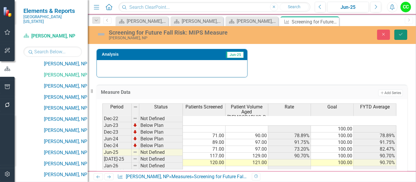
click at [401, 35] on icon "Save" at bounding box center [400, 34] width 5 height 4
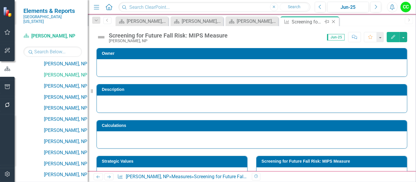
click at [334, 21] on icon "Close" at bounding box center [334, 21] width 6 height 5
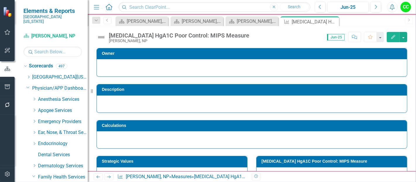
scroll to position [379, 0]
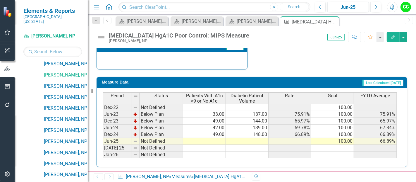
click at [212, 139] on td at bounding box center [204, 141] width 43 height 7
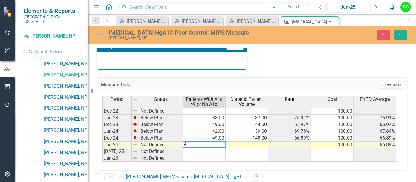
type textarea "43"
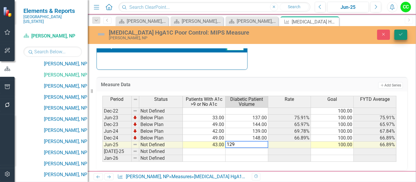
type textarea "129"
click at [397, 35] on button "Save" at bounding box center [401, 35] width 13 height 10
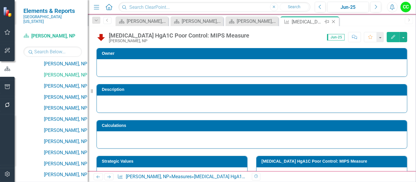
click at [334, 19] on div "Close" at bounding box center [334, 21] width 7 height 7
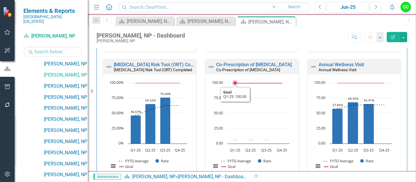
scroll to position [299, 0]
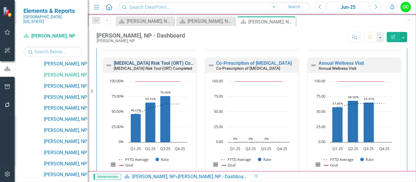
click at [175, 63] on link "[MEDICAL_DATA] Risk Tool (ORT) Completed" at bounding box center [161, 63] width 94 height 6
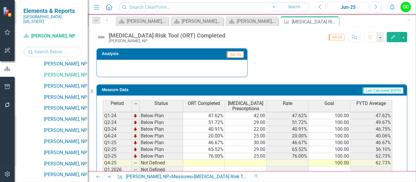
scroll to position [259, 0]
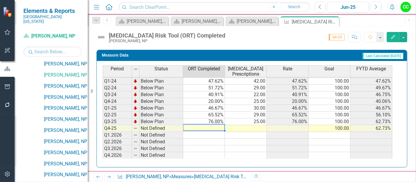
click at [211, 126] on td at bounding box center [204, 128] width 42 height 7
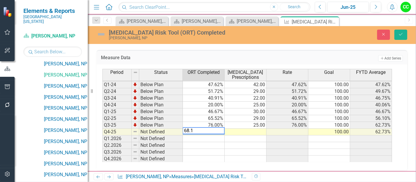
type textarea "68.18"
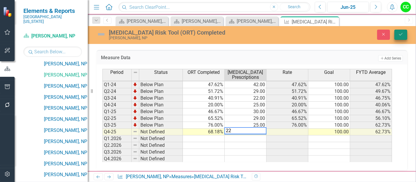
type textarea "22"
click at [401, 34] on icon "Save" at bounding box center [400, 34] width 5 height 4
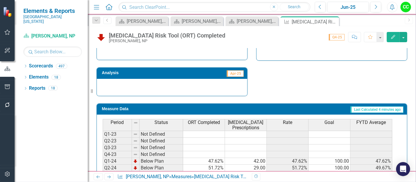
scroll to position [206, 0]
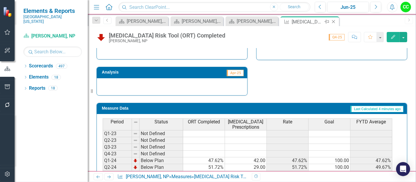
click at [333, 21] on icon "Close" at bounding box center [334, 21] width 6 height 5
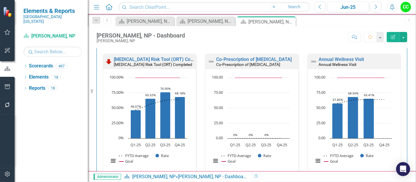
scroll to position [303, 0]
click at [261, 58] on link "Co-Prescription of [MEDICAL_DATA]" at bounding box center [254, 60] width 76 height 6
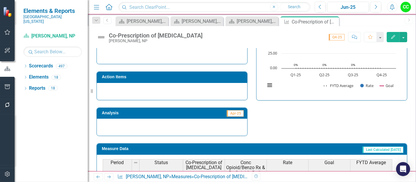
scroll to position [291, 0]
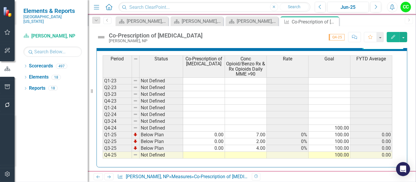
click at [212, 152] on td at bounding box center [204, 155] width 42 height 7
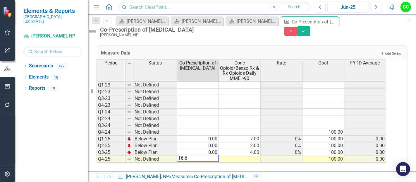
type textarea "16.67"
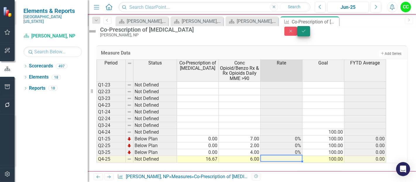
type textarea "6"
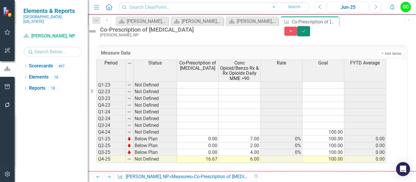
click at [307, 33] on icon "Save" at bounding box center [303, 31] width 5 height 4
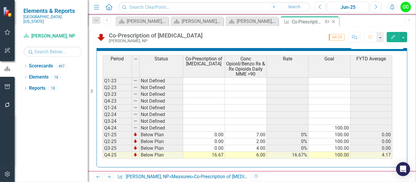
click at [333, 21] on icon "Close" at bounding box center [334, 21] width 6 height 5
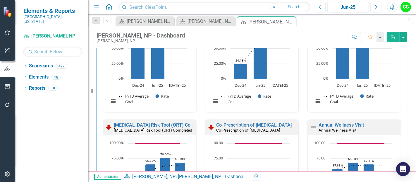
scroll to position [284, 0]
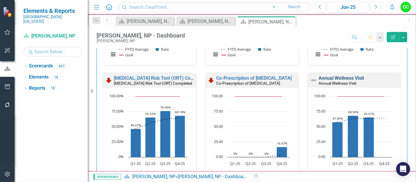
click at [347, 76] on link "Annual Wellness Visit" at bounding box center [341, 78] width 45 height 6
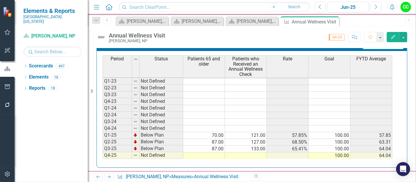
scroll to position [27, 0]
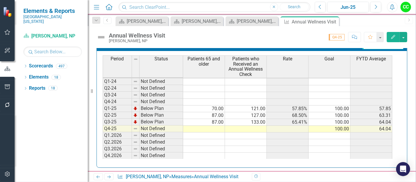
click at [209, 126] on td at bounding box center [204, 129] width 42 height 7
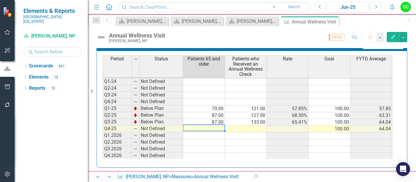
type textarea "78"
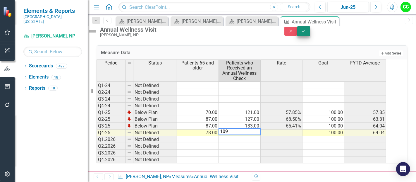
type textarea "109"
click at [310, 36] on button "Save" at bounding box center [303, 31] width 13 height 10
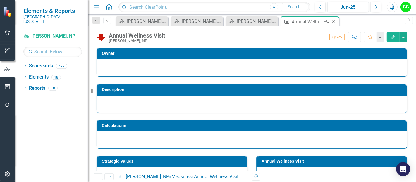
scroll to position [91, 0]
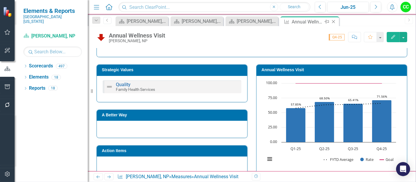
click at [333, 20] on icon "Close" at bounding box center [334, 21] width 6 height 5
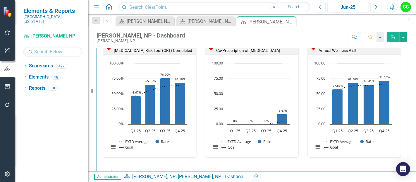
scroll to position [745, 0]
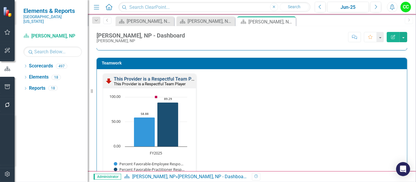
click at [178, 76] on link "This Provider is a Respectful Team Player" at bounding box center [158, 79] width 88 height 6
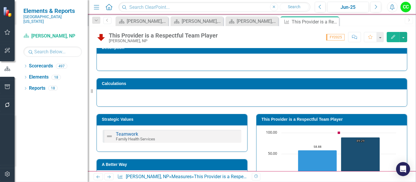
scroll to position [53, 0]
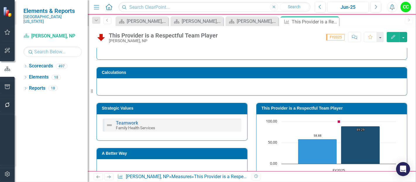
click at [312, 109] on h3 "This Provider is a Respectful Team Player" at bounding box center [333, 108] width 143 height 4
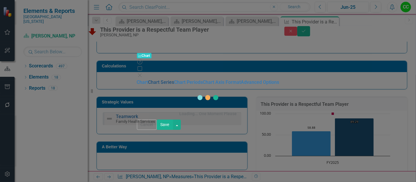
click at [148, 79] on link "Chart Series" at bounding box center [161, 82] width 26 height 6
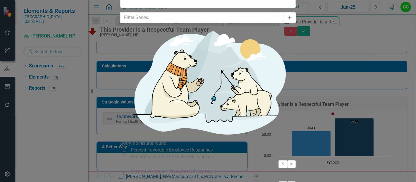
type input "2"
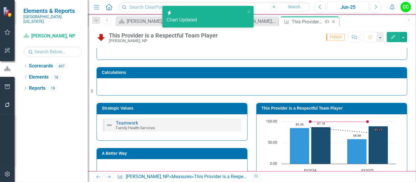
click at [334, 21] on icon "Close" at bounding box center [334, 21] width 6 height 5
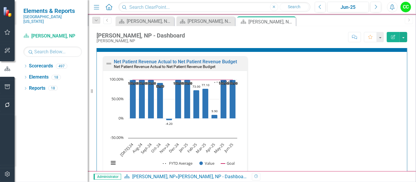
scroll to position [1008, 0]
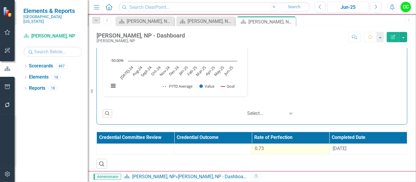
click at [265, 148] on div "0.73" at bounding box center [290, 148] width 71 height 7
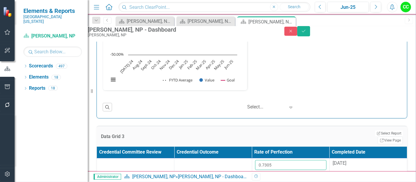
drag, startPoint x: 283, startPoint y: 164, endPoint x: 237, endPoint y: 153, distance: 47.2
click at [237, 153] on table "Credential Committee Review Credential Outcome Rate of Perfection Completed Dat…" at bounding box center [252, 161] width 311 height 30
paste input "67106667"
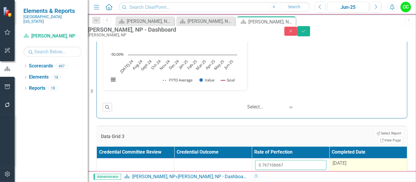
type input "0.767106667"
click at [347, 166] on span "[DATE]" at bounding box center [340, 163] width 14 height 6
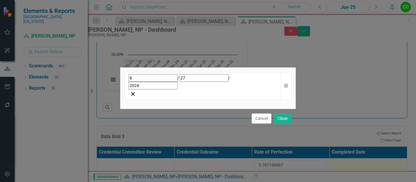
click at [235, 87] on div "8 / 27 / 2024" at bounding box center [203, 81] width 149 height 15
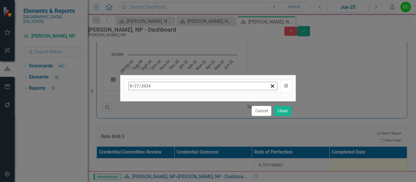
click at [201, 98] on button "August 2024" at bounding box center [176, 98] width 50 height 13
click at [214, 102] on button "›" at bounding box center [207, 98] width 13 height 13
click at [193, 153] on button "August" at bounding box center [176, 161] width 34 height 21
click at [150, 163] on abbr "25" at bounding box center [147, 164] width 5 height 5
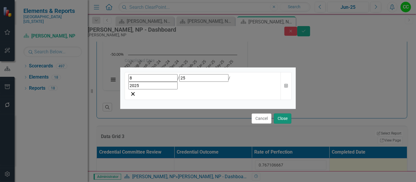
click at [285, 113] on button "Close" at bounding box center [283, 118] width 18 height 10
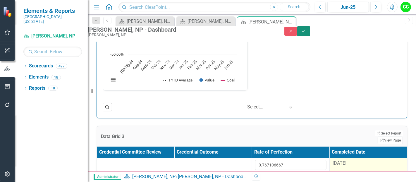
click at [310, 34] on button "Save" at bounding box center [303, 31] width 13 height 10
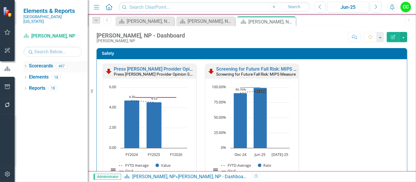
click at [25, 65] on icon "Dropdown" at bounding box center [25, 66] width 4 height 3
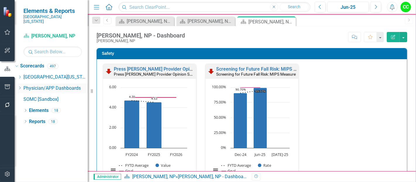
click at [22, 86] on icon "Dropdown" at bounding box center [20, 88] width 4 height 4
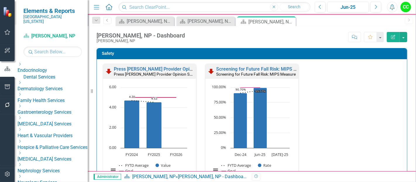
scroll to position [80, 0]
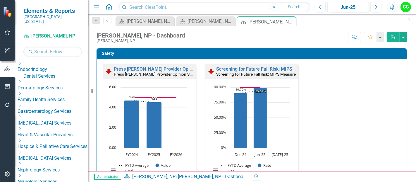
click at [22, 92] on icon "Dropdown" at bounding box center [20, 94] width 4 height 4
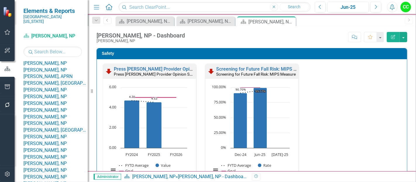
scroll to position [391, 0]
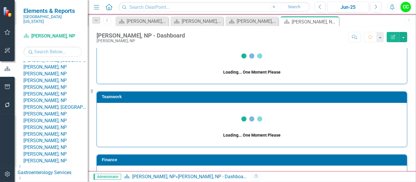
scroll to position [145, 0]
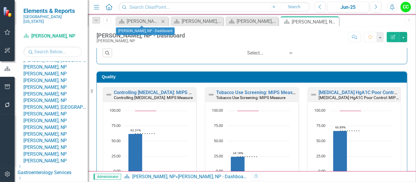
click at [163, 21] on icon at bounding box center [163, 21] width 3 height 3
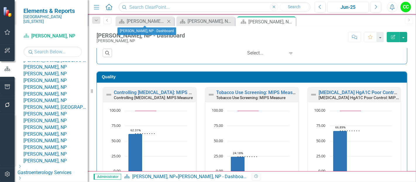
click at [169, 23] on icon "Close" at bounding box center [169, 21] width 6 height 5
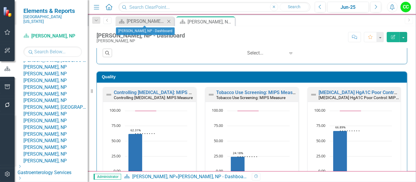
click at [169, 23] on icon "Close" at bounding box center [169, 21] width 6 height 5
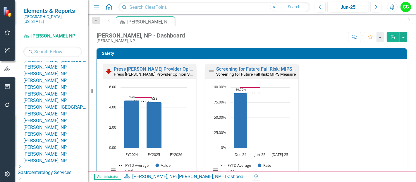
scroll to position [0, 0]
click at [268, 69] on link "Screening for Future Fall Risk: MIPS Measure" at bounding box center [264, 69] width 96 height 6
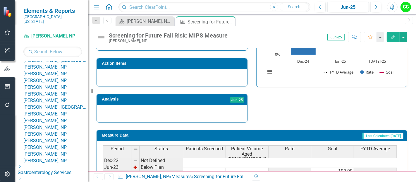
scroll to position [232, 0]
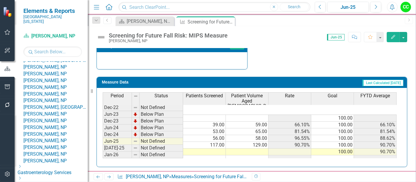
click at [203, 148] on td at bounding box center [204, 151] width 43 height 7
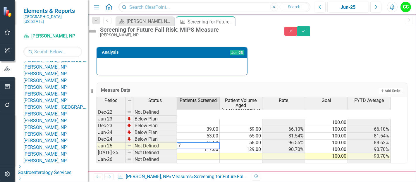
type textarea "72"
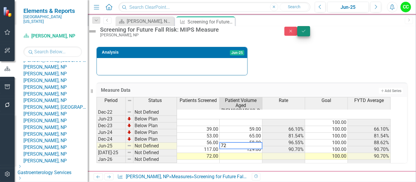
type textarea "72"
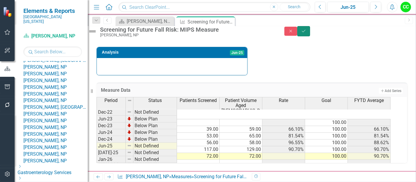
click at [310, 36] on button "Save" at bounding box center [303, 31] width 13 height 10
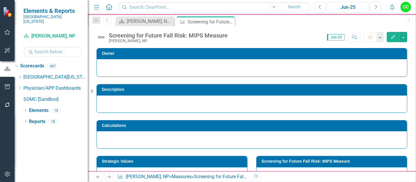
scroll to position [0, 0]
click at [229, 20] on icon "Close" at bounding box center [230, 21] width 6 height 5
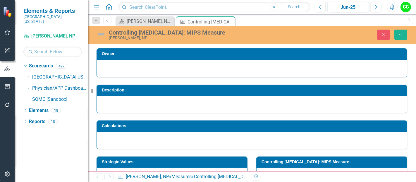
scroll to position [237, 0]
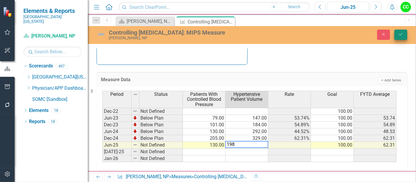
type textarea "198"
click at [399, 34] on icon "Save" at bounding box center [400, 34] width 5 height 4
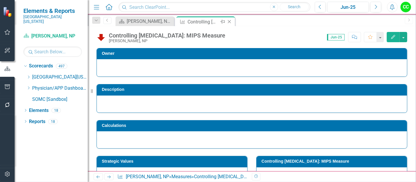
click at [230, 21] on icon at bounding box center [229, 21] width 3 height 3
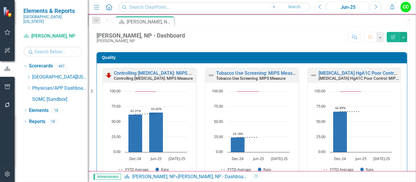
scroll to position [111, 0]
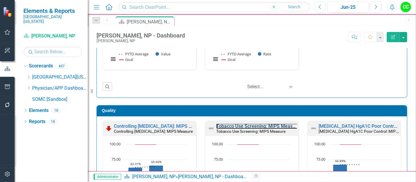
click at [251, 123] on link "Tobacco Use Screening: MIPS Measure" at bounding box center [257, 126] width 83 height 6
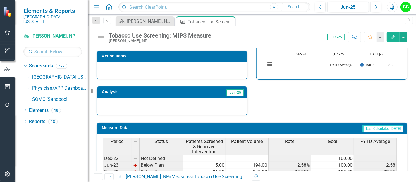
scroll to position [237, 0]
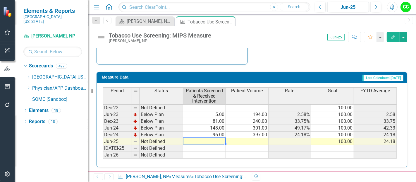
click at [208, 142] on td at bounding box center [204, 141] width 43 height 7
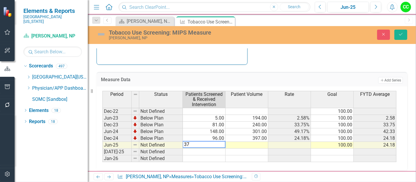
type textarea "373"
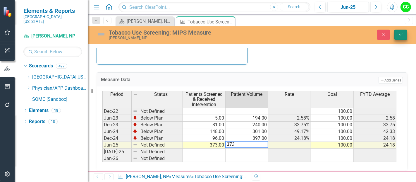
type textarea "373"
click at [403, 34] on icon "Save" at bounding box center [400, 34] width 5 height 4
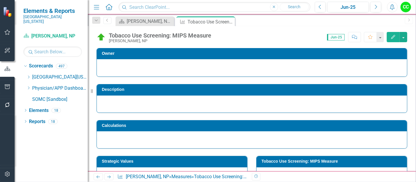
scroll to position [39, 0]
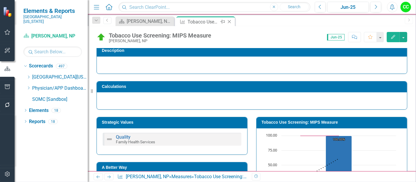
click at [230, 21] on icon "Close" at bounding box center [230, 21] width 6 height 5
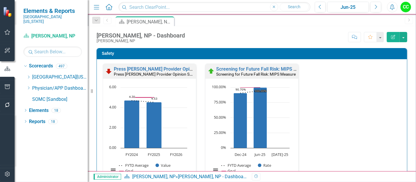
scroll to position [158, 0]
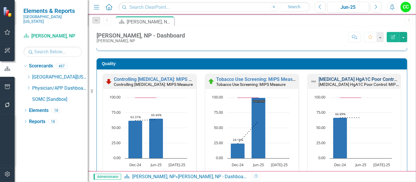
click at [334, 80] on link "[MEDICAL_DATA] HgA1C Poor Control: MIPS Measure" at bounding box center [375, 79] width 113 height 6
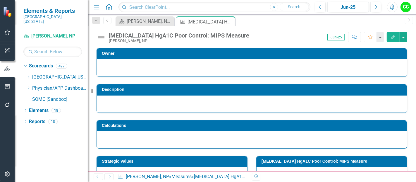
scroll to position [223, 0]
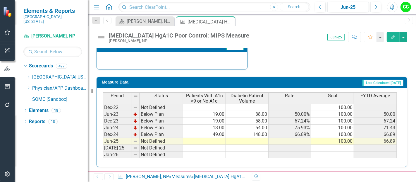
click at [211, 141] on td at bounding box center [204, 141] width 43 height 7
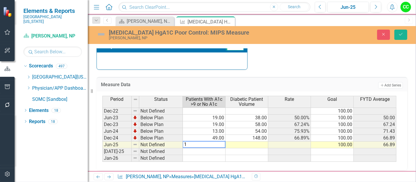
type textarea "17"
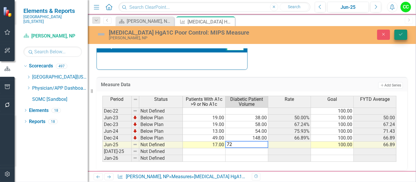
type textarea "72"
click at [405, 35] on button "Save" at bounding box center [401, 35] width 13 height 10
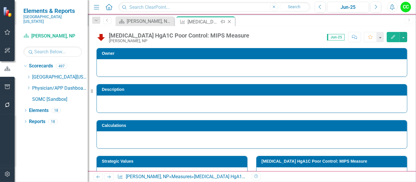
click at [229, 20] on icon "Close" at bounding box center [230, 21] width 6 height 5
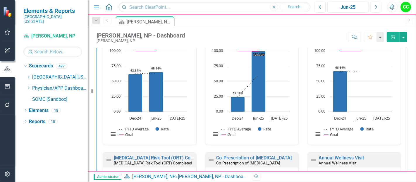
scroll to position [219, 0]
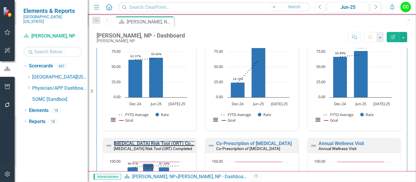
click at [166, 141] on link "[MEDICAL_DATA] Risk Tool (ORT) Completed" at bounding box center [161, 144] width 94 height 6
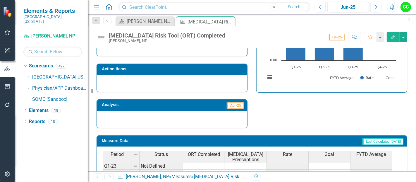
scroll to position [258, 0]
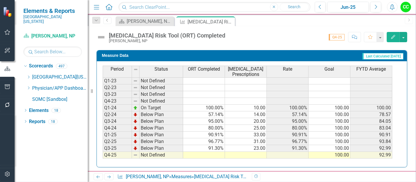
click at [103, 155] on div "Period Status ORT Completed [MEDICAL_DATA] Prescriptions Rate Goal FYTD Average…" at bounding box center [103, 126] width 0 height 120
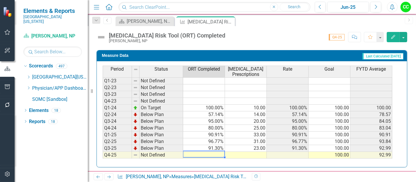
type textarea "90"
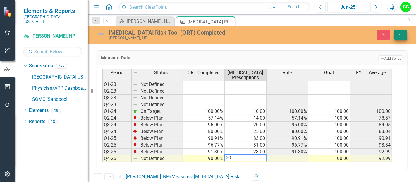
type textarea "30"
click at [402, 30] on button "Save" at bounding box center [401, 35] width 13 height 10
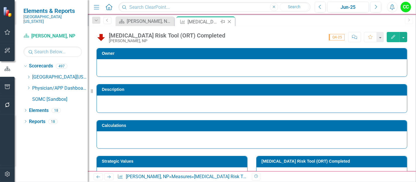
scroll to position [96, 0]
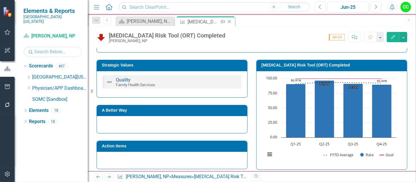
click at [229, 21] on icon "Close" at bounding box center [230, 21] width 6 height 5
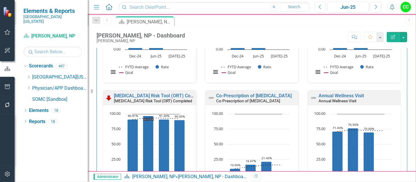
scroll to position [273, 0]
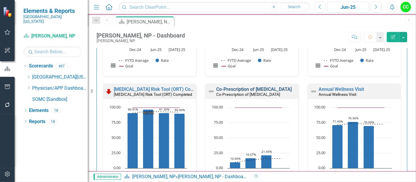
click at [252, 88] on link "Co-Prescription of [MEDICAL_DATA]" at bounding box center [254, 89] width 76 height 6
